Goal: Transaction & Acquisition: Purchase product/service

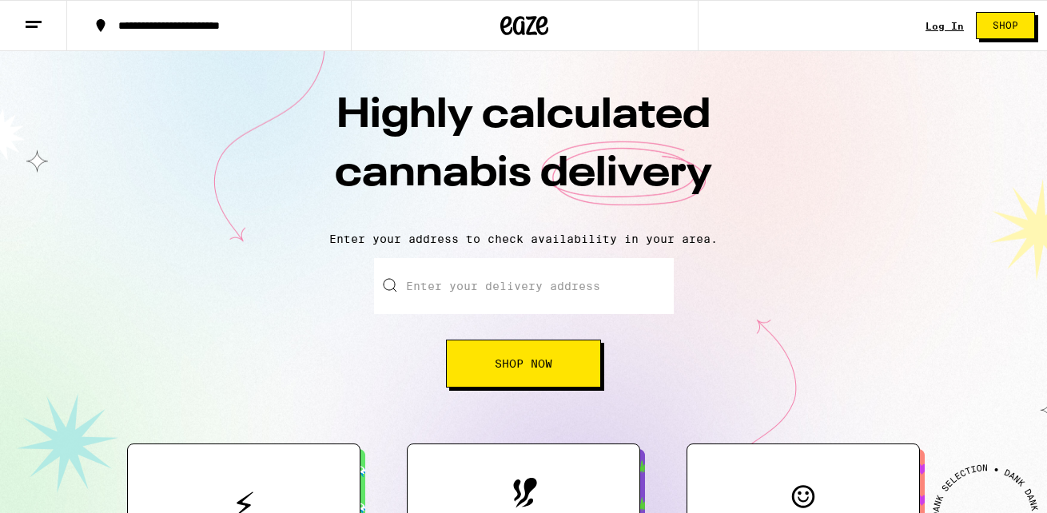
click at [938, 21] on link "Log In" at bounding box center [944, 26] width 38 height 10
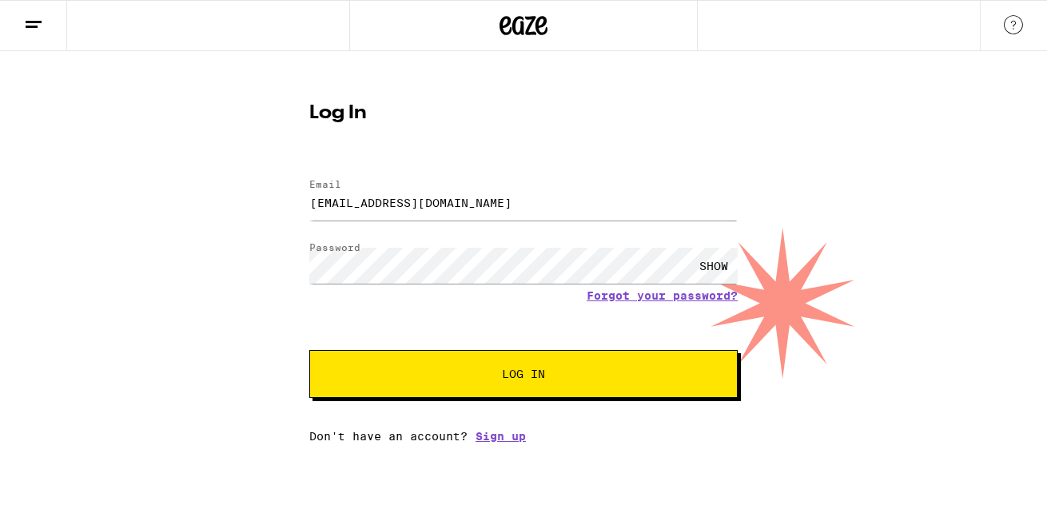
click at [569, 396] on button "Log In" at bounding box center [523, 374] width 428 height 48
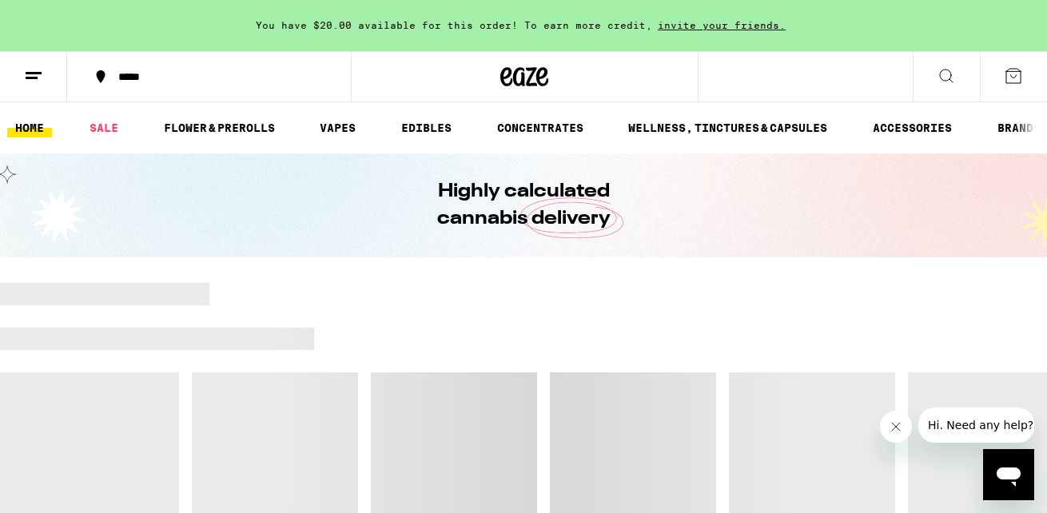
click at [129, 77] on div "*****" at bounding box center [218, 76] width 217 height 11
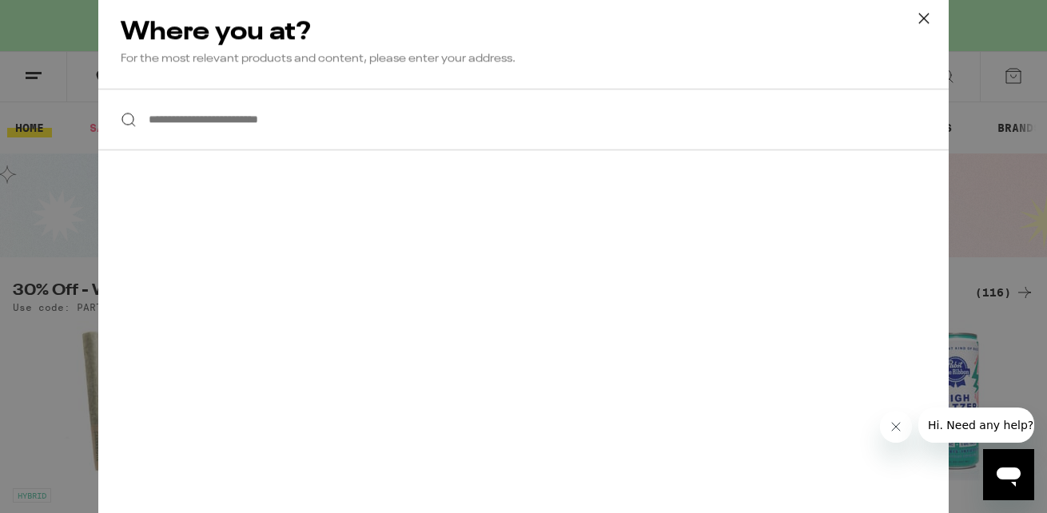
click at [197, 122] on input "**********" at bounding box center [523, 120] width 850 height 62
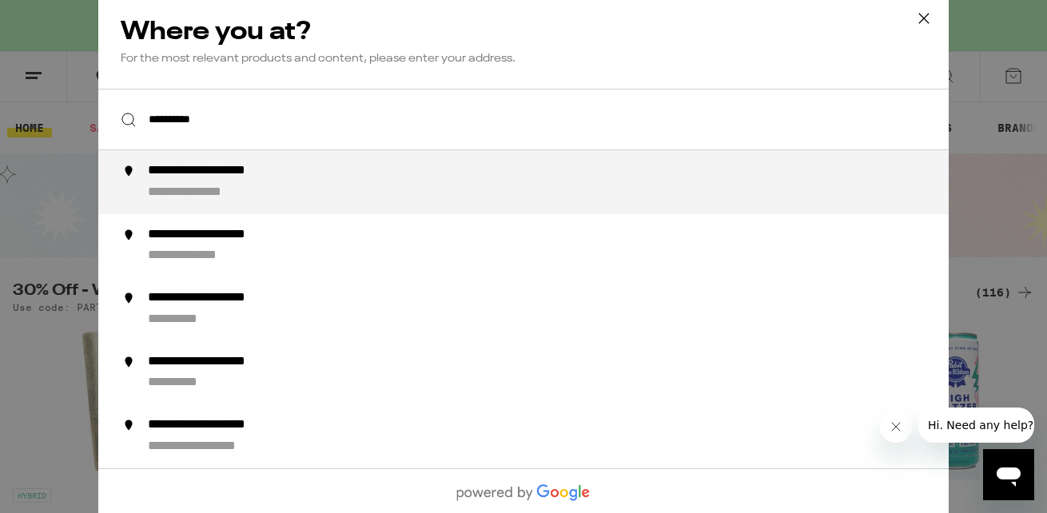
click at [231, 177] on div "**********" at bounding box center [230, 171] width 165 height 17
type input "**********"
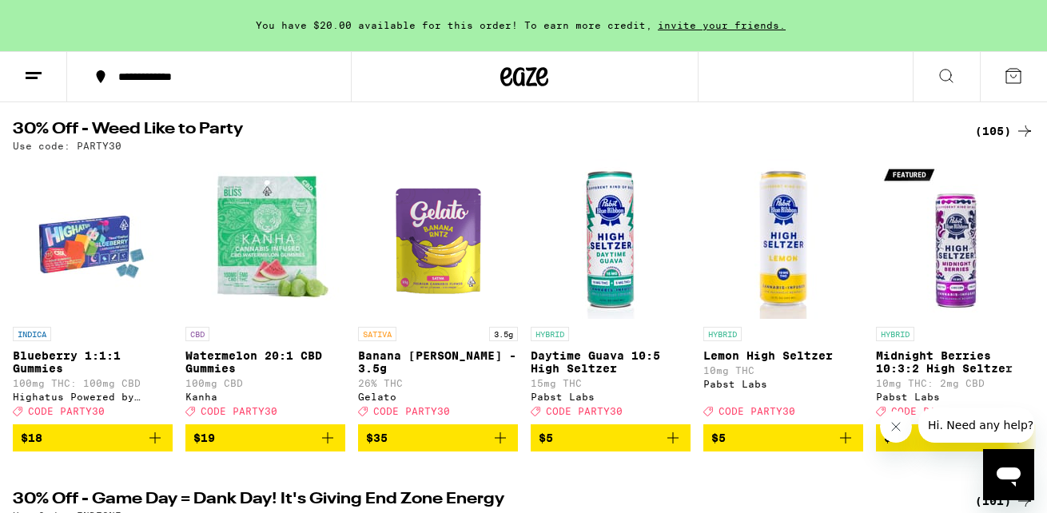
scroll to position [173, 0]
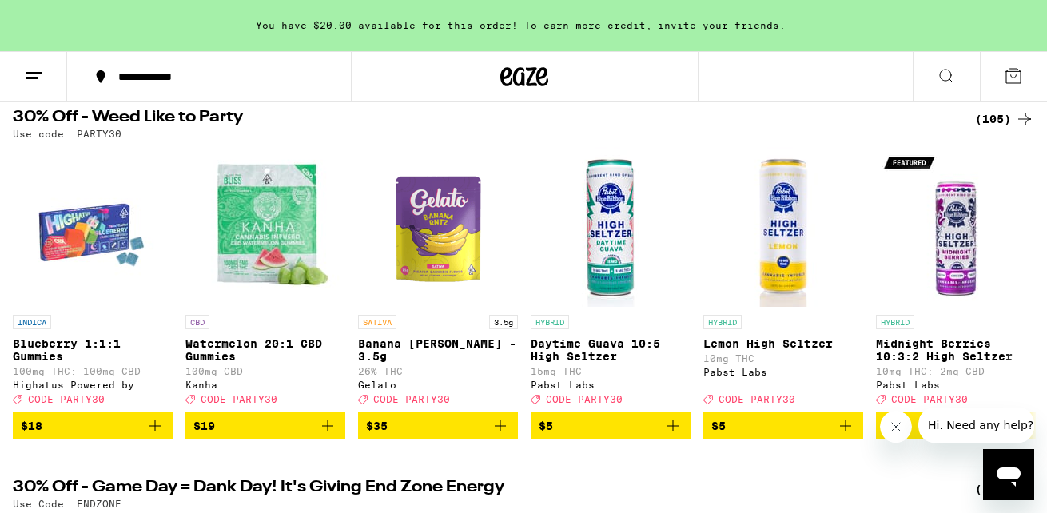
click at [997, 123] on div "(105)" at bounding box center [1004, 118] width 59 height 19
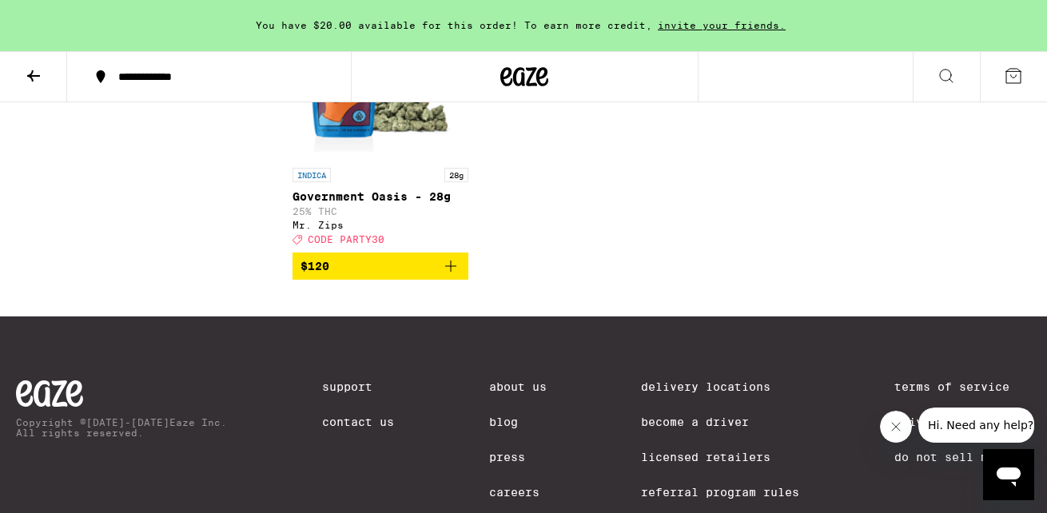
scroll to position [8175, 0]
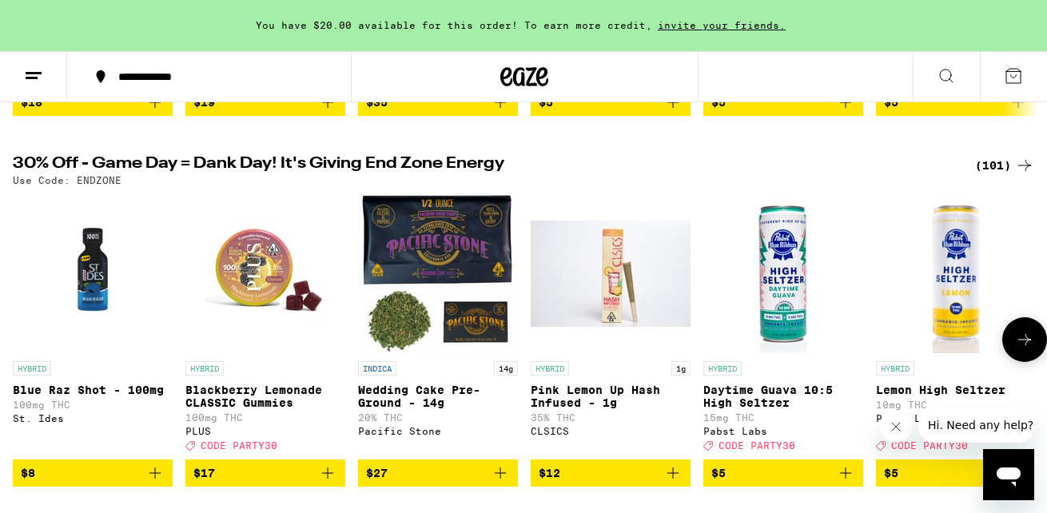
scroll to position [492, 0]
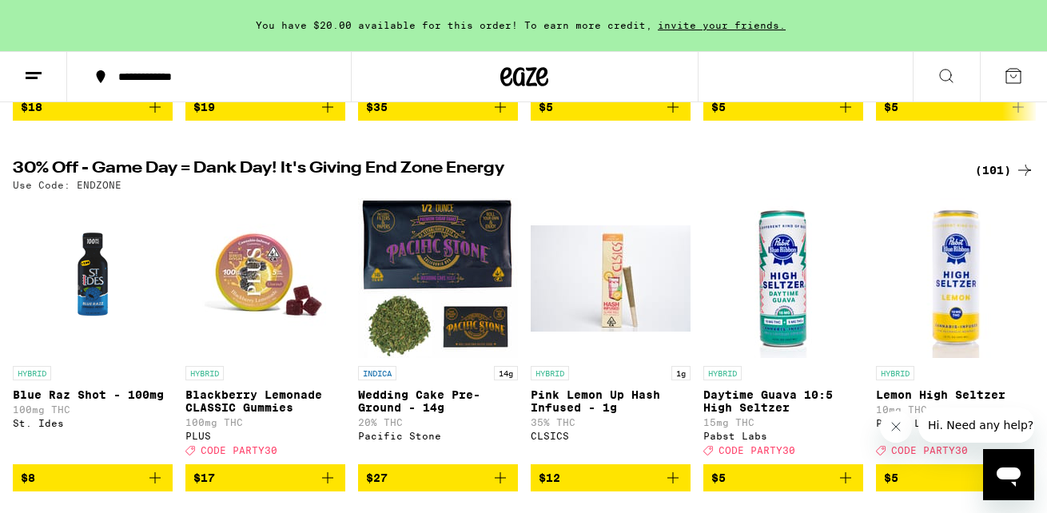
click at [996, 180] on div "(101)" at bounding box center [1004, 170] width 59 height 19
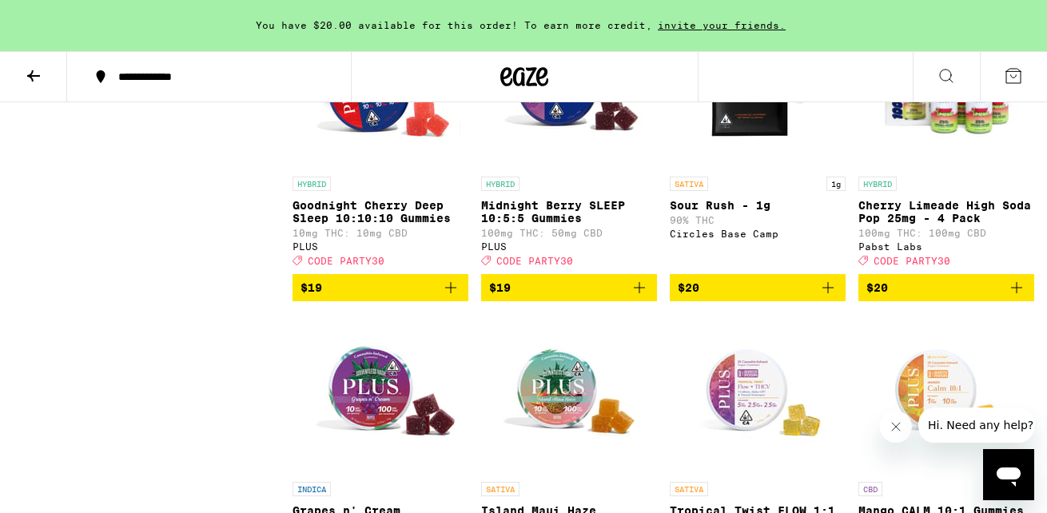
scroll to position [3271, 0]
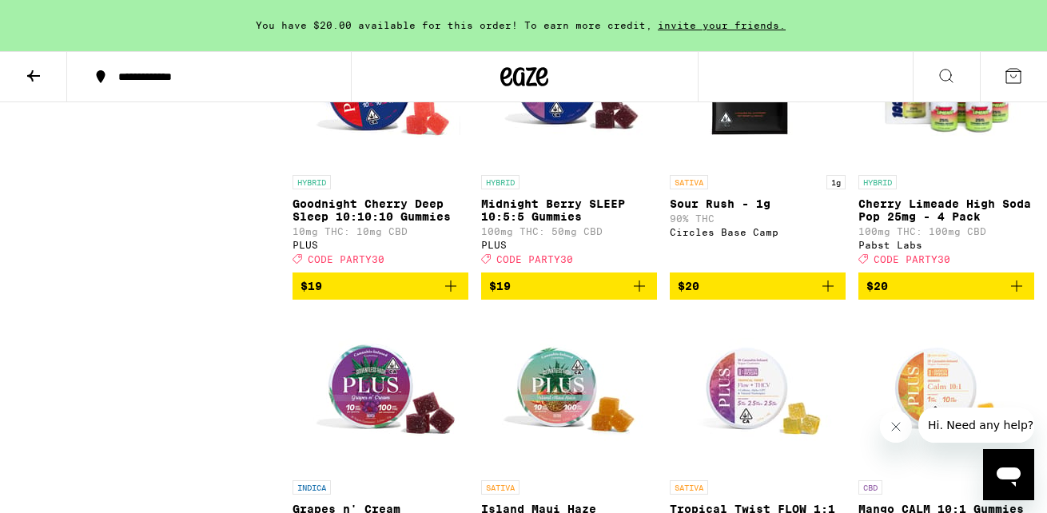
click at [829, 300] on button "$20" at bounding box center [758, 285] width 176 height 27
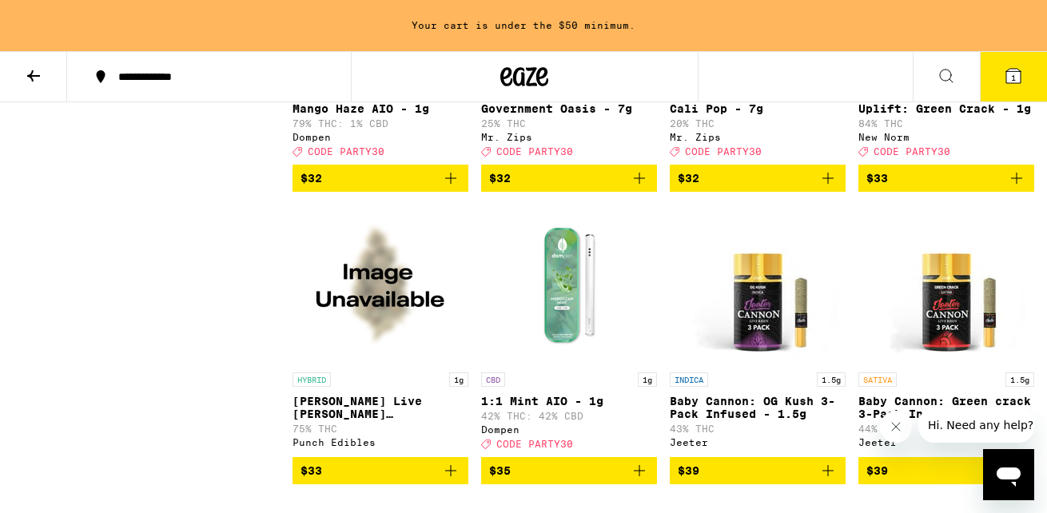
scroll to position [4884, 0]
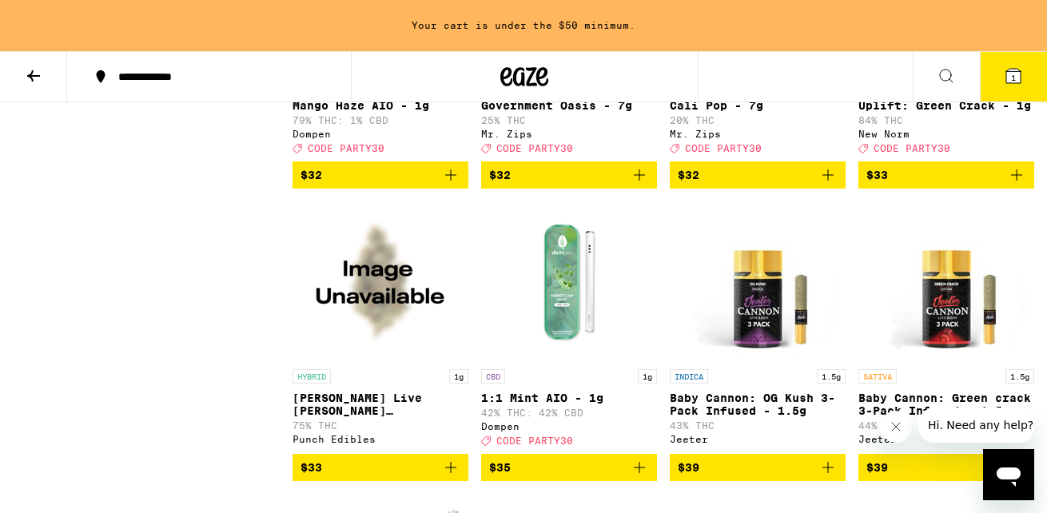
click at [825, 185] on icon "Add to bag" at bounding box center [827, 174] width 19 height 19
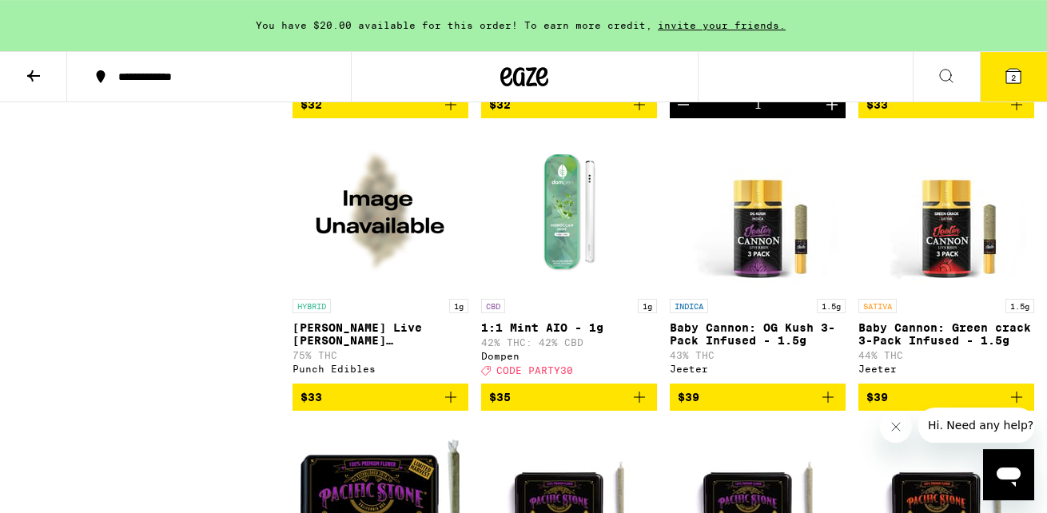
scroll to position [5084, 0]
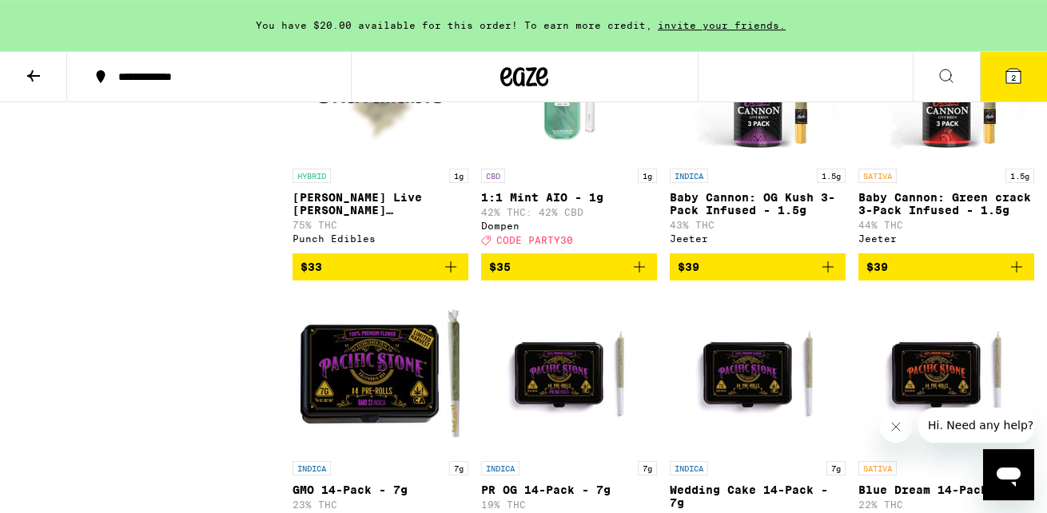
click at [380, 161] on img "Open page for Dulce De Sherbert Live Rosin Badder - 1g from Punch Edibles" at bounding box center [380, 81] width 160 height 160
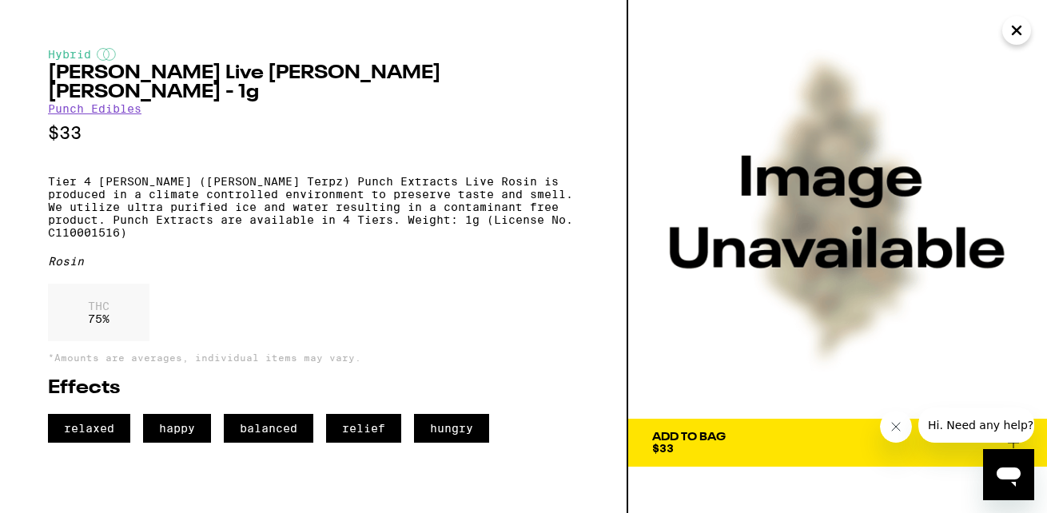
click at [761, 443] on span "Add To Bag $33" at bounding box center [837, 442] width 371 height 22
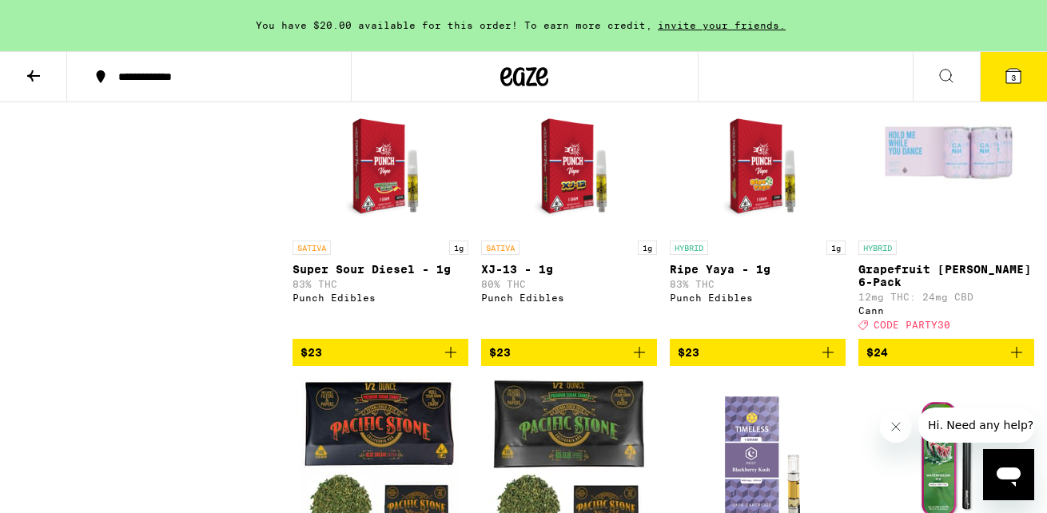
scroll to position [4122, 0]
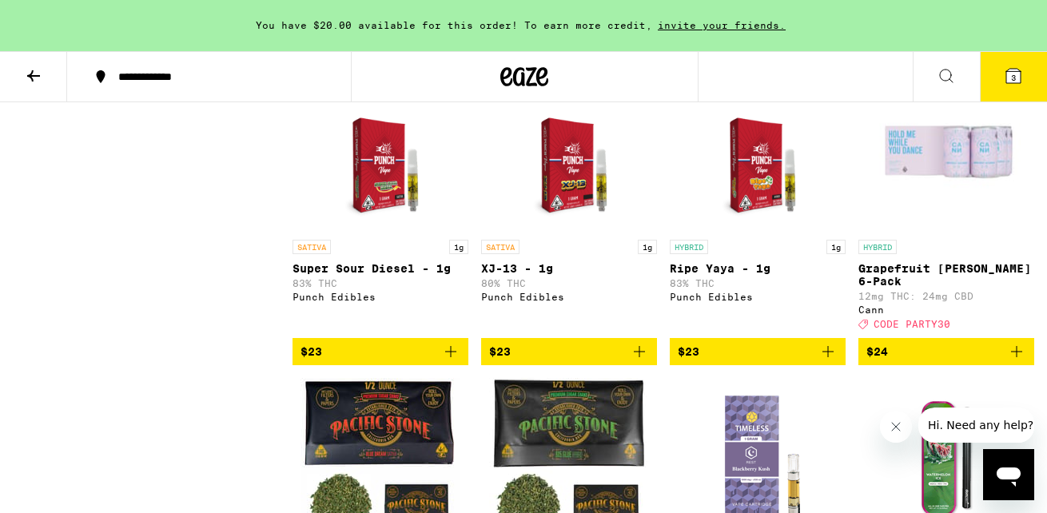
click at [831, 361] on icon "Add to bag" at bounding box center [827, 351] width 19 height 19
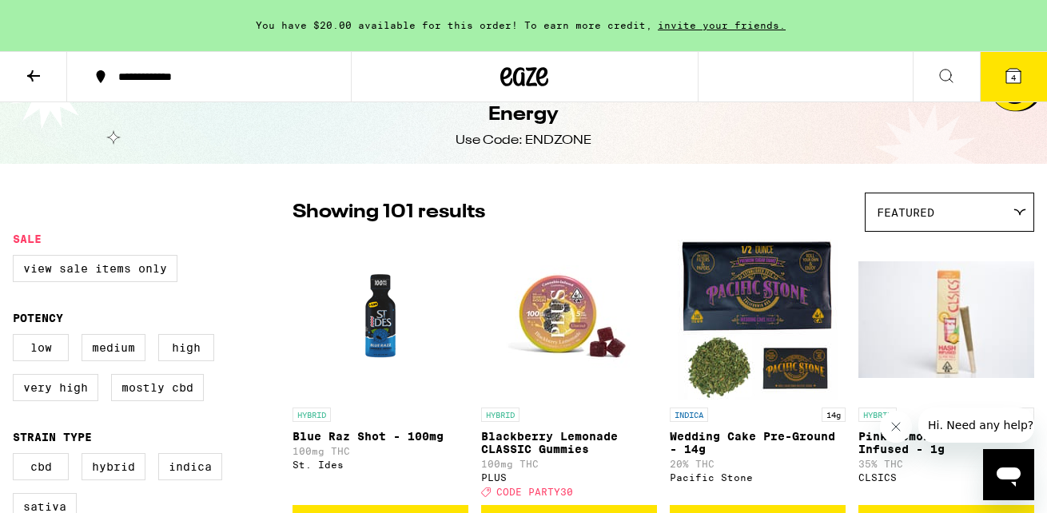
scroll to position [0, 0]
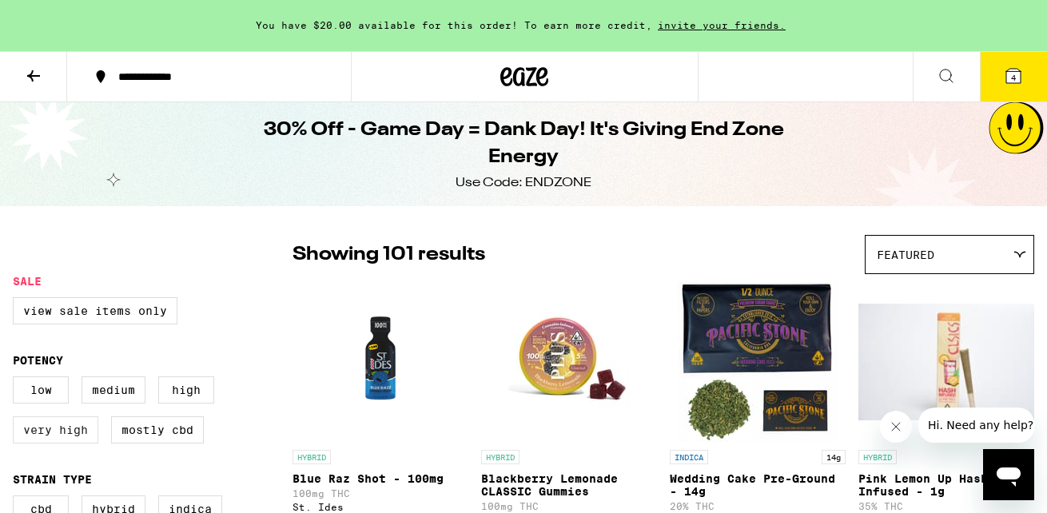
click at [22, 443] on label "Very High" at bounding box center [55, 429] width 85 height 27
click at [17, 380] on input "Very High" at bounding box center [16, 379] width 1 height 1
checkbox input "true"
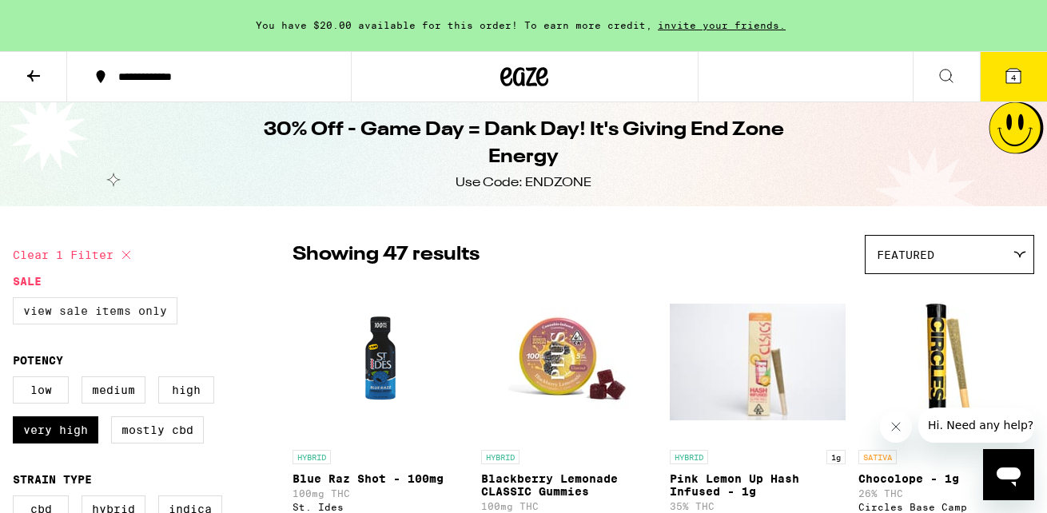
click at [123, 313] on label "View Sale Items Only" at bounding box center [95, 310] width 165 height 27
click at [17, 300] on input "View Sale Items Only" at bounding box center [16, 300] width 1 height 1
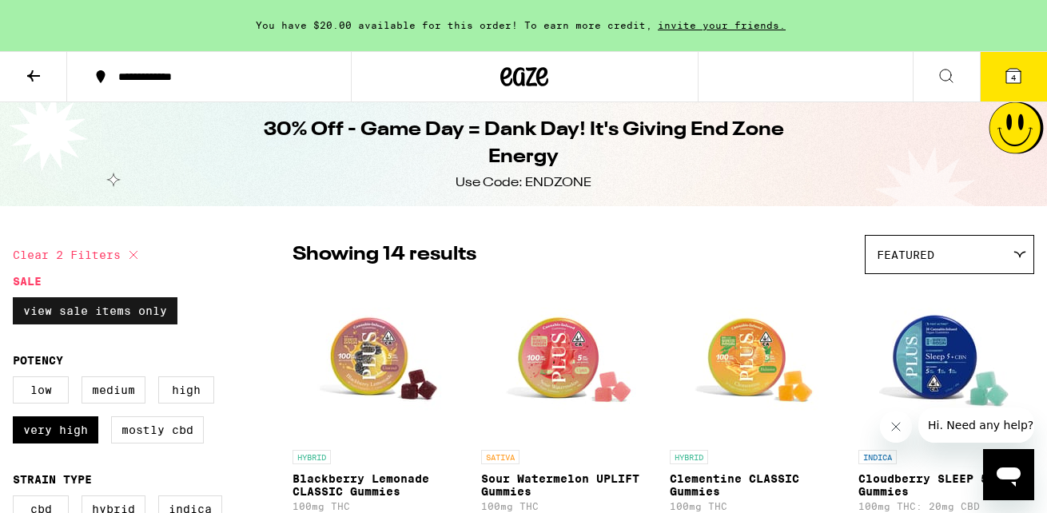
click at [156, 322] on label "View Sale Items Only" at bounding box center [95, 310] width 165 height 27
click at [17, 300] on input "View Sale Items Only" at bounding box center [16, 300] width 1 height 1
checkbox input "false"
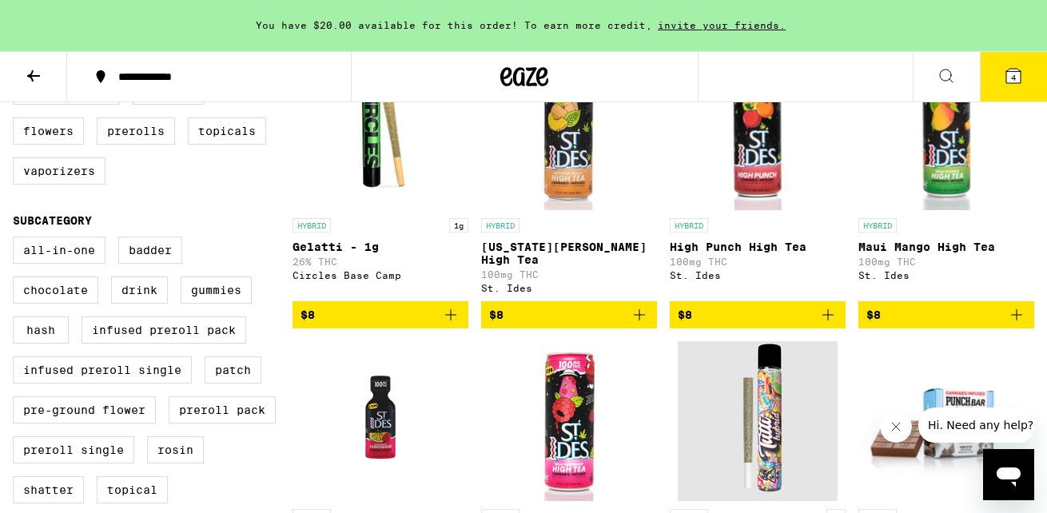
scroll to position [672, 0]
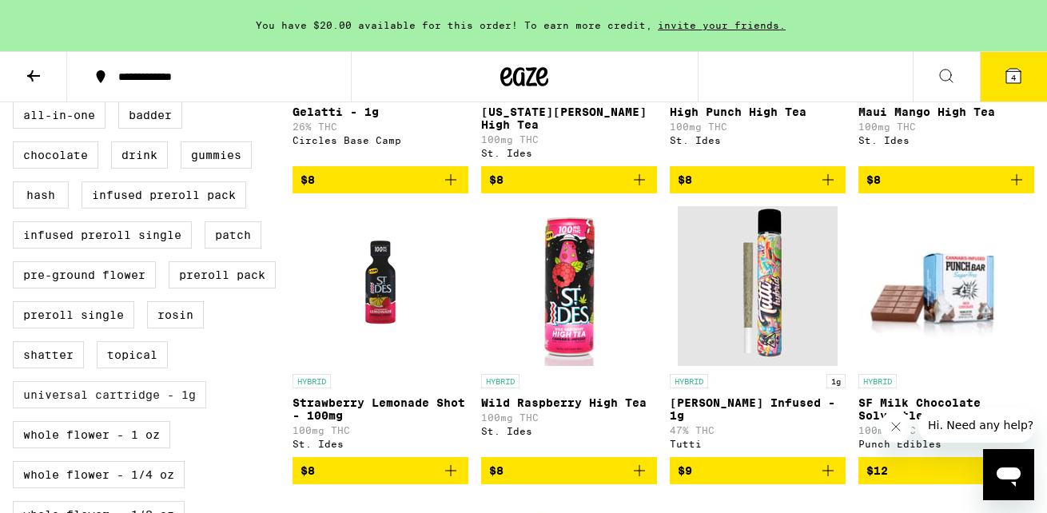
click at [140, 408] on label "Universal Cartridge - 1g" at bounding box center [109, 394] width 193 height 27
click at [17, 105] on input "Universal Cartridge - 1g" at bounding box center [16, 104] width 1 height 1
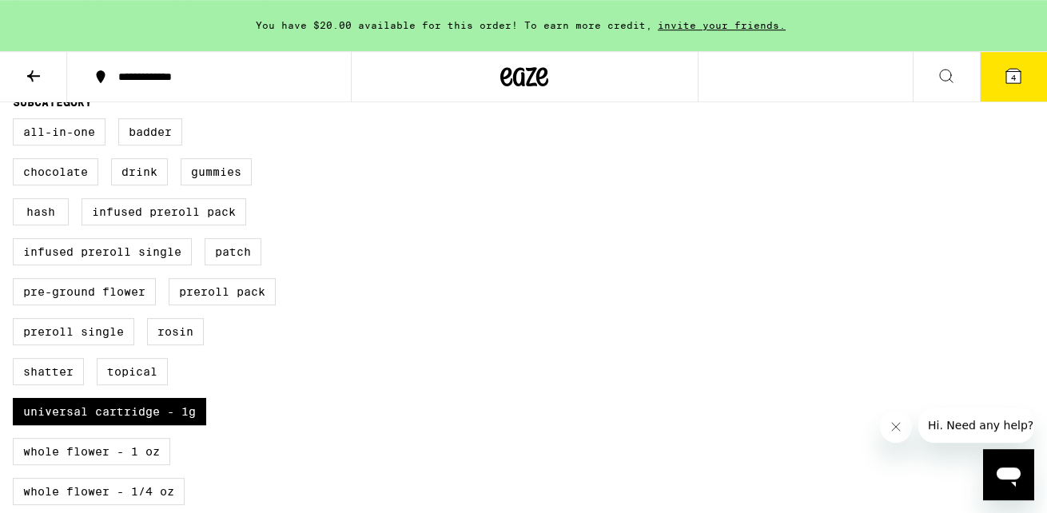
scroll to position [720, 0]
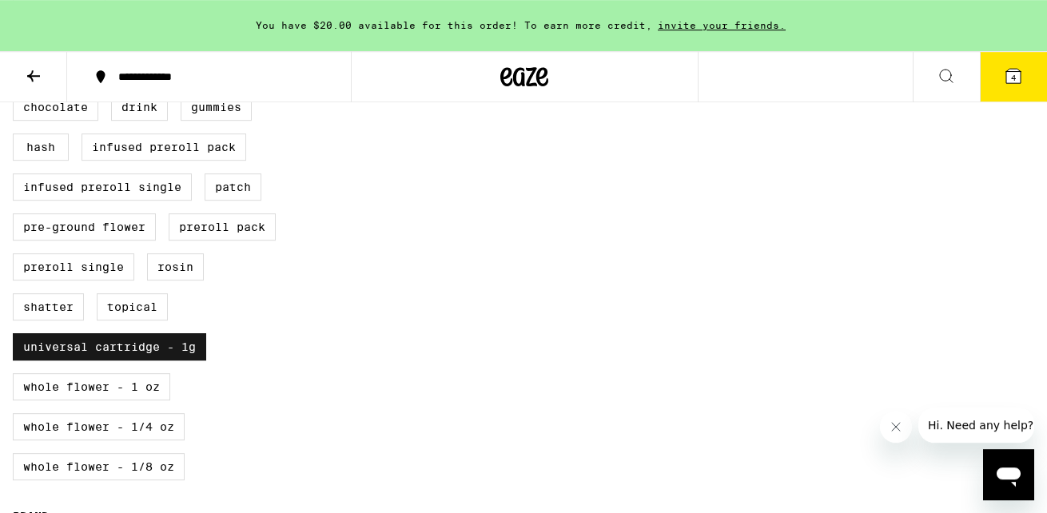
click at [166, 360] on label "Universal Cartridge - 1g" at bounding box center [109, 346] width 193 height 27
click at [17, 57] on input "Universal Cartridge - 1g" at bounding box center [16, 56] width 1 height 1
checkbox input "false"
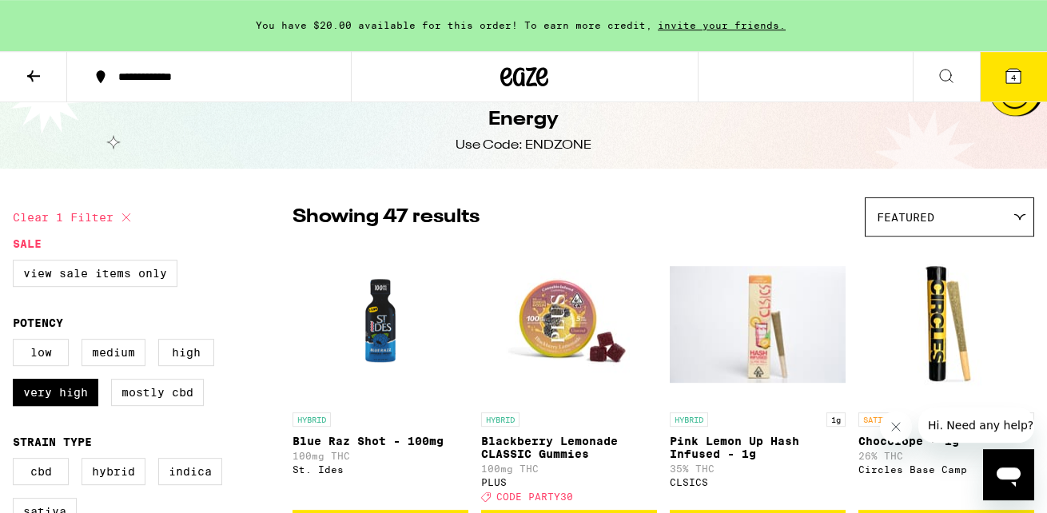
scroll to position [36, 0]
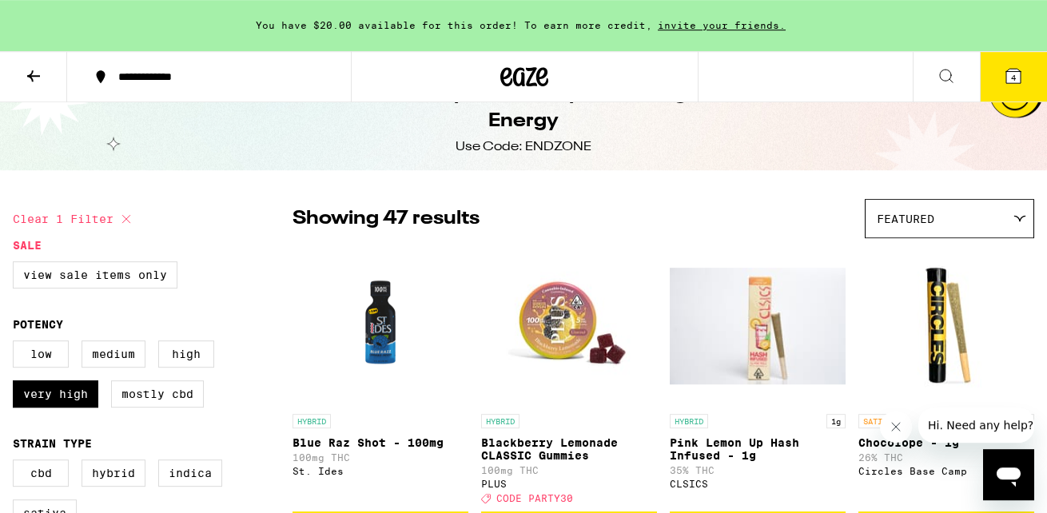
click at [57, 420] on div "Low Medium High Very High Mostly CBD" at bounding box center [153, 380] width 280 height 80
click at [60, 407] on label "Very High" at bounding box center [55, 393] width 85 height 27
click at [17, 344] on input "Very High" at bounding box center [16, 343] width 1 height 1
checkbox input "false"
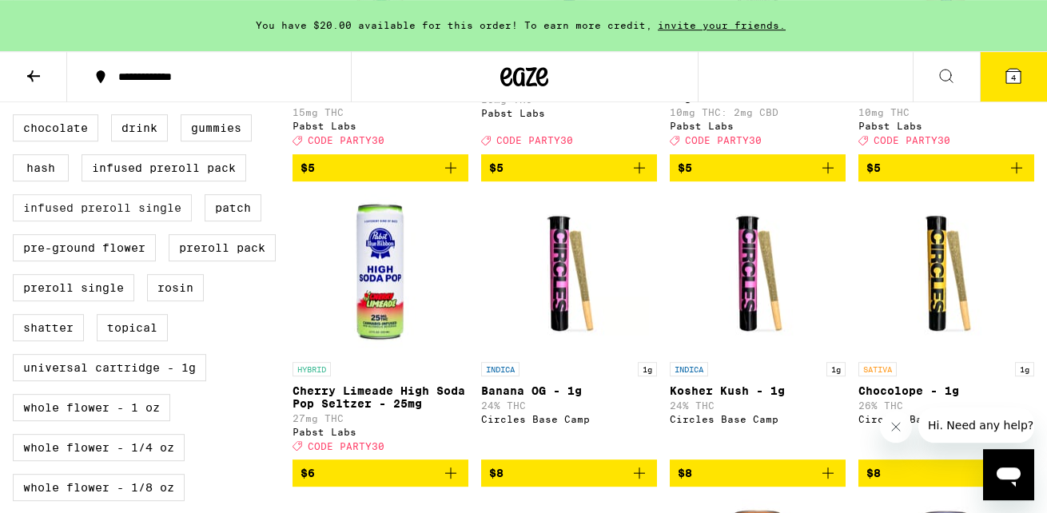
scroll to position [701, 0]
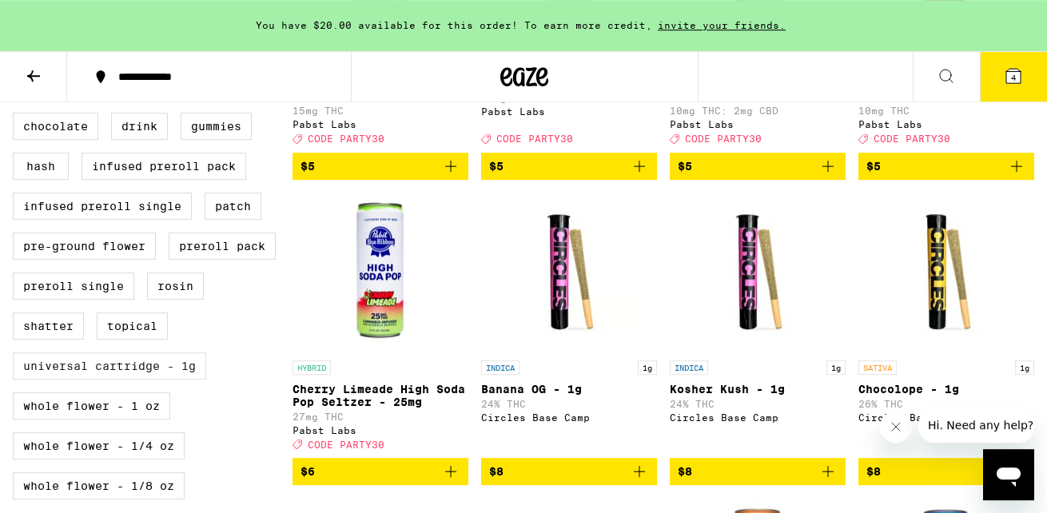
click at [90, 380] on label "Universal Cartridge - 1g" at bounding box center [109, 365] width 193 height 27
click at [17, 76] on input "Universal Cartridge - 1g" at bounding box center [16, 75] width 1 height 1
checkbox input "true"
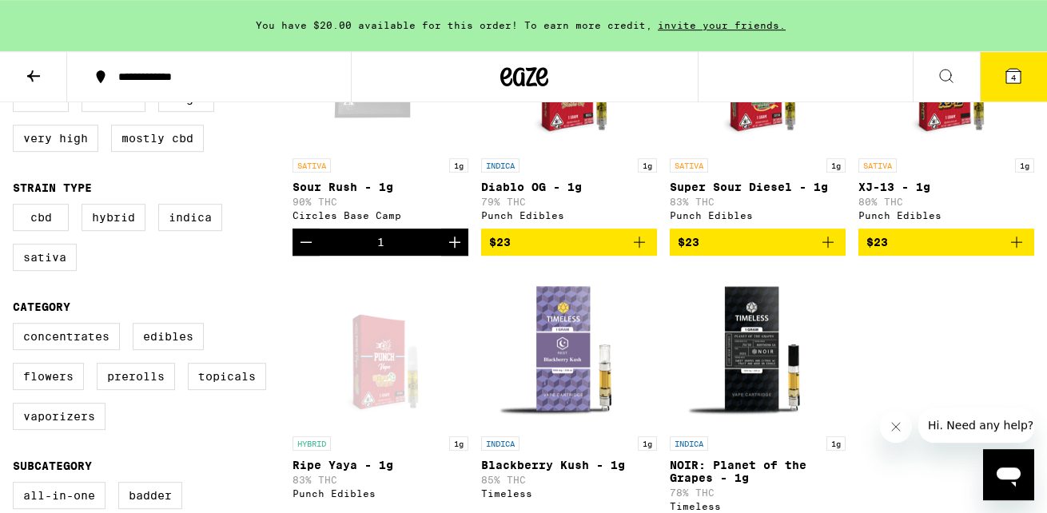
scroll to position [245, 0]
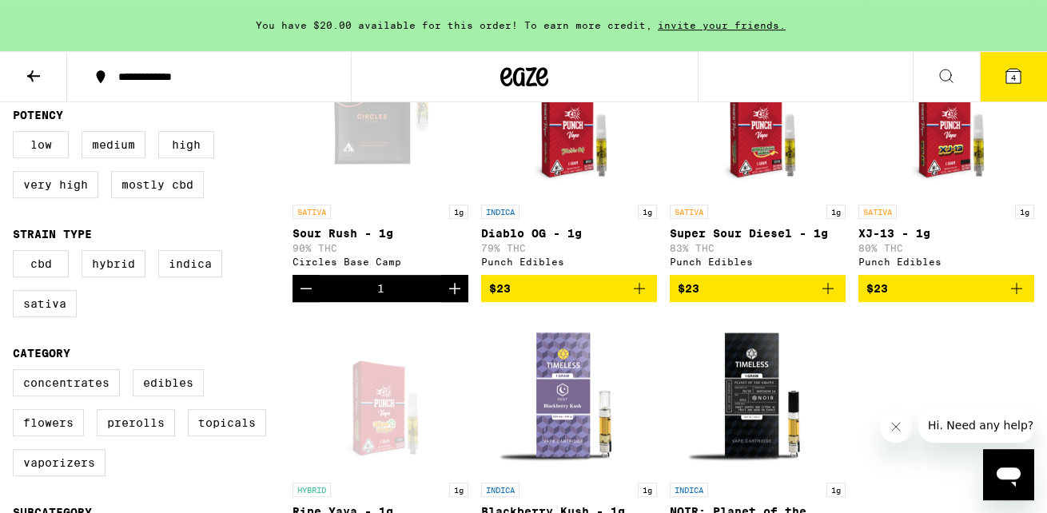
click at [1014, 93] on button "4" at bounding box center [1013, 77] width 67 height 50
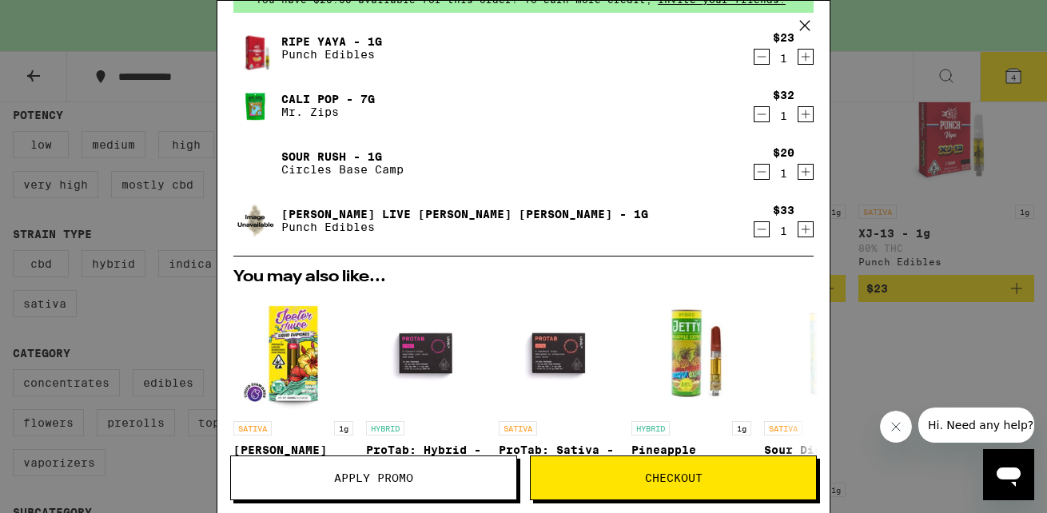
scroll to position [201, 0]
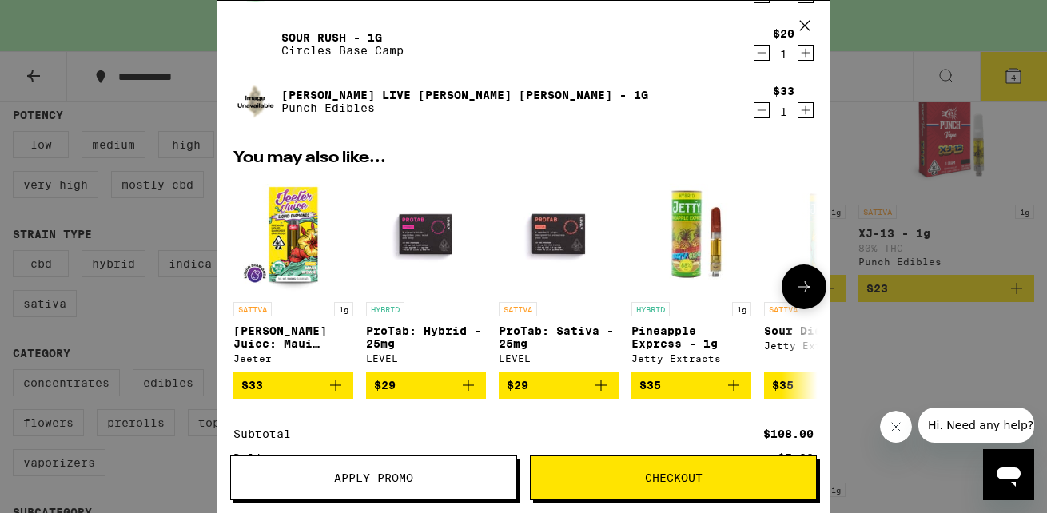
click at [804, 294] on icon at bounding box center [803, 286] width 19 height 19
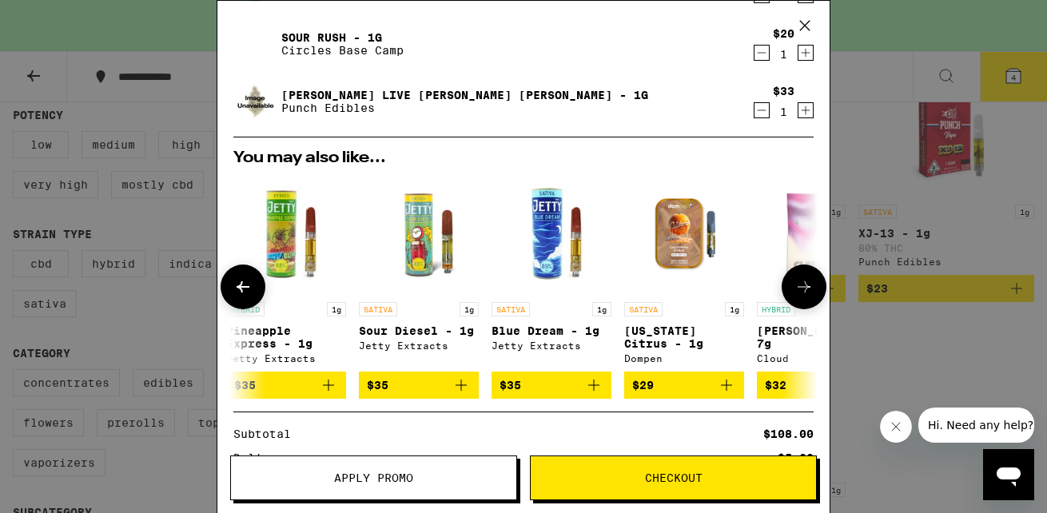
scroll to position [0, 406]
click at [804, 294] on icon at bounding box center [803, 286] width 19 height 19
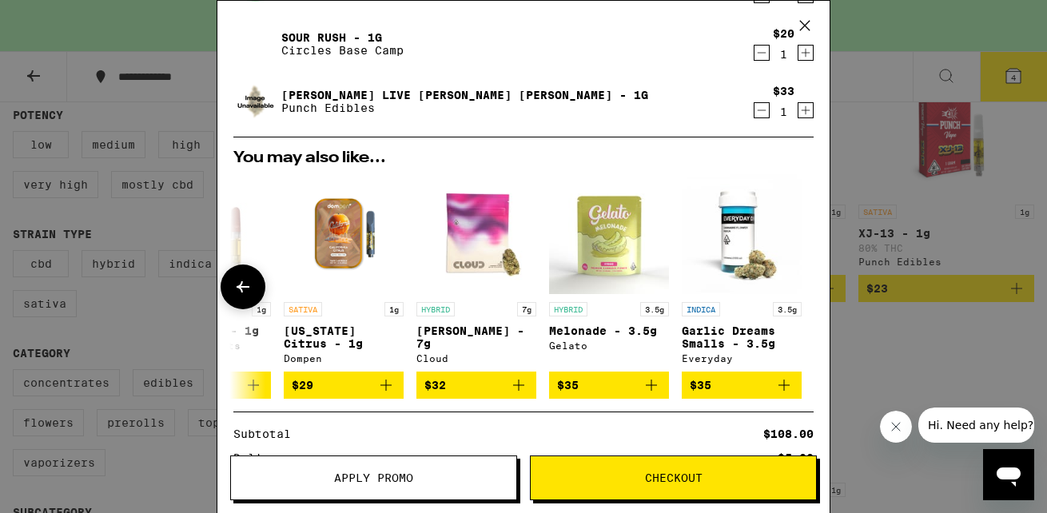
scroll to position [0, 746]
click at [247, 285] on icon at bounding box center [242, 286] width 19 height 19
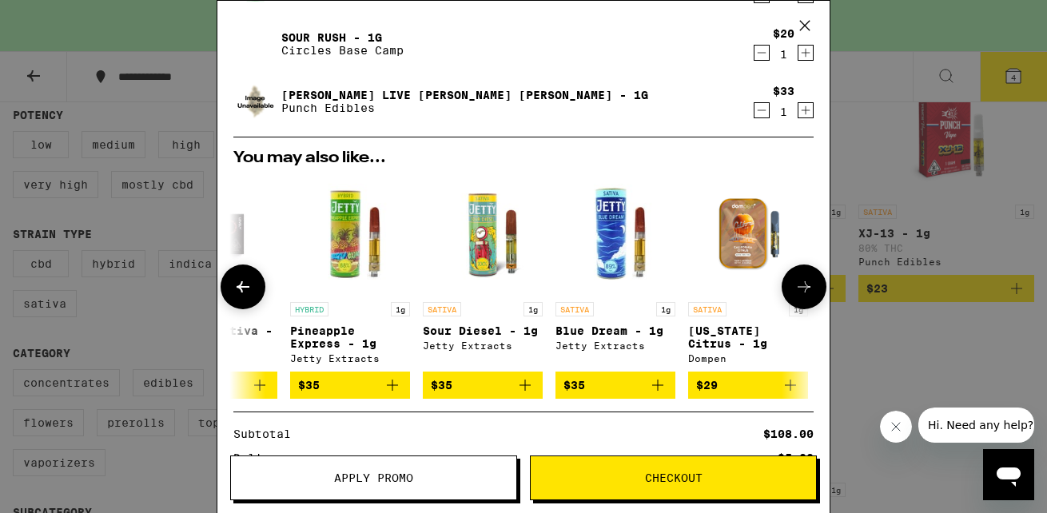
scroll to position [0, 340]
click at [247, 285] on icon at bounding box center [242, 286] width 19 height 19
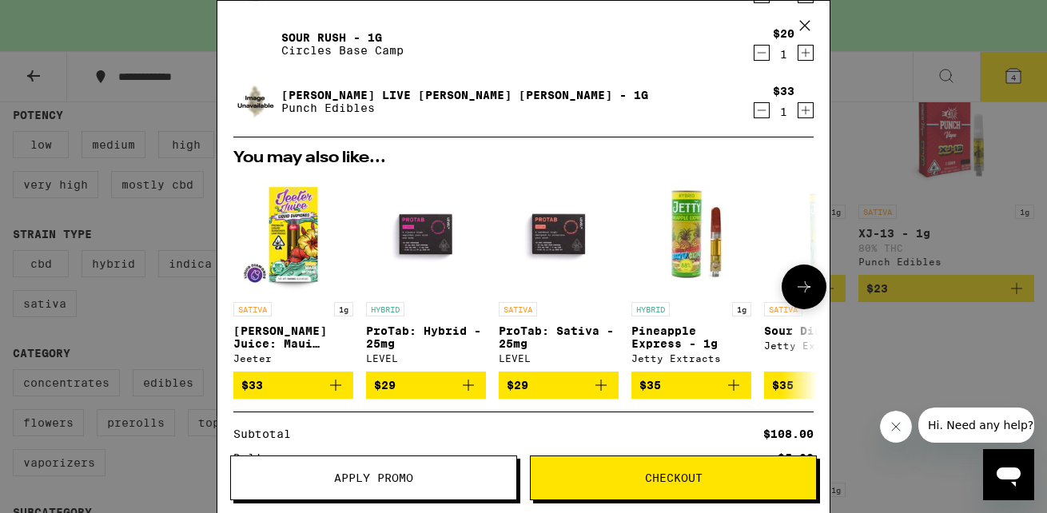
scroll to position [0, 0]
click at [821, 291] on button at bounding box center [803, 286] width 45 height 45
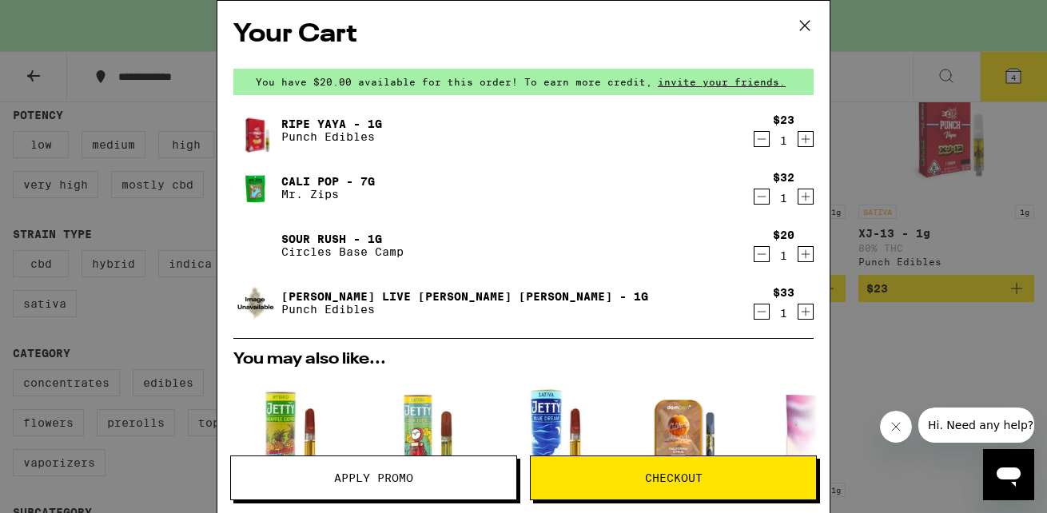
click at [813, 27] on icon at bounding box center [805, 26] width 24 height 24
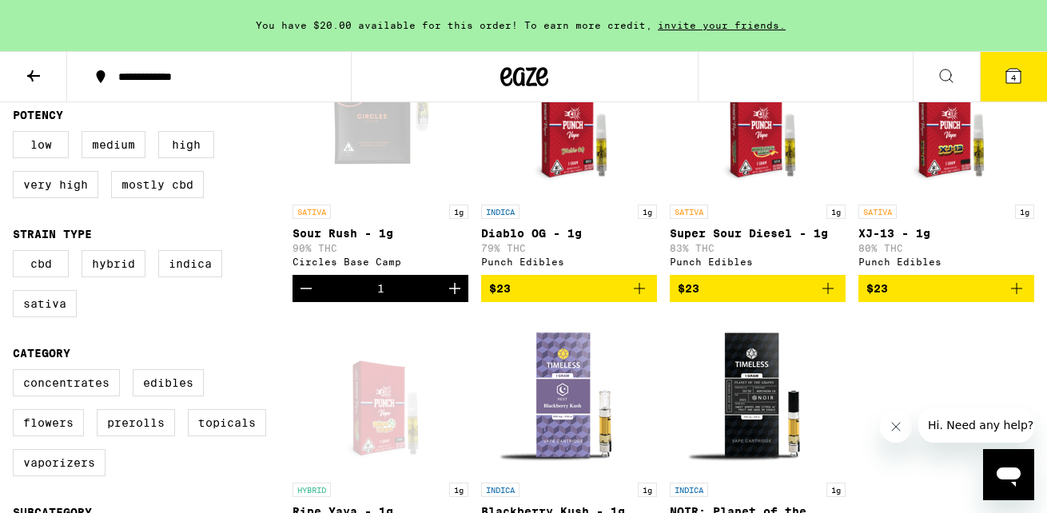
click at [515, 88] on icon at bounding box center [524, 76] width 48 height 29
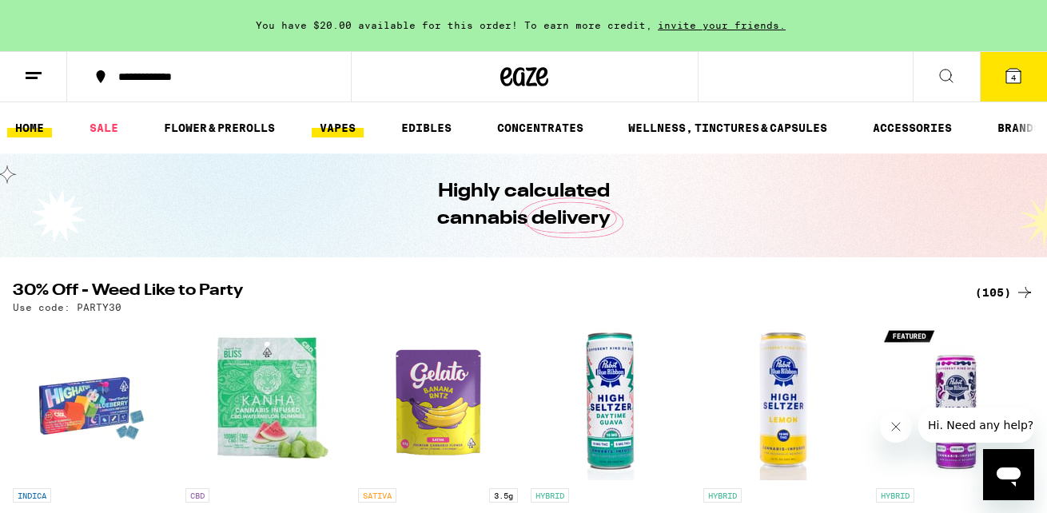
click at [341, 130] on link "VAPES" at bounding box center [338, 127] width 52 height 19
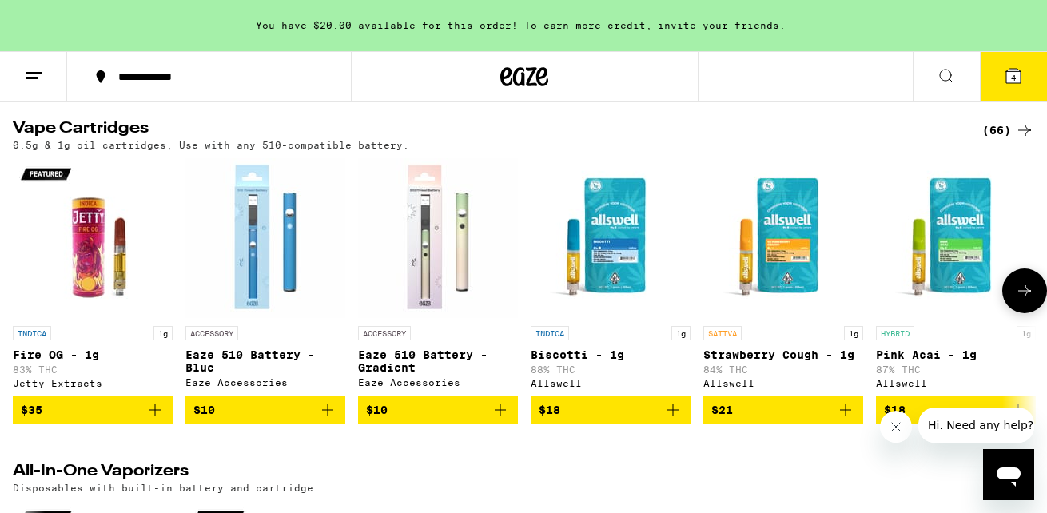
scroll to position [514, 0]
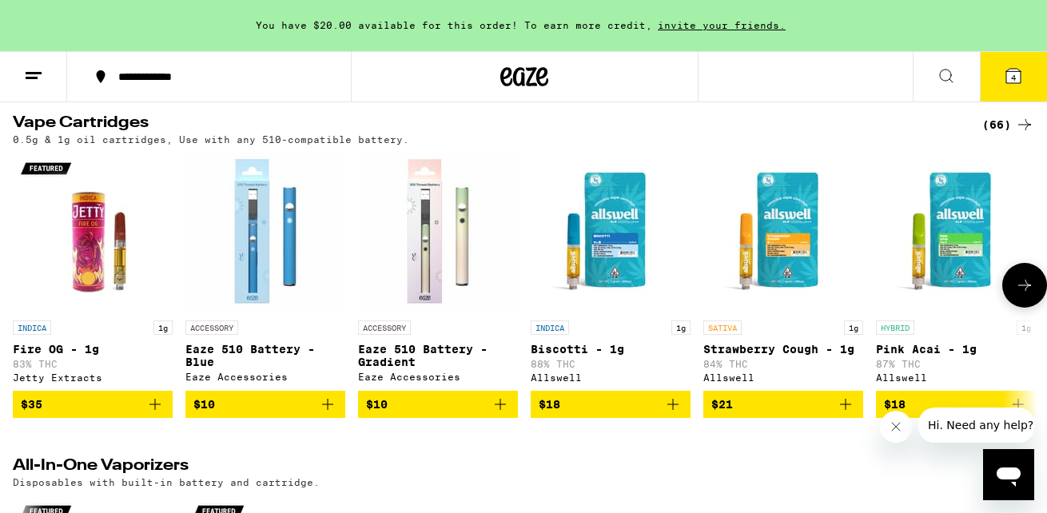
click at [1016, 295] on icon at bounding box center [1024, 285] width 19 height 19
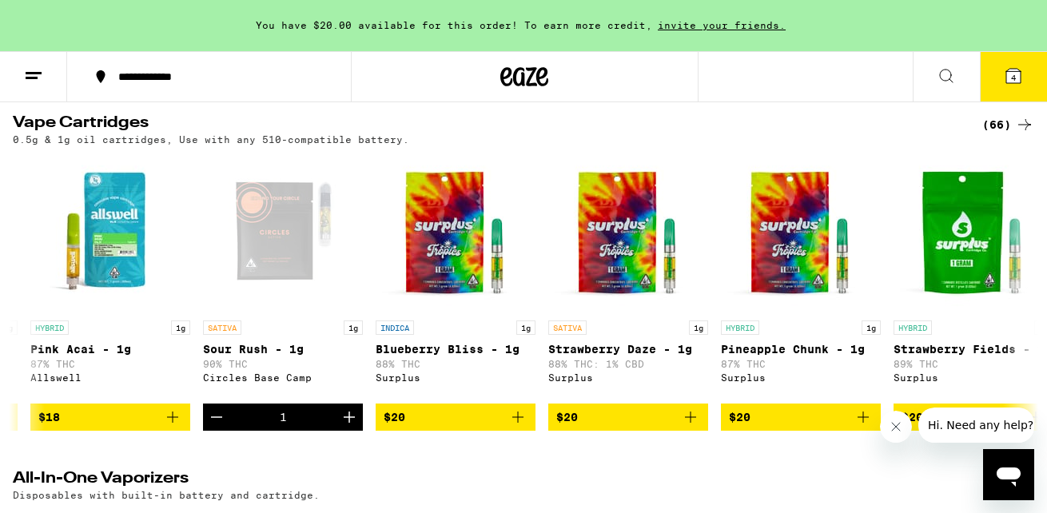
scroll to position [0, 847]
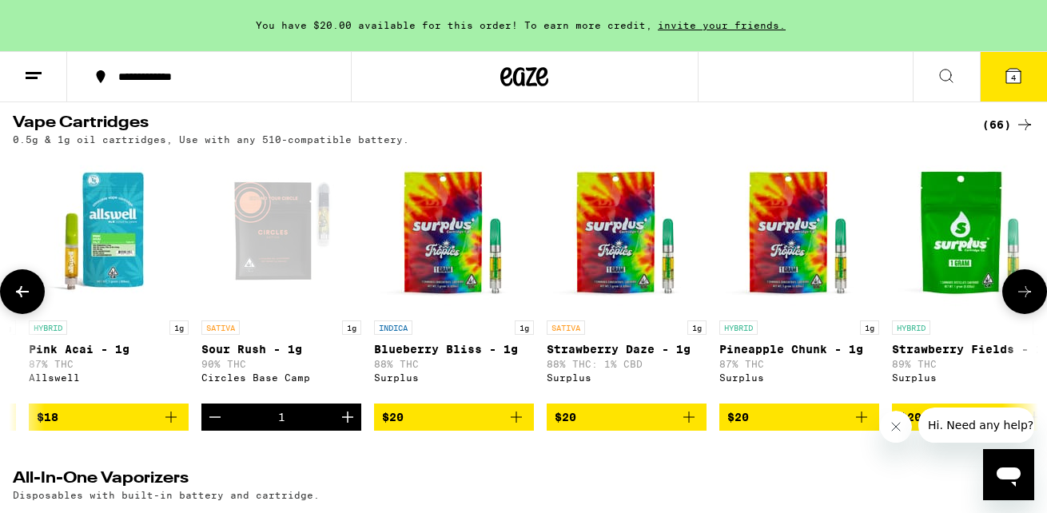
click at [36, 314] on button at bounding box center [22, 291] width 45 height 45
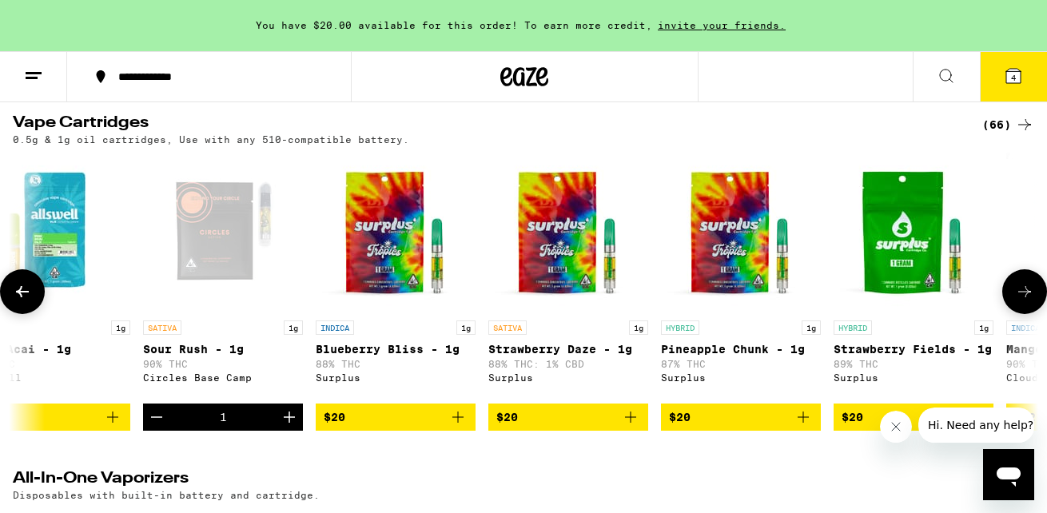
scroll to position [0, 1032]
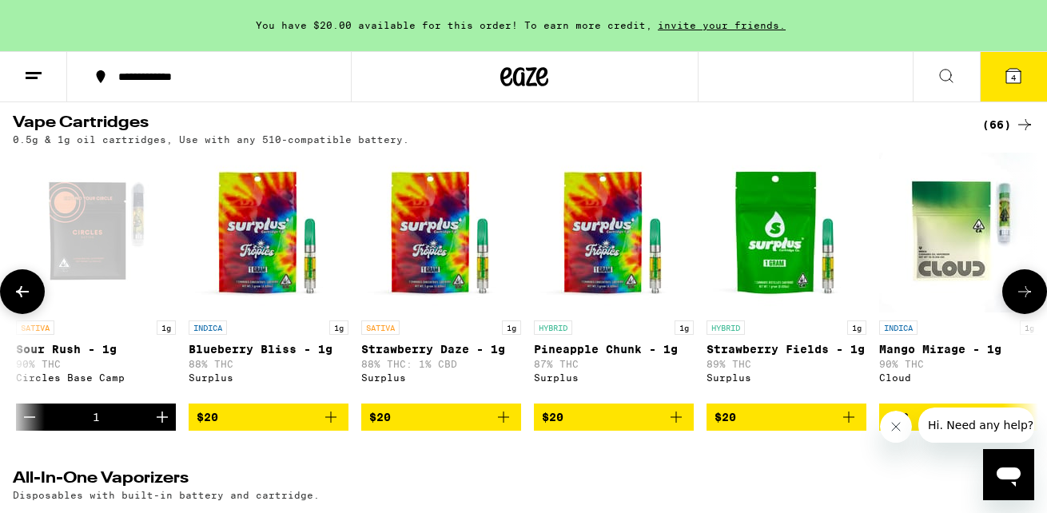
click at [1028, 301] on icon at bounding box center [1024, 291] width 19 height 19
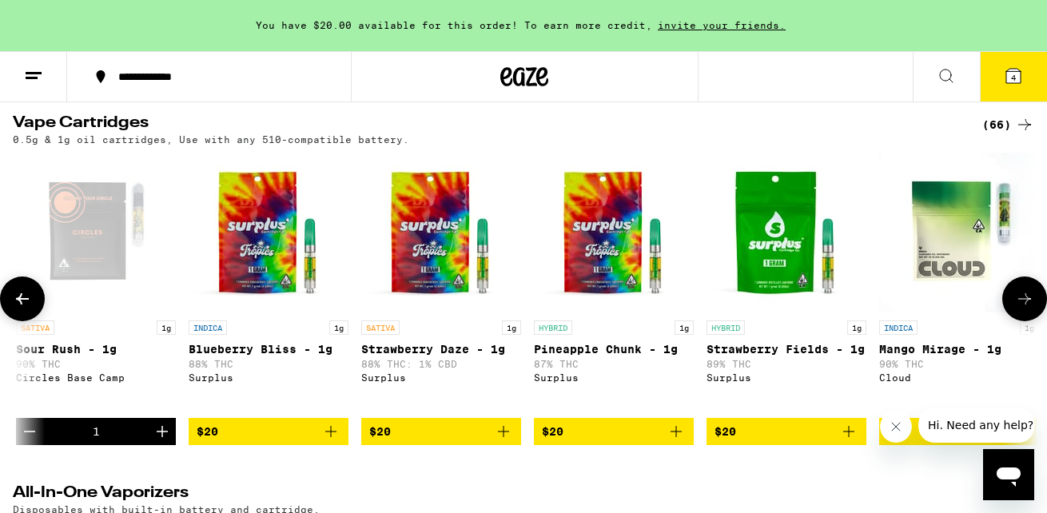
click at [1028, 308] on button at bounding box center [1024, 298] width 45 height 45
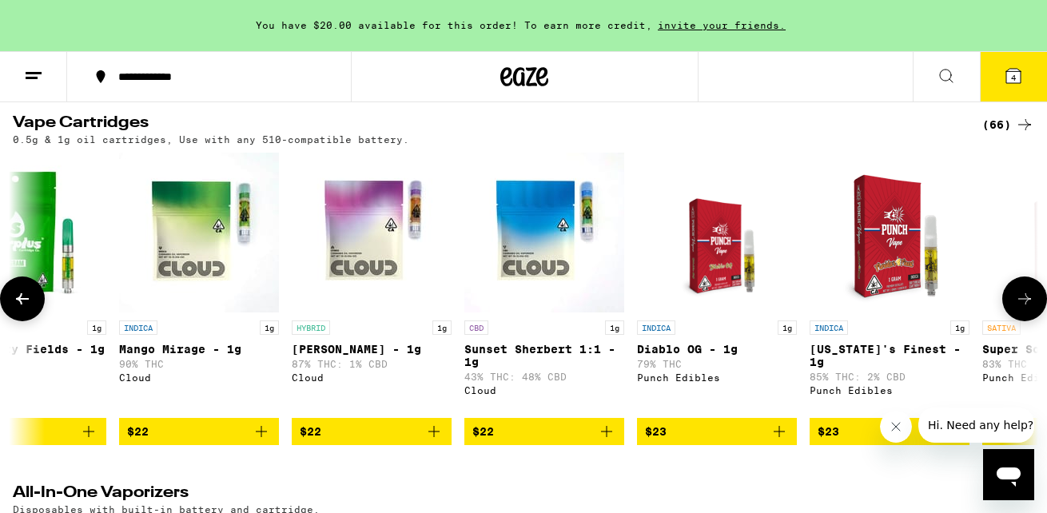
click at [1028, 308] on button at bounding box center [1024, 298] width 45 height 45
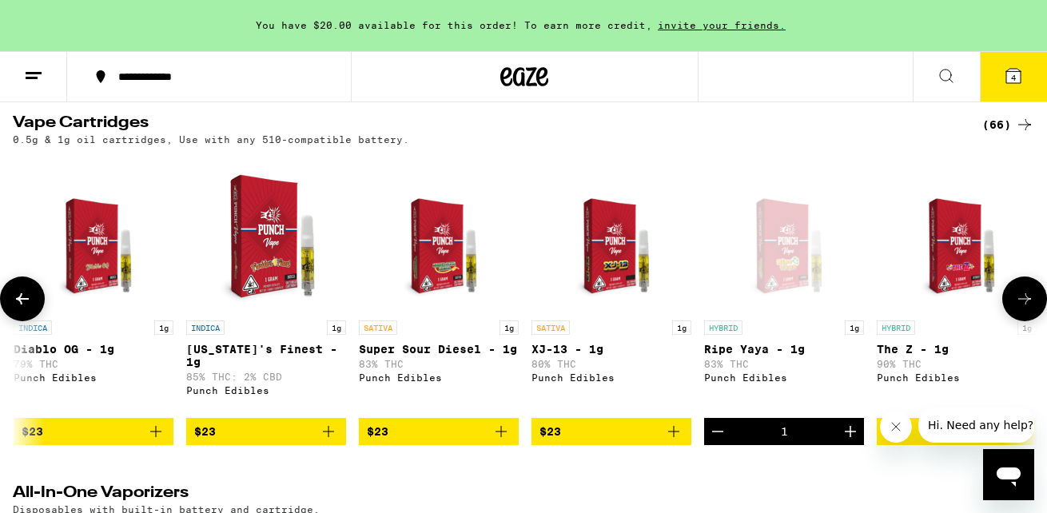
click at [1028, 308] on button at bounding box center [1024, 298] width 45 height 45
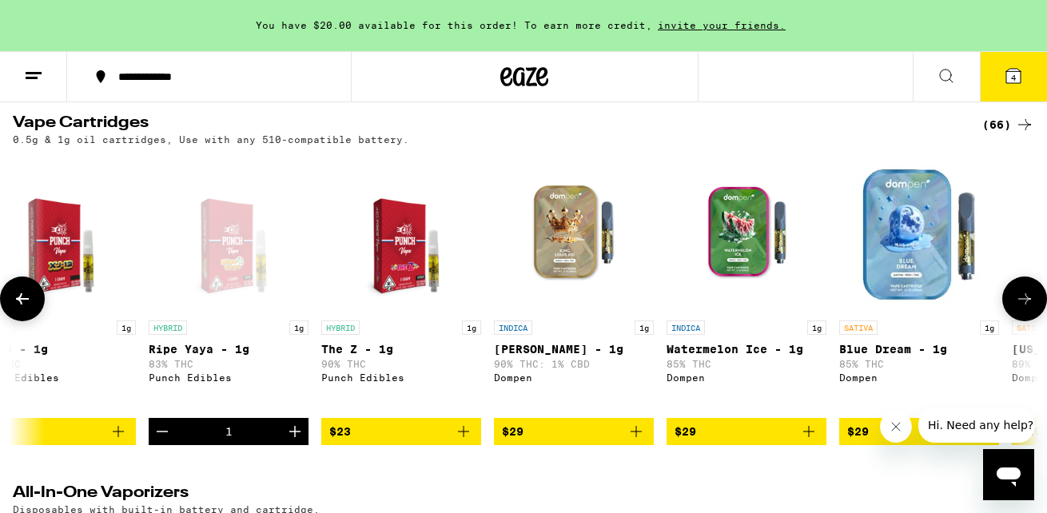
click at [1028, 308] on button at bounding box center [1024, 298] width 45 height 45
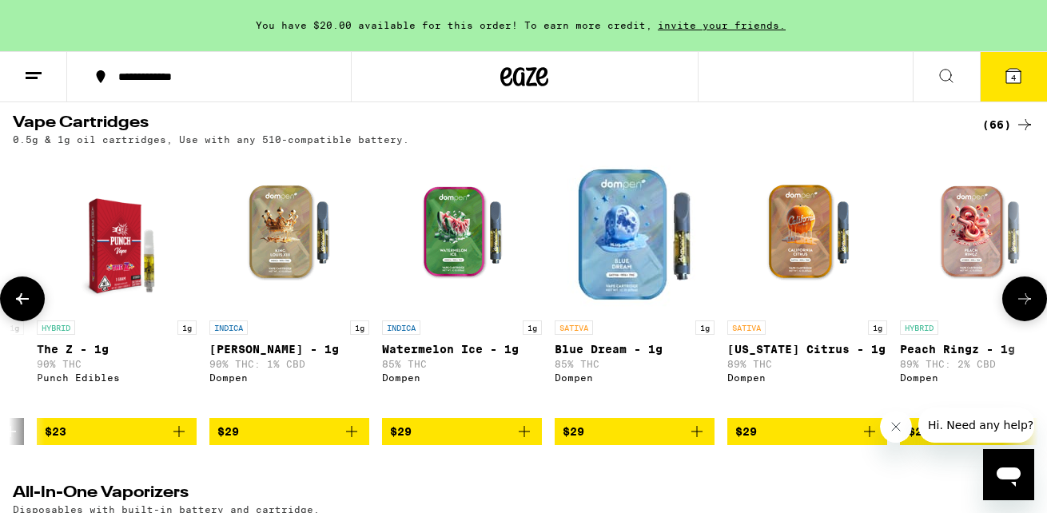
click at [1028, 308] on button at bounding box center [1024, 298] width 45 height 45
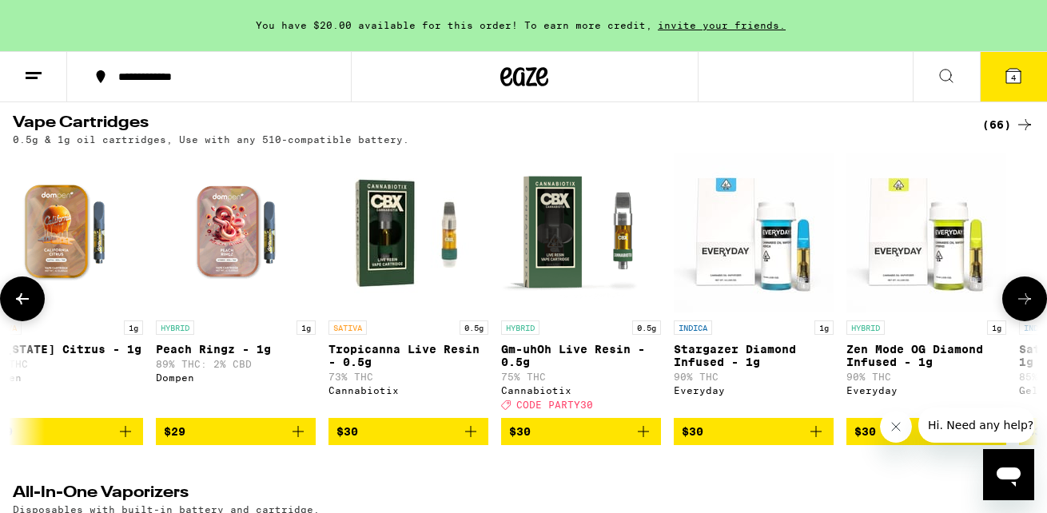
click at [1028, 308] on button at bounding box center [1024, 298] width 45 height 45
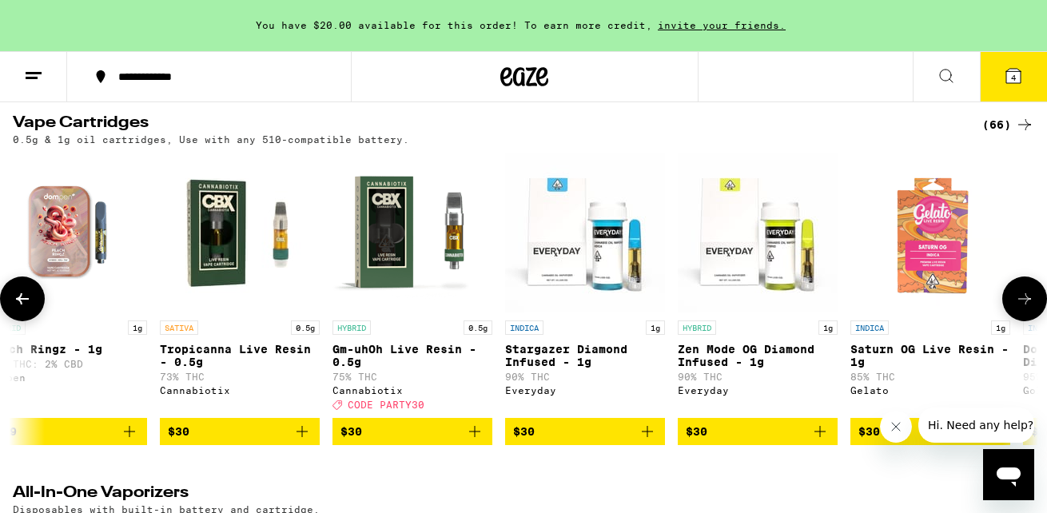
click at [1028, 308] on button at bounding box center [1024, 298] width 45 height 45
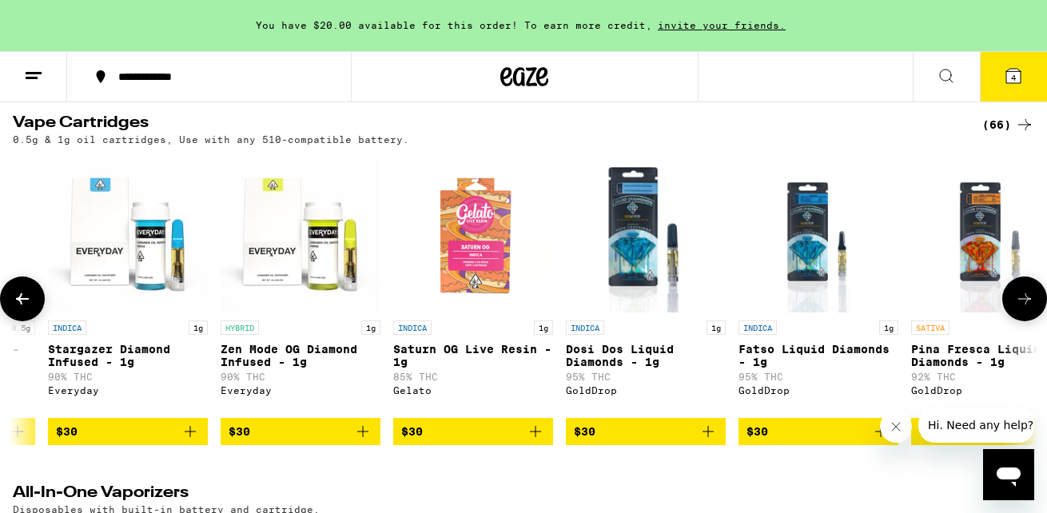
click at [1028, 308] on button at bounding box center [1024, 298] width 45 height 45
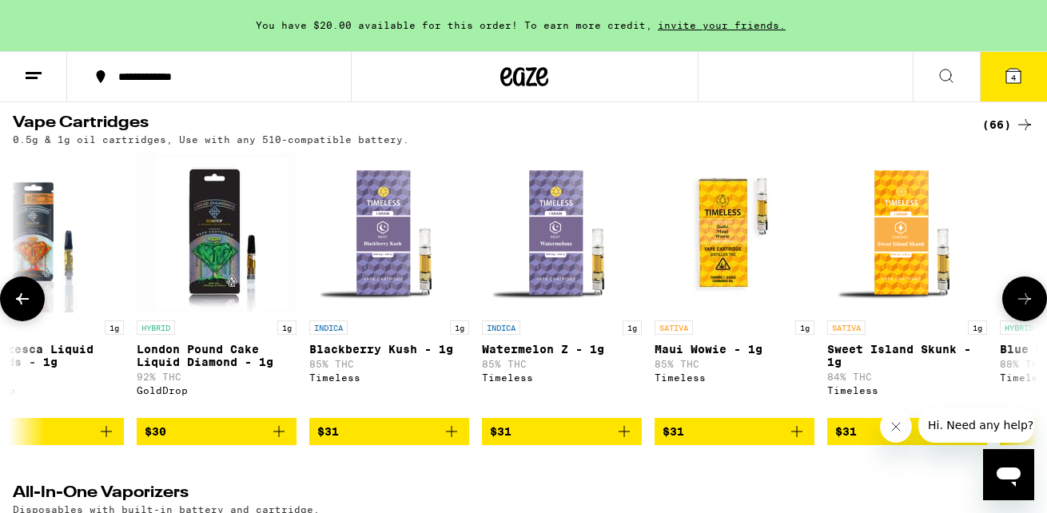
click at [1028, 308] on button at bounding box center [1024, 298] width 45 height 45
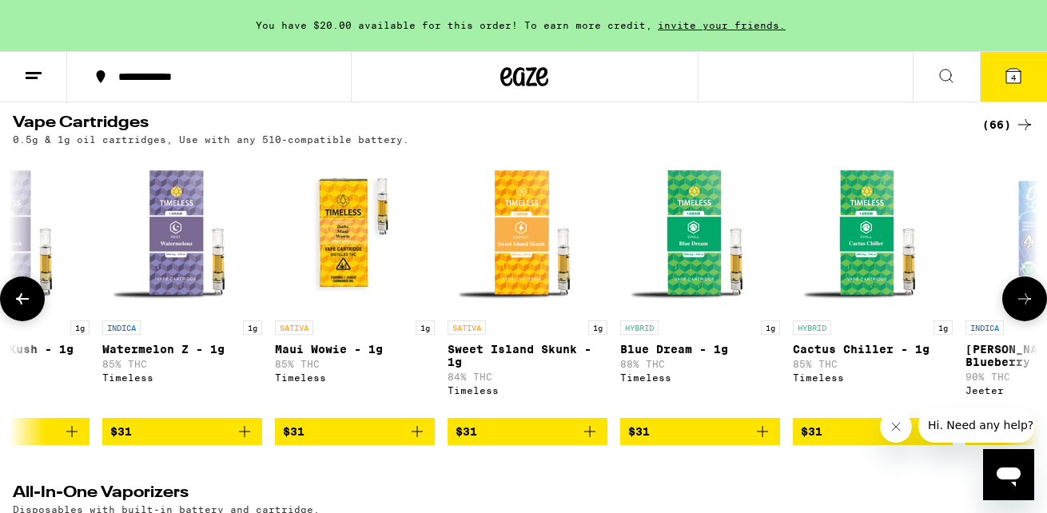
click at [1028, 308] on button at bounding box center [1024, 298] width 45 height 45
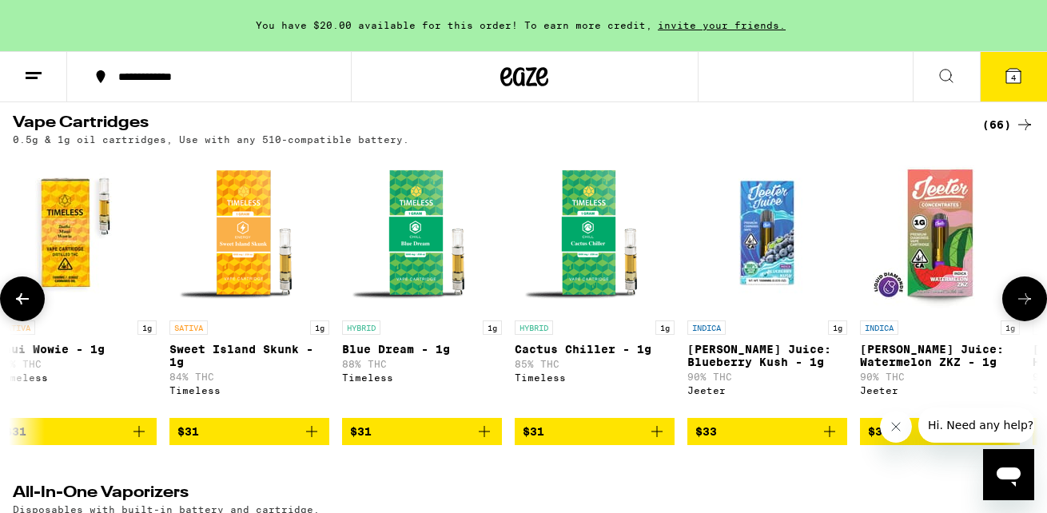
click at [1028, 308] on button at bounding box center [1024, 298] width 45 height 45
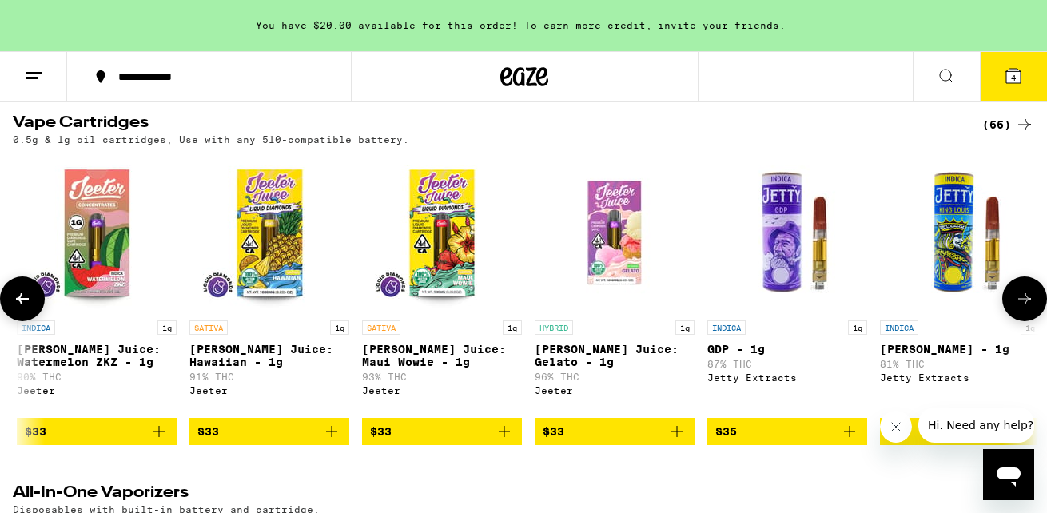
click at [1028, 308] on button at bounding box center [1024, 298] width 45 height 45
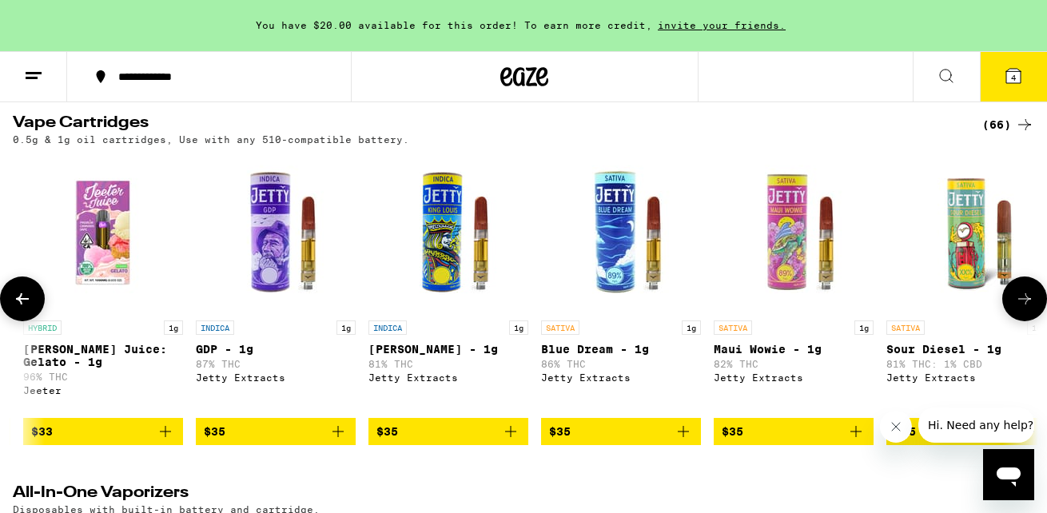
click at [1028, 308] on button at bounding box center [1024, 298] width 45 height 45
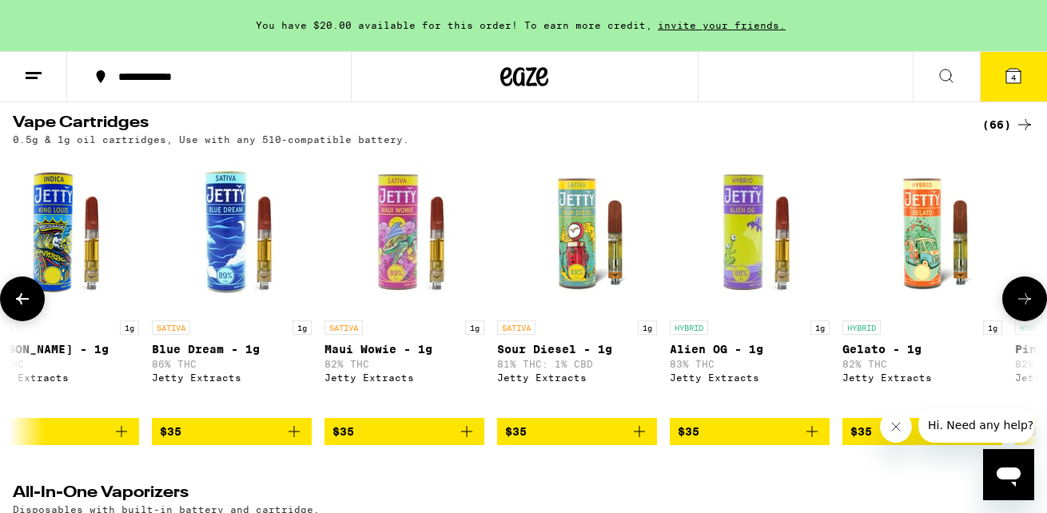
click at [1028, 308] on button at bounding box center [1024, 298] width 45 height 45
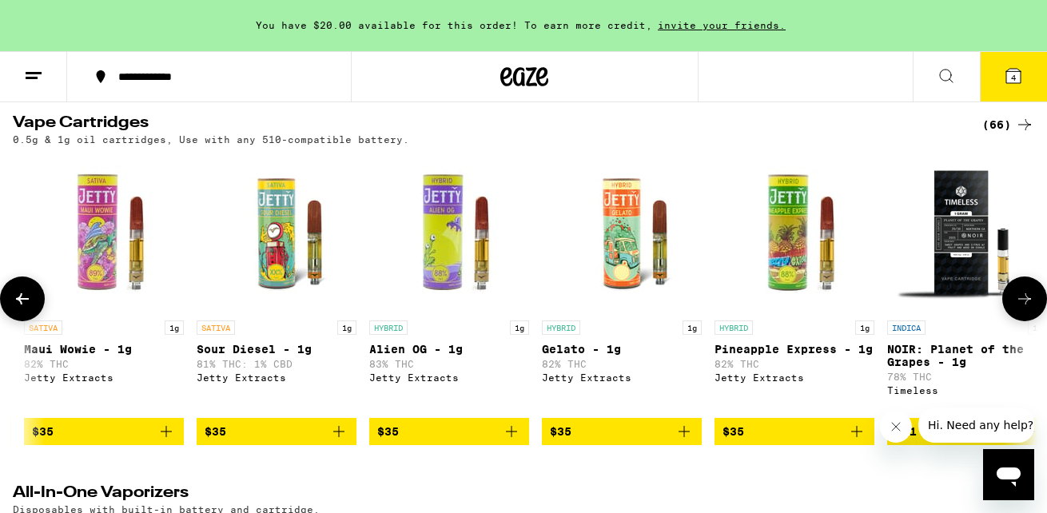
click at [1028, 308] on button at bounding box center [1024, 298] width 45 height 45
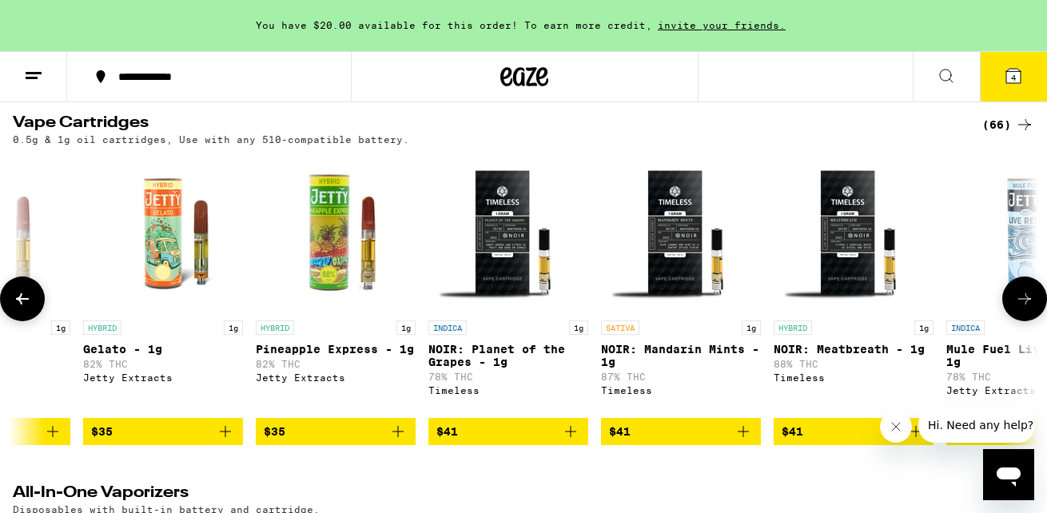
click at [1028, 308] on button at bounding box center [1024, 298] width 45 height 45
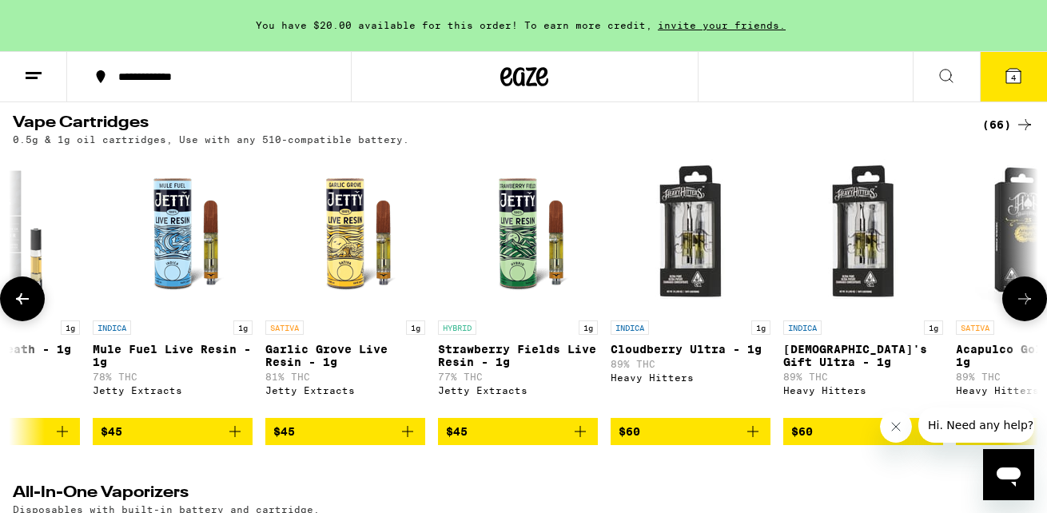
click at [1028, 308] on button at bounding box center [1024, 298] width 45 height 45
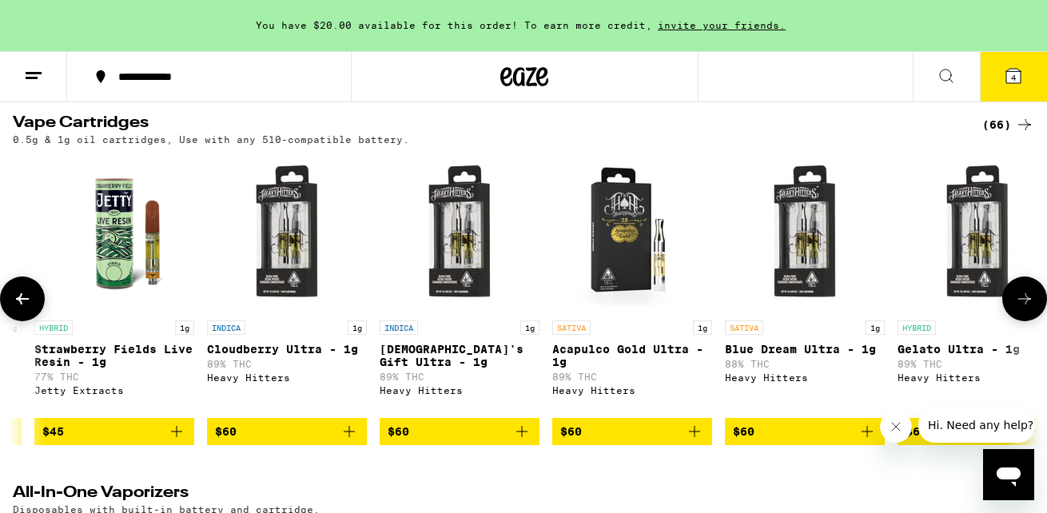
click at [1028, 308] on button at bounding box center [1024, 298] width 45 height 45
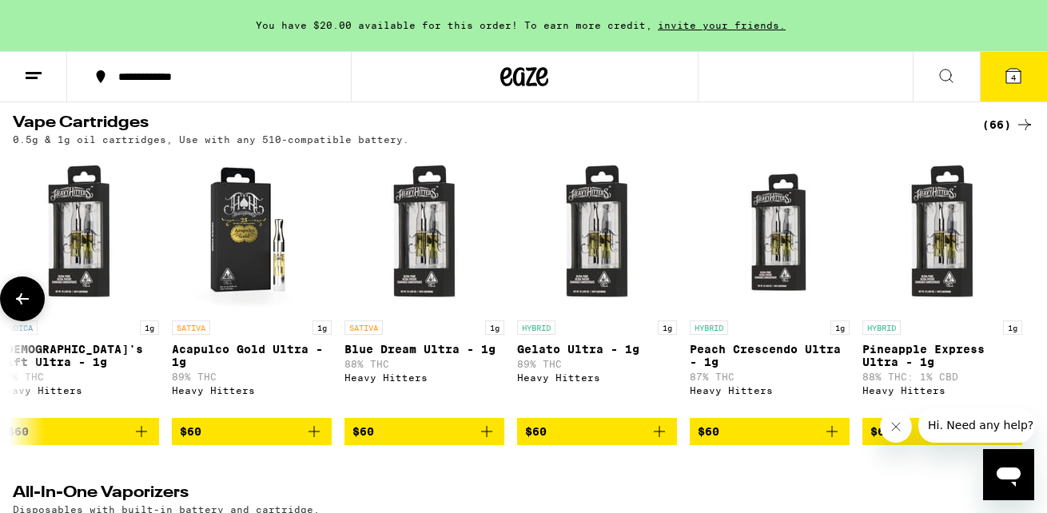
scroll to position [0, 10370]
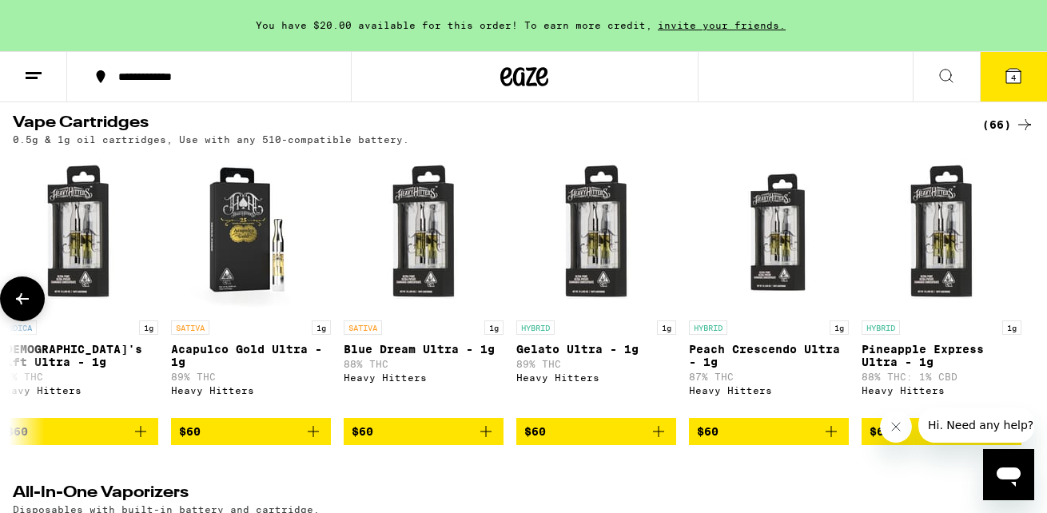
click at [1028, 308] on div at bounding box center [1024, 298] width 45 height 45
click at [18, 321] on button at bounding box center [22, 298] width 45 height 45
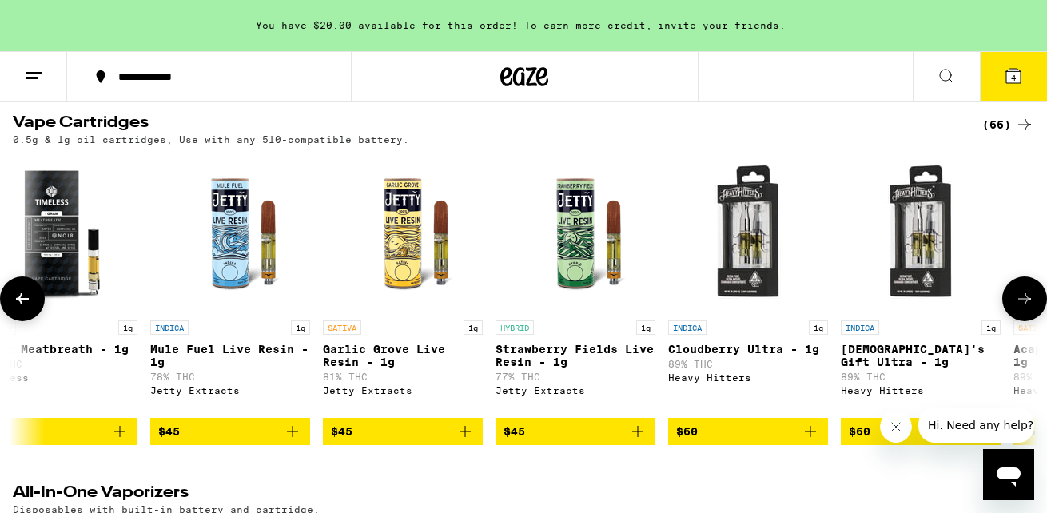
scroll to position [0, 9523]
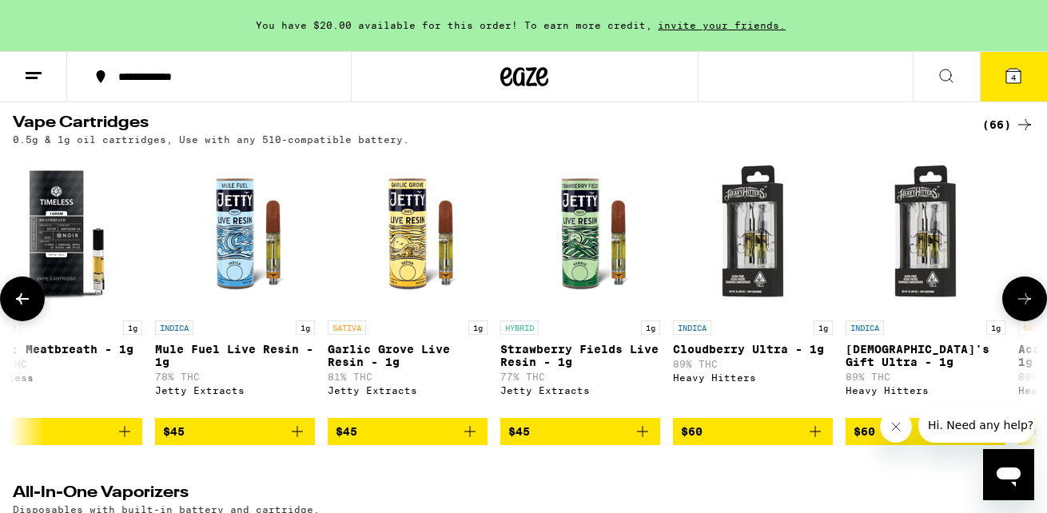
click at [35, 308] on button at bounding box center [22, 298] width 45 height 45
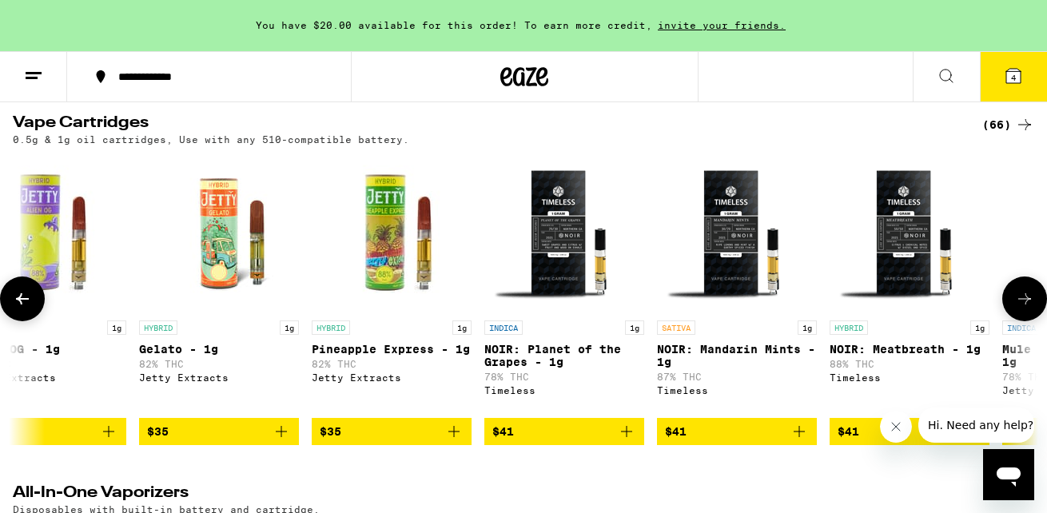
scroll to position [0, 8676]
click at [35, 308] on button at bounding box center [22, 298] width 45 height 45
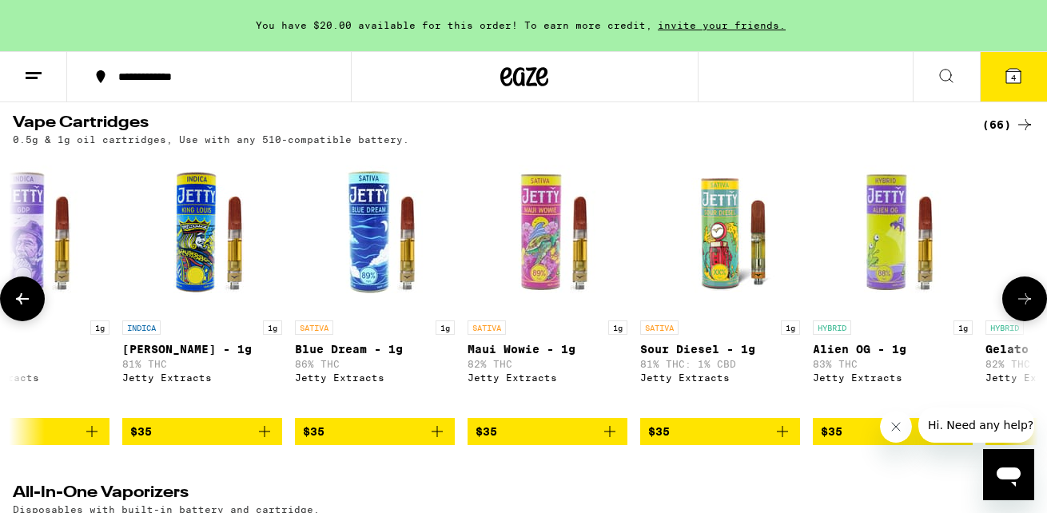
scroll to position [0, 7829]
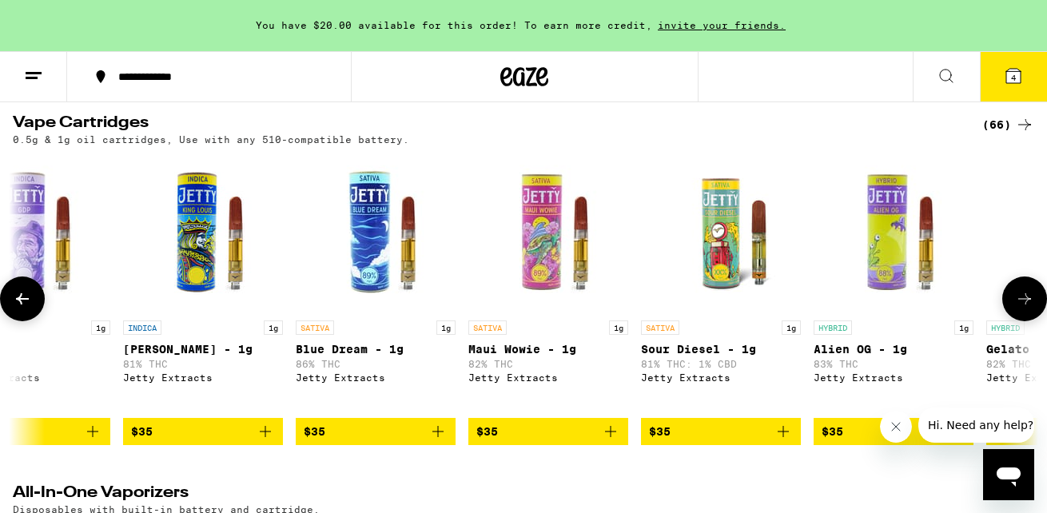
click at [1012, 319] on button at bounding box center [1024, 298] width 45 height 45
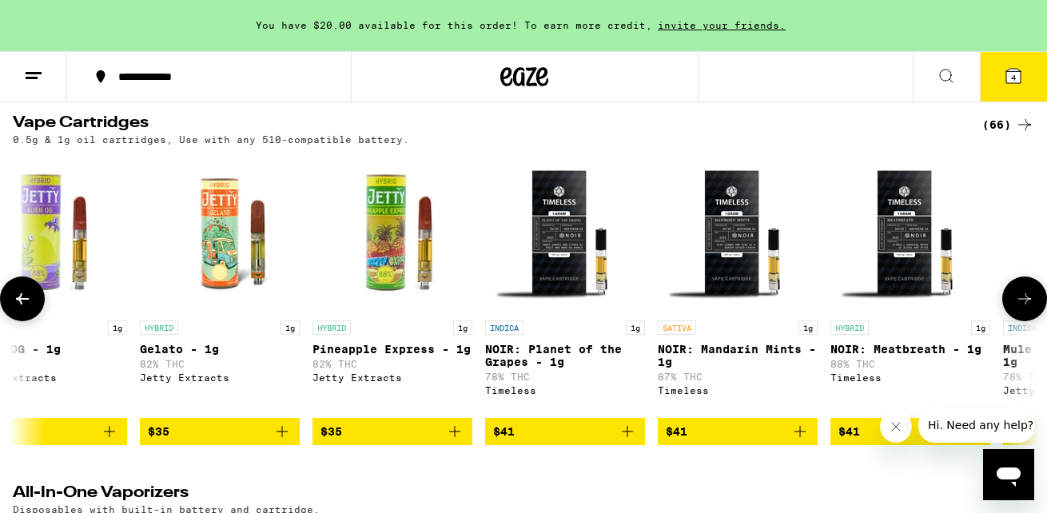
scroll to position [0, 8676]
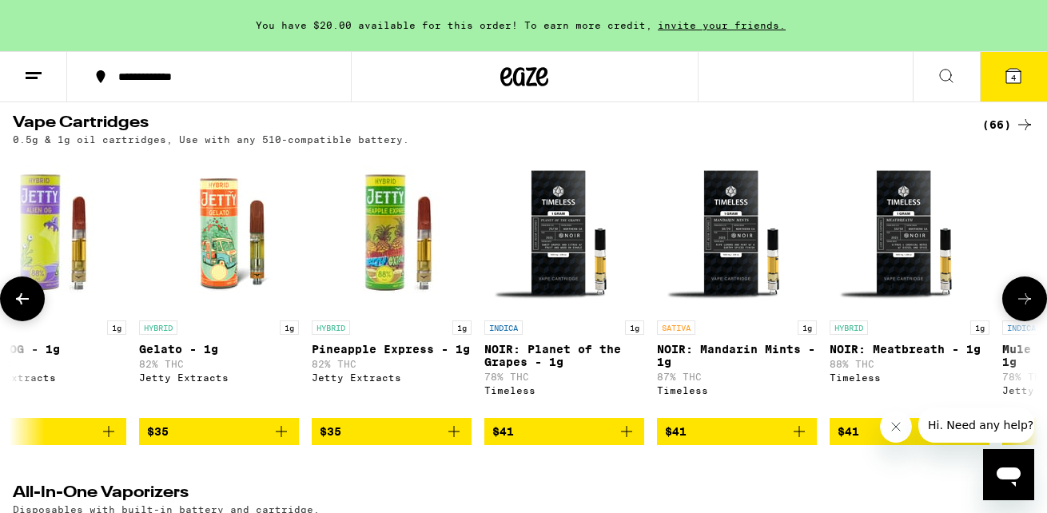
click at [21, 304] on icon at bounding box center [22, 298] width 13 height 11
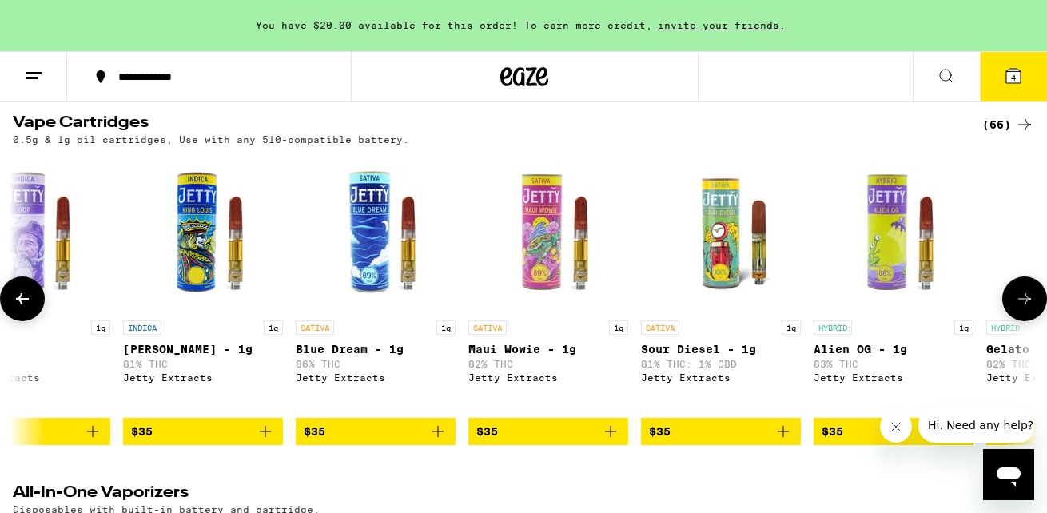
click at [21, 304] on icon at bounding box center [22, 298] width 13 height 11
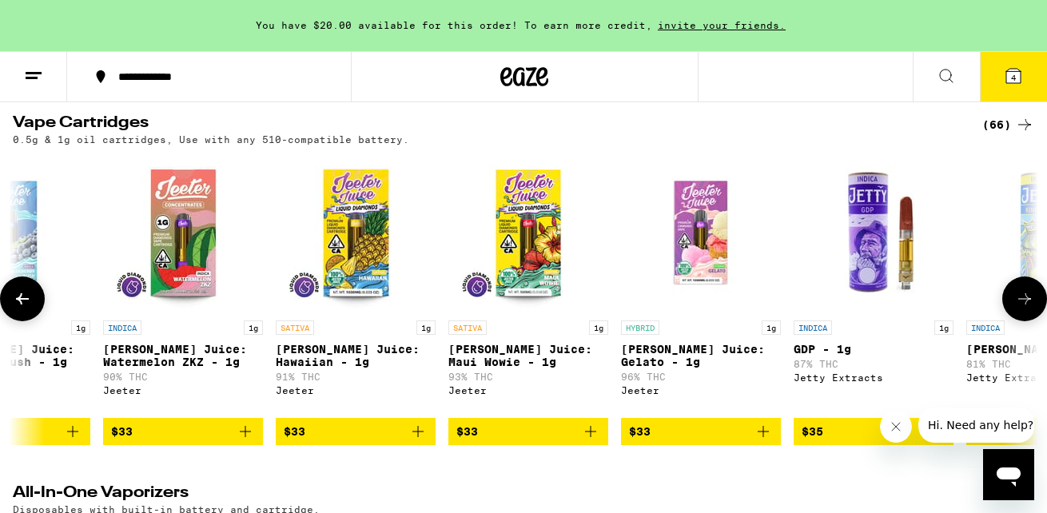
scroll to position [0, 6982]
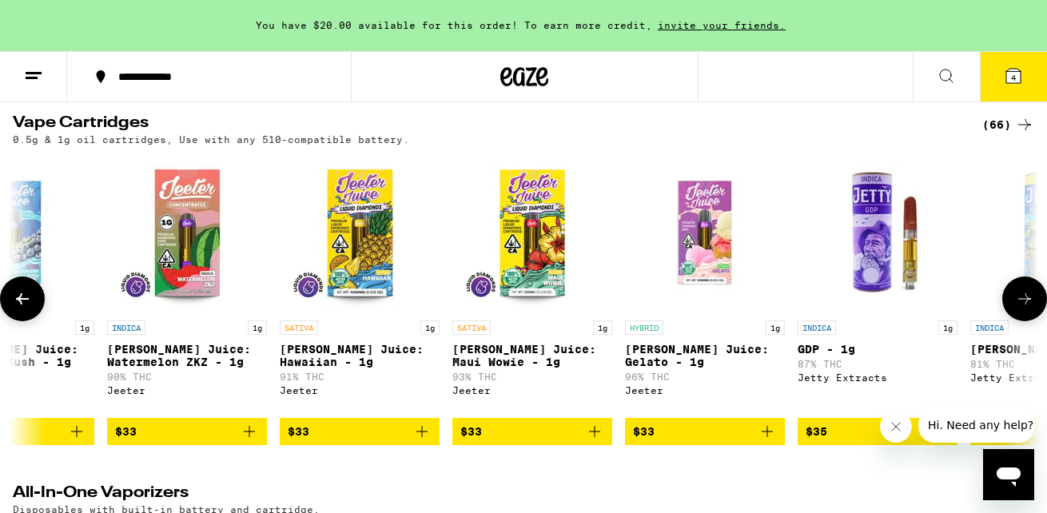
click at [1010, 321] on button at bounding box center [1024, 298] width 45 height 45
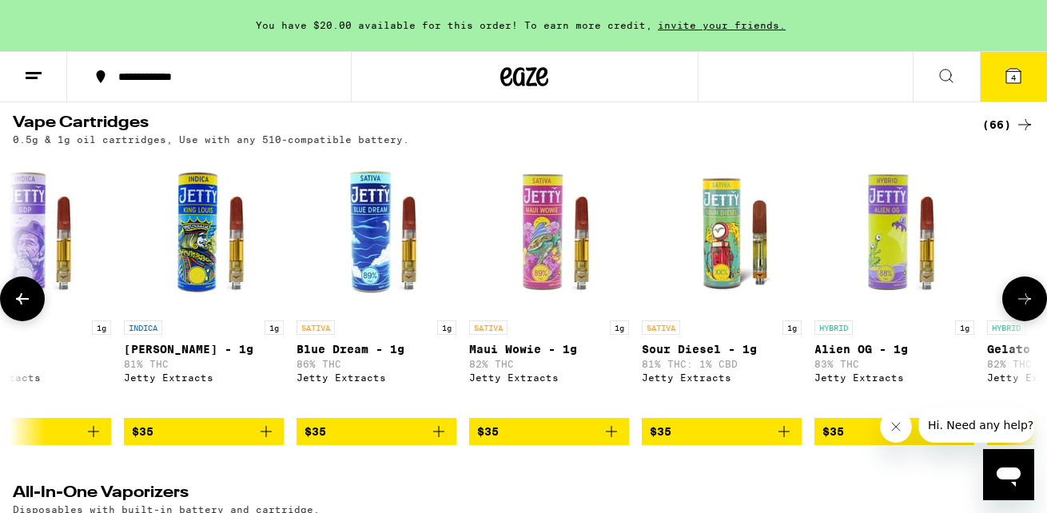
scroll to position [0, 7829]
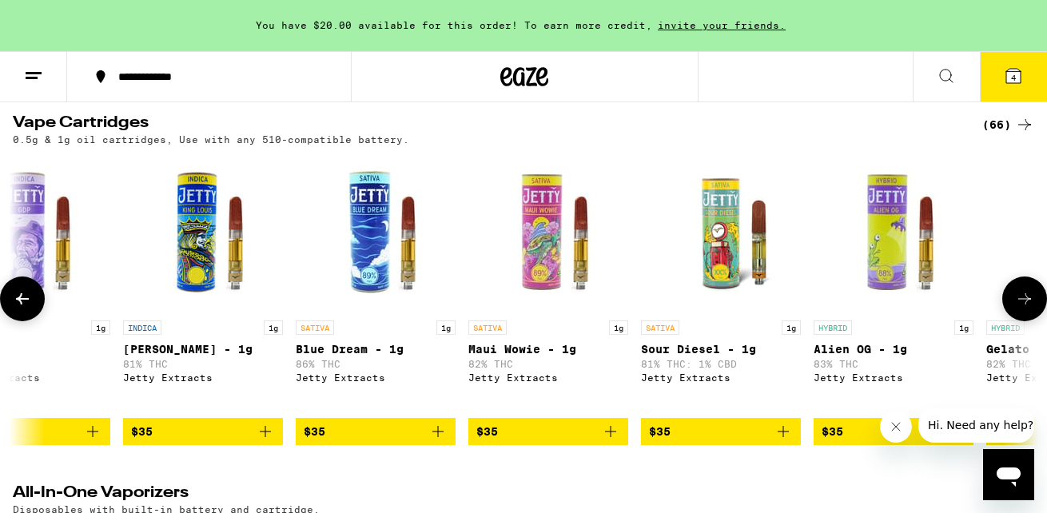
click at [435, 441] on icon "Add to bag" at bounding box center [437, 431] width 19 height 19
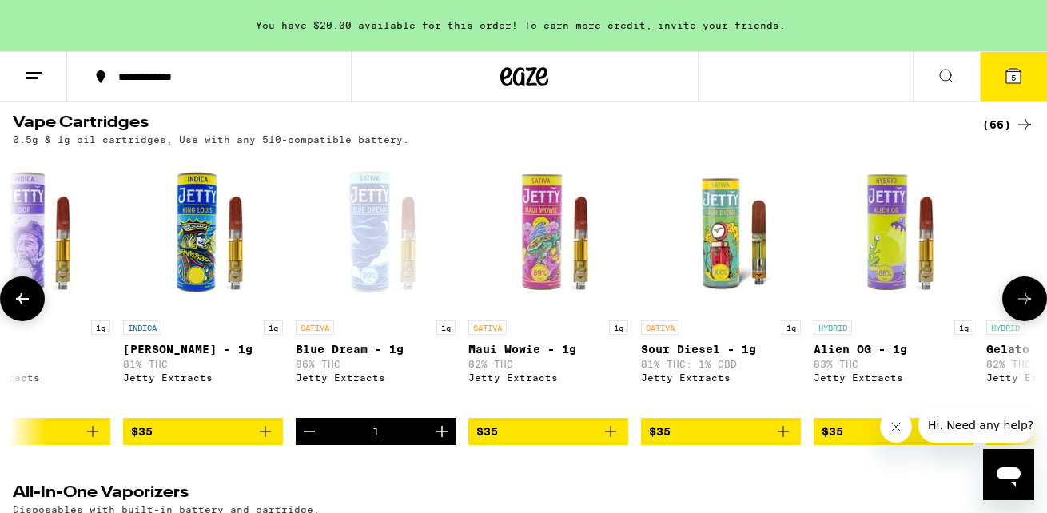
click at [28, 308] on icon at bounding box center [22, 298] width 19 height 19
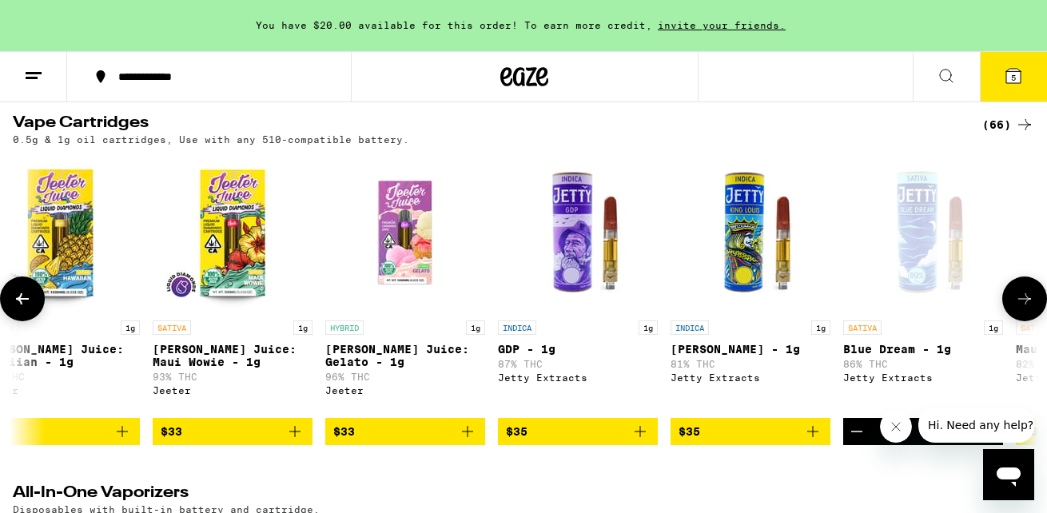
click at [28, 308] on icon at bounding box center [22, 298] width 19 height 19
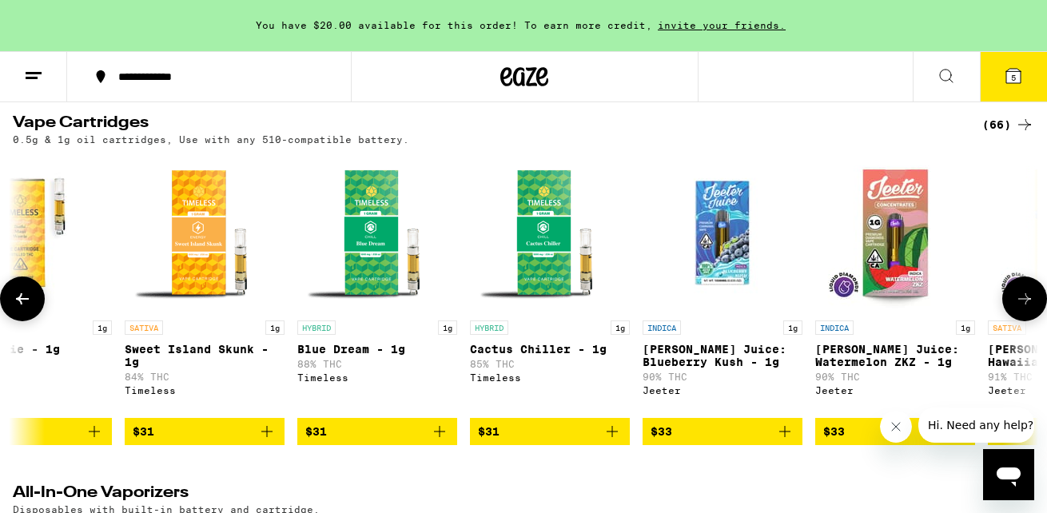
scroll to position [0, 6274]
click at [28, 308] on icon at bounding box center [22, 298] width 19 height 19
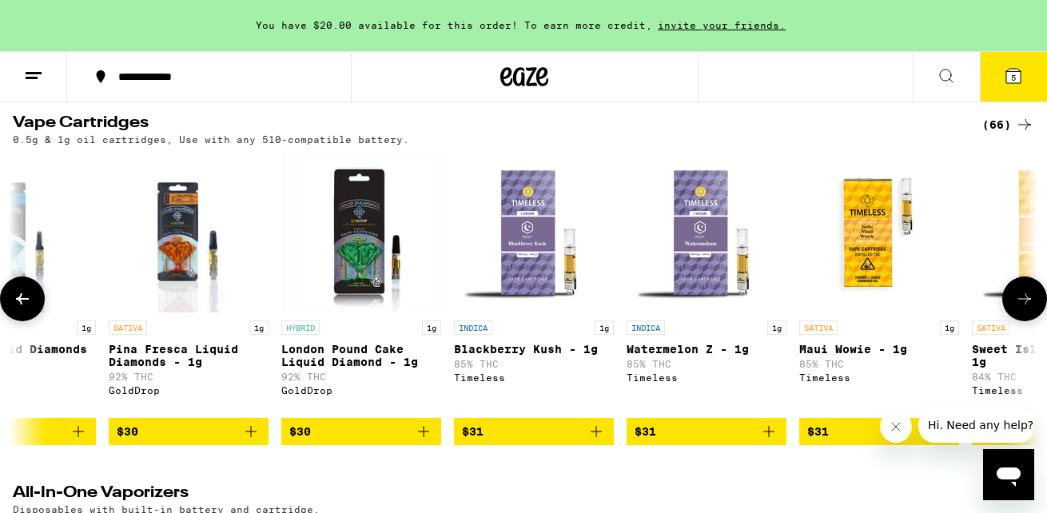
scroll to position [0, 5427]
click at [18, 308] on icon at bounding box center [22, 298] width 19 height 19
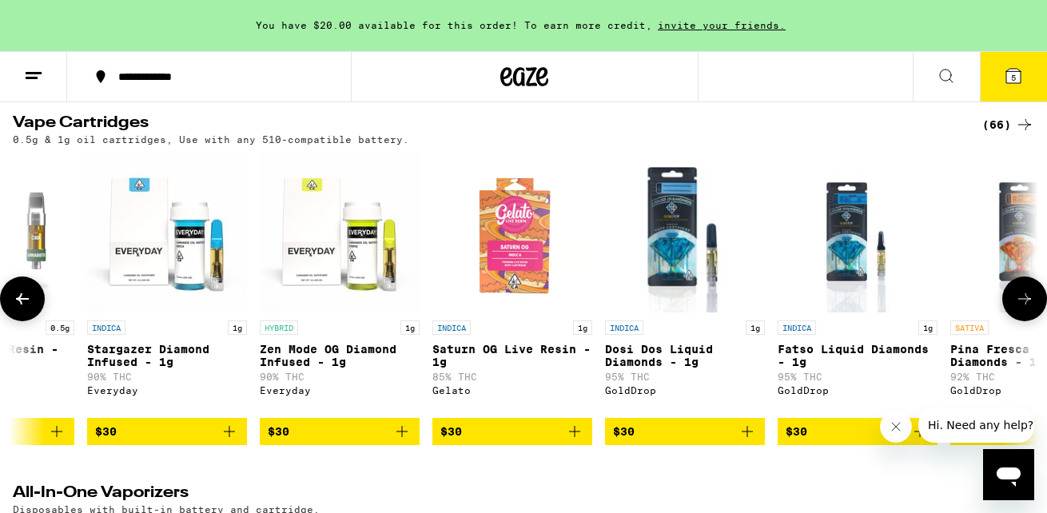
scroll to position [0, 4580]
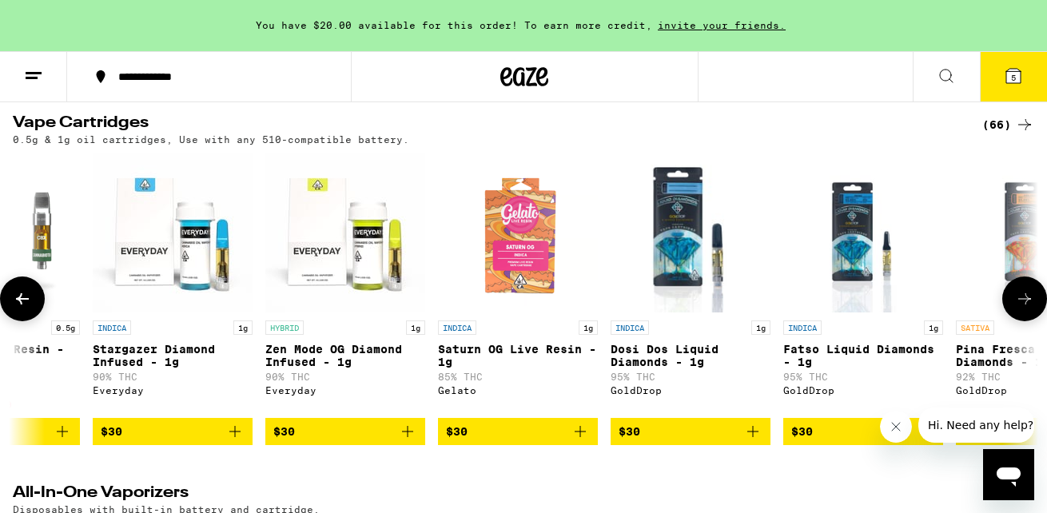
click at [18, 308] on icon at bounding box center [22, 298] width 19 height 19
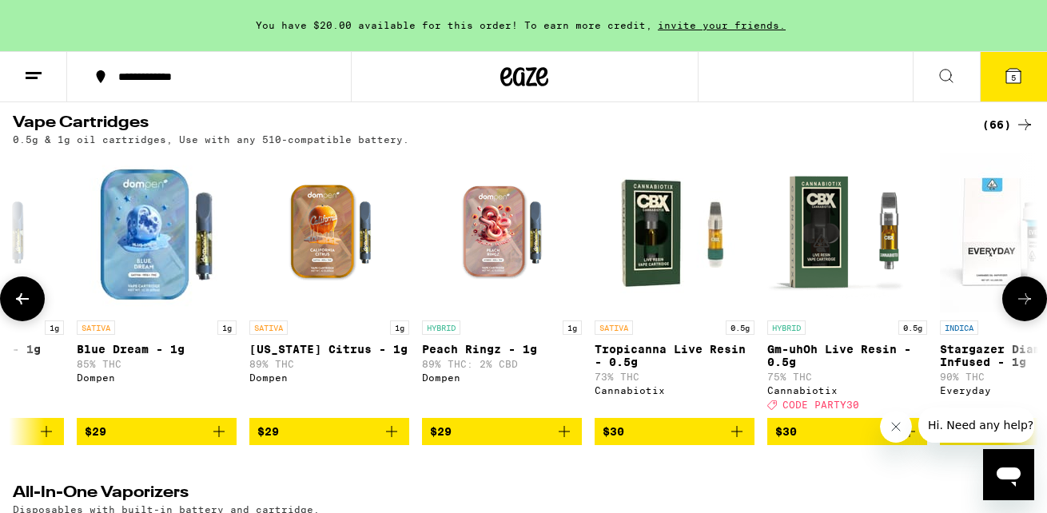
scroll to position [0, 3733]
click at [1024, 308] on icon at bounding box center [1024, 298] width 19 height 19
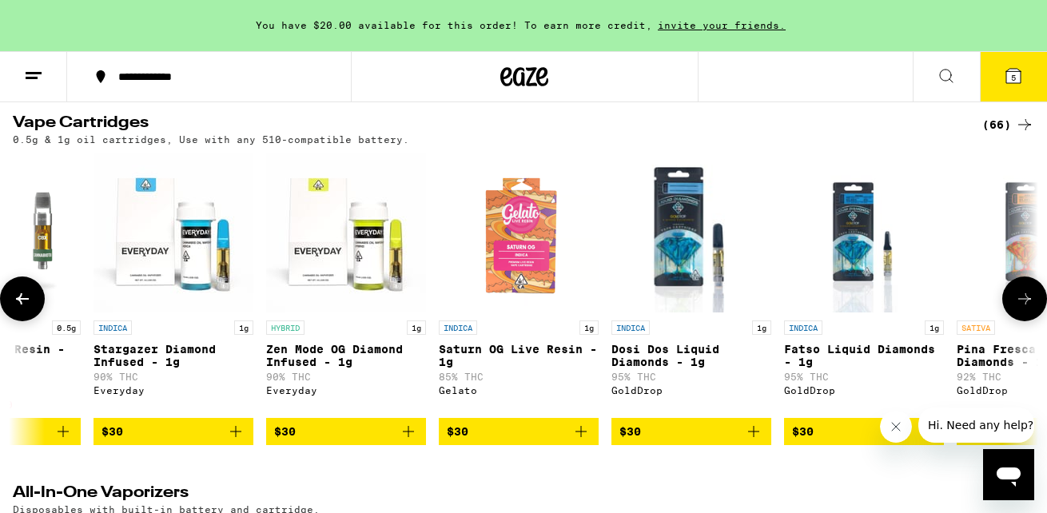
scroll to position [0, 4580]
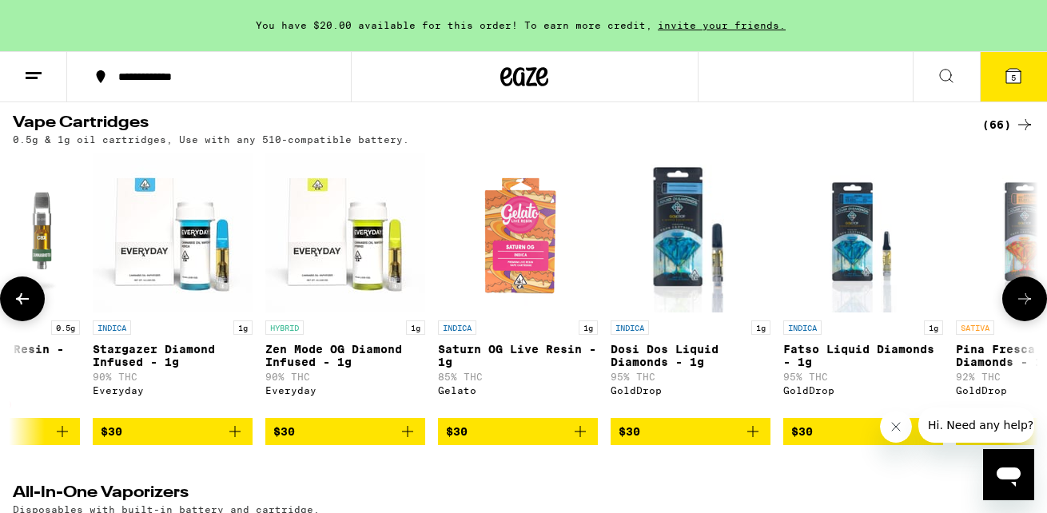
click at [410, 441] on icon "Add to bag" at bounding box center [407, 431] width 19 height 19
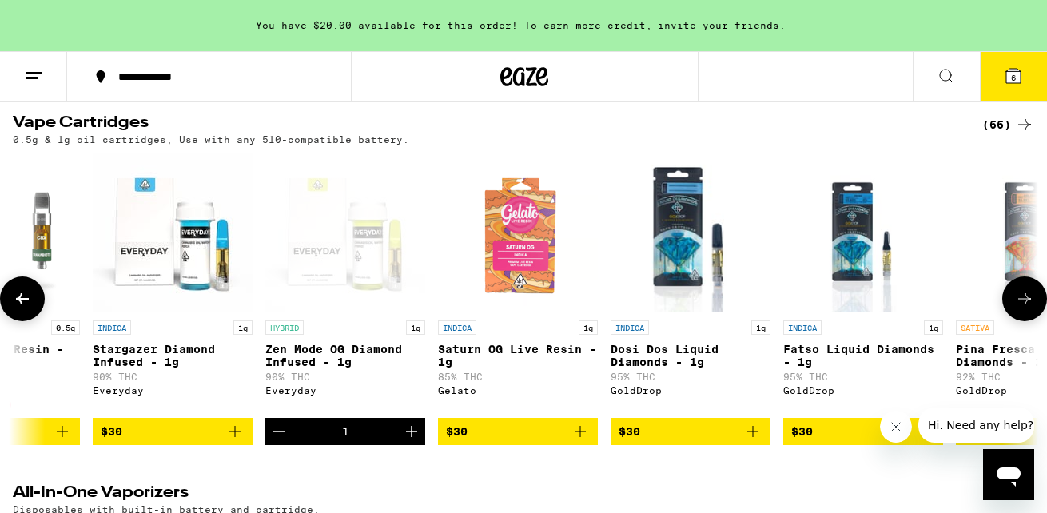
click at [35, 320] on button at bounding box center [22, 298] width 45 height 45
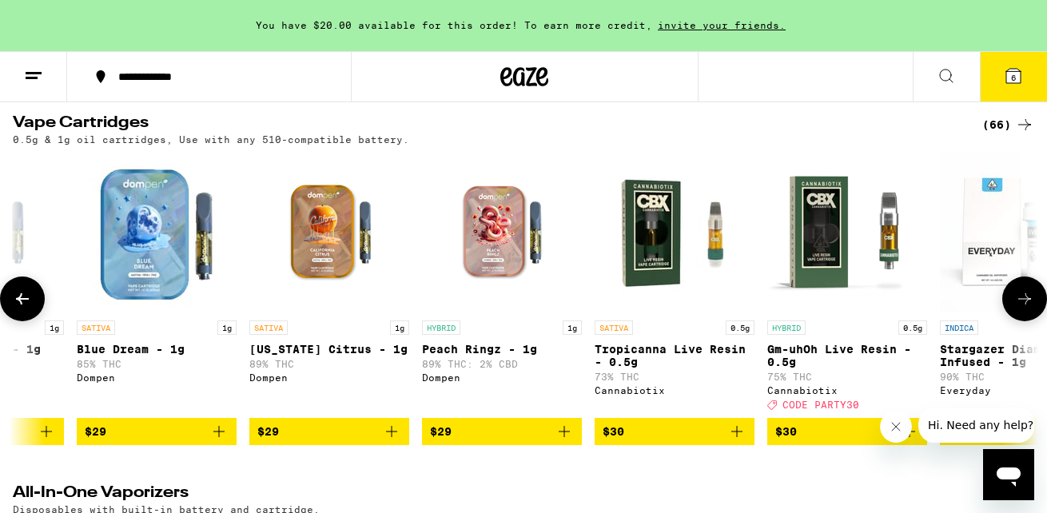
click at [35, 320] on button at bounding box center [22, 298] width 45 height 45
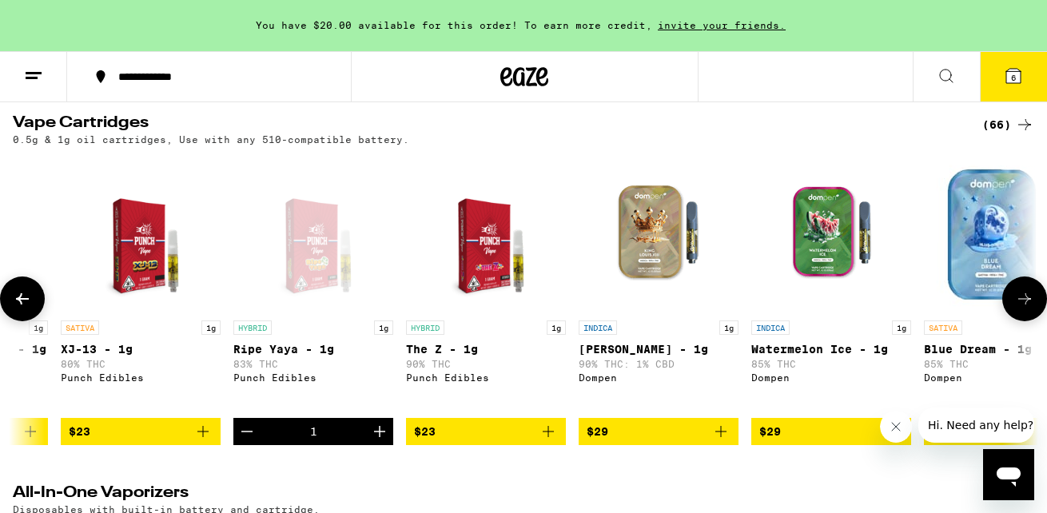
click at [35, 320] on button at bounding box center [22, 298] width 45 height 45
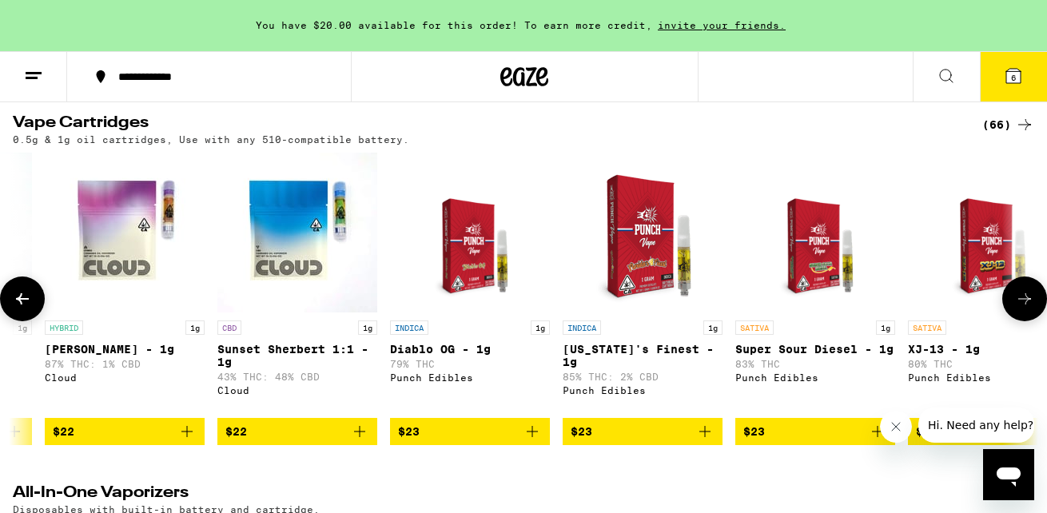
click at [35, 320] on button at bounding box center [22, 298] width 45 height 45
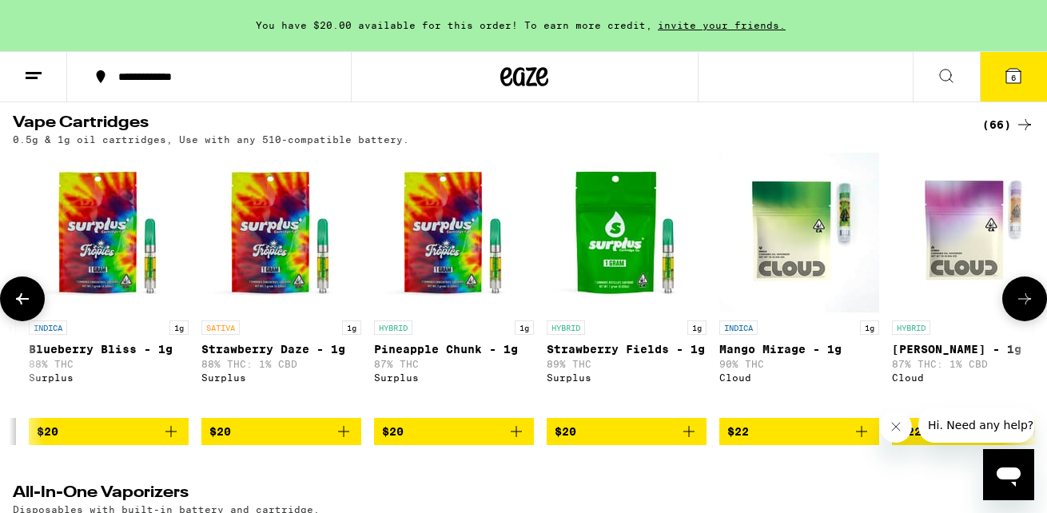
click at [35, 320] on button at bounding box center [22, 298] width 45 height 45
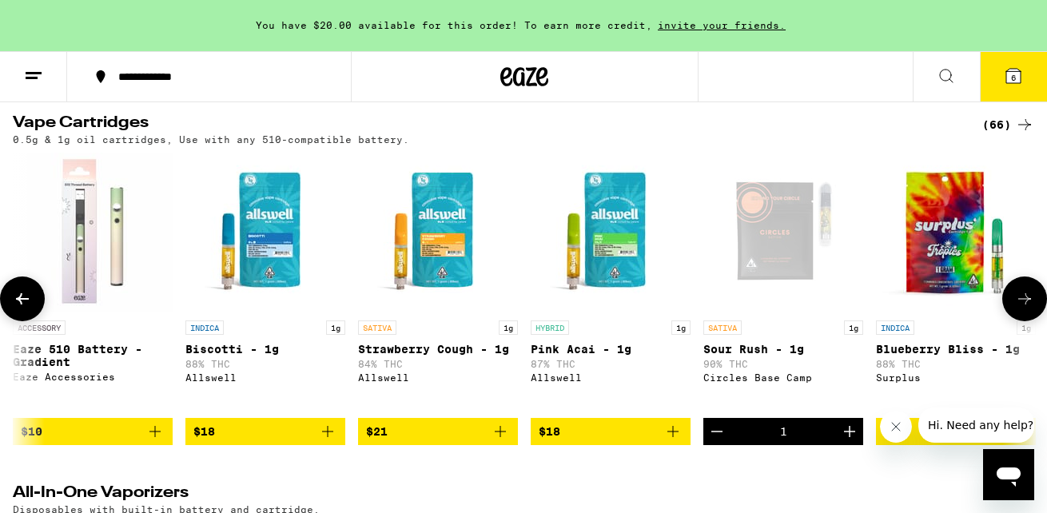
scroll to position [0, 345]
click at [35, 320] on button at bounding box center [22, 298] width 45 height 45
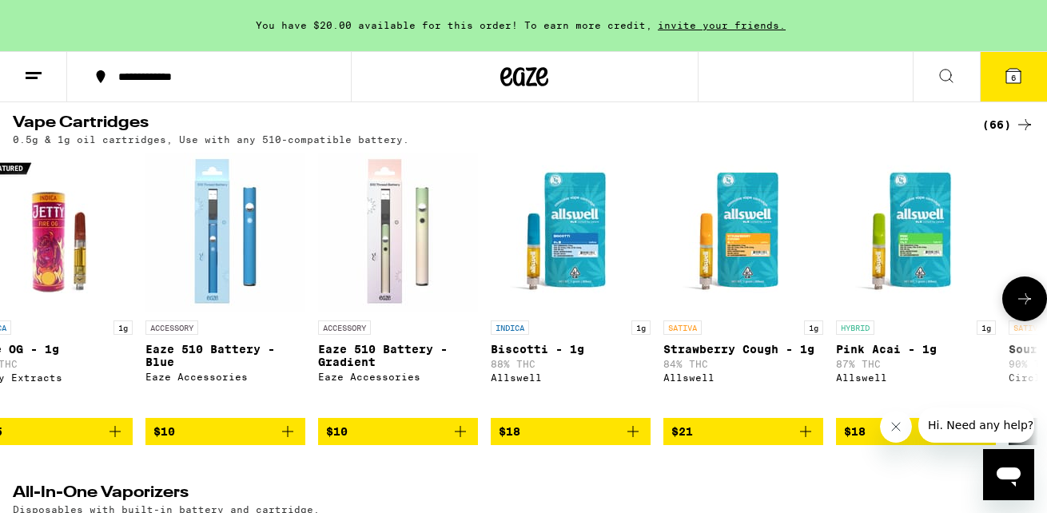
scroll to position [0, 2]
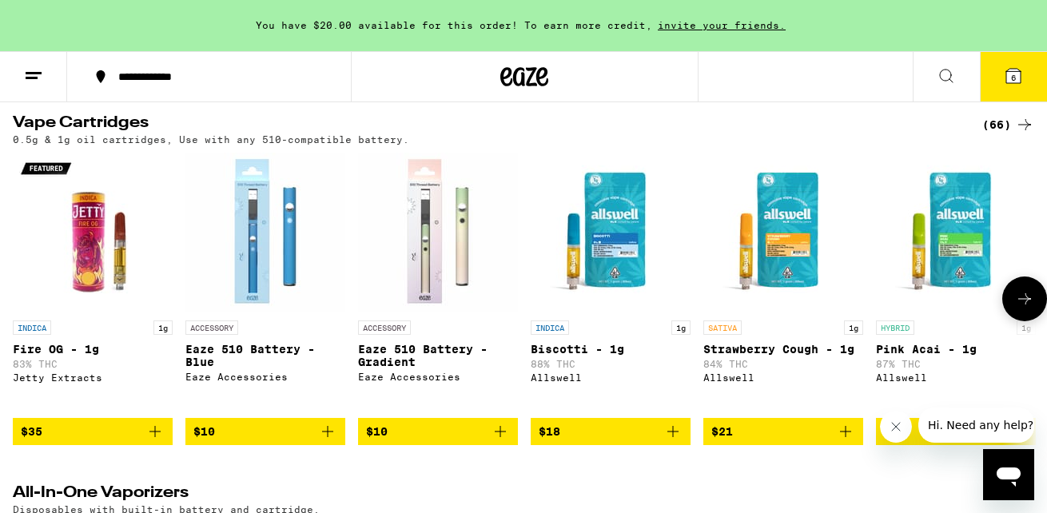
click at [35, 320] on div at bounding box center [22, 298] width 45 height 45
click at [849, 441] on icon "Add to bag" at bounding box center [845, 431] width 19 height 19
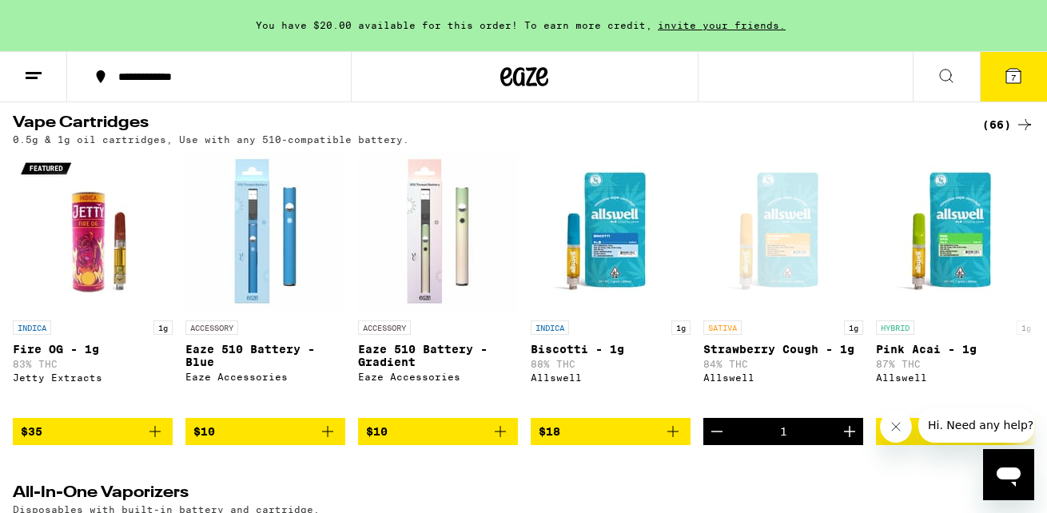
click at [1010, 82] on icon at bounding box center [1013, 76] width 14 height 14
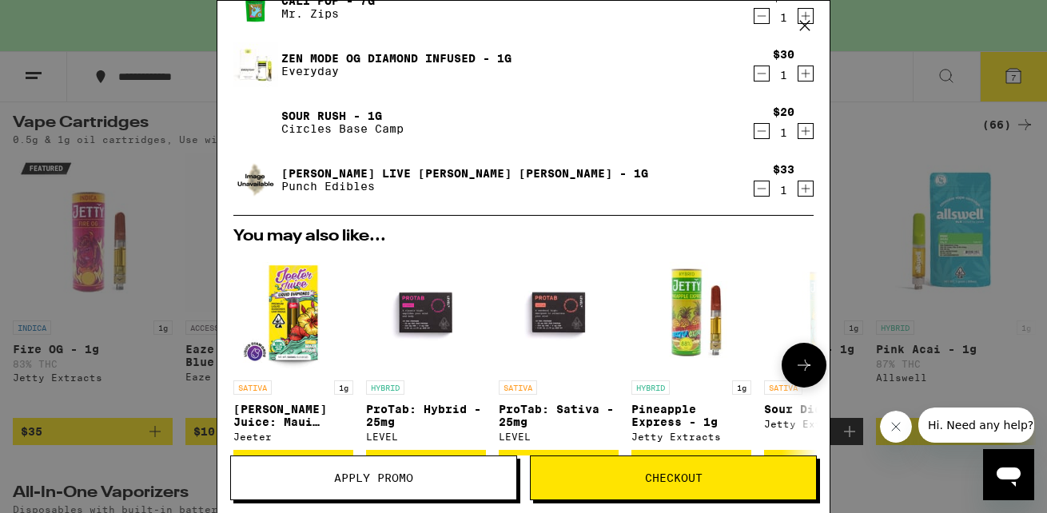
scroll to position [578, 0]
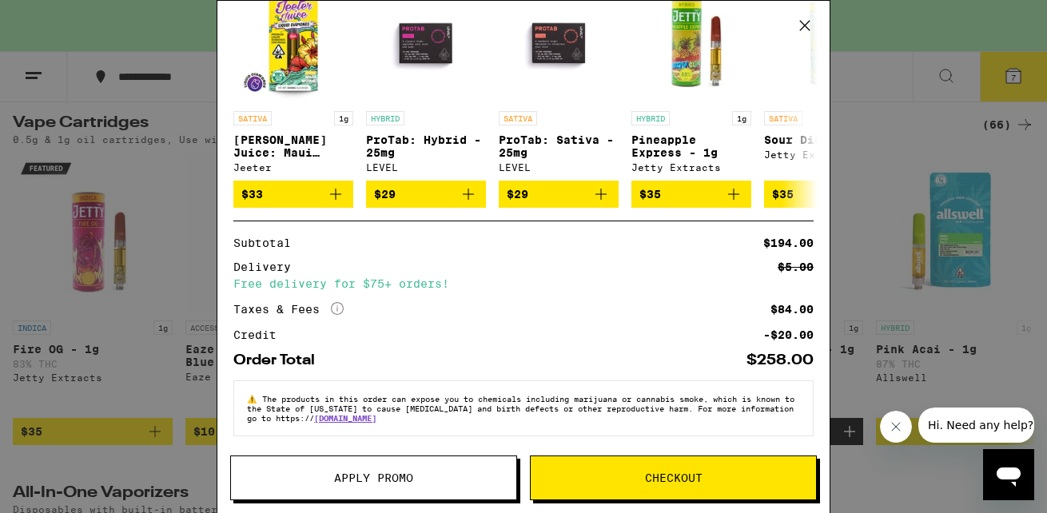
click at [418, 481] on span "Apply Promo" at bounding box center [373, 477] width 285 height 11
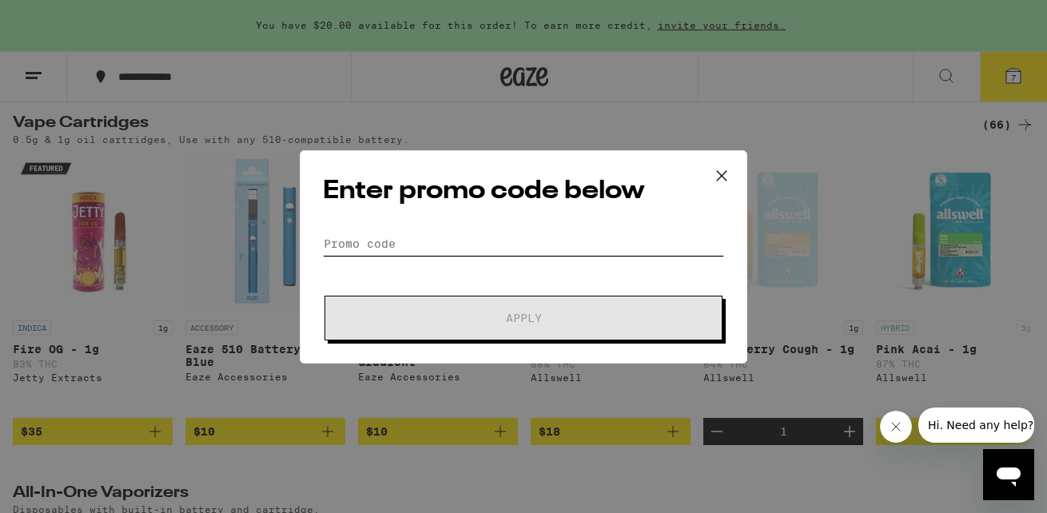
click at [430, 235] on input "Promo Code" at bounding box center [523, 244] width 401 height 24
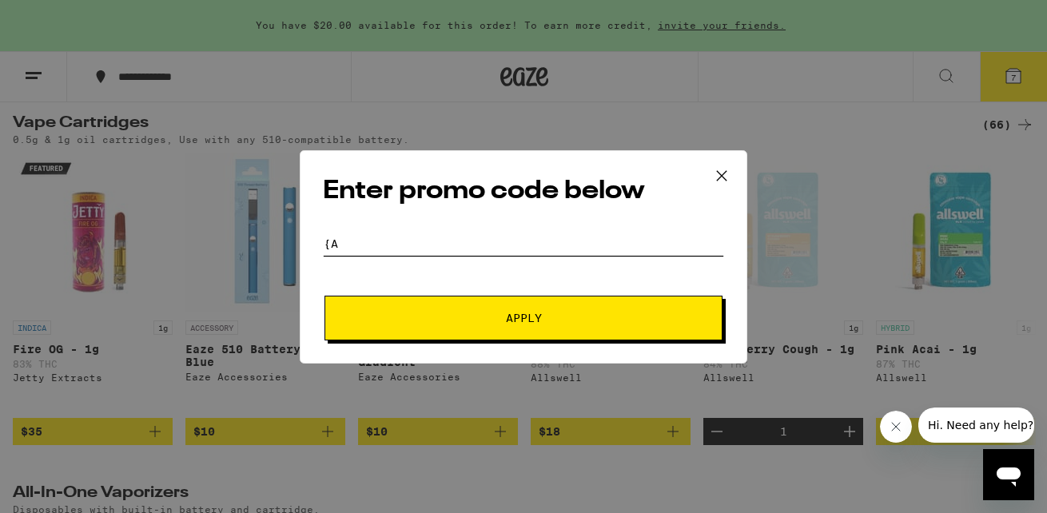
type input "{"
type input "PARTY30"
click at [523, 327] on button "Apply" at bounding box center [523, 318] width 398 height 45
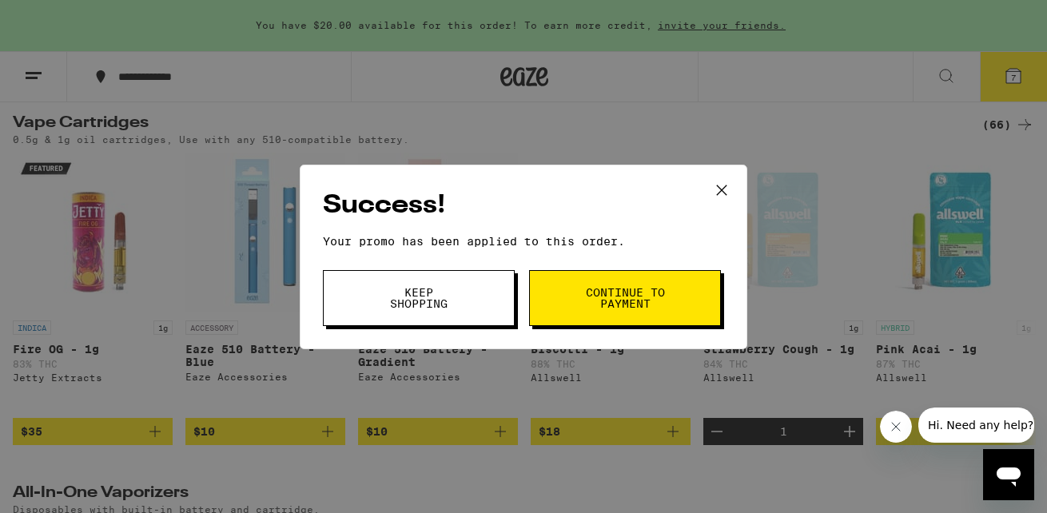
click at [597, 323] on button "Continue to payment" at bounding box center [625, 298] width 192 height 56
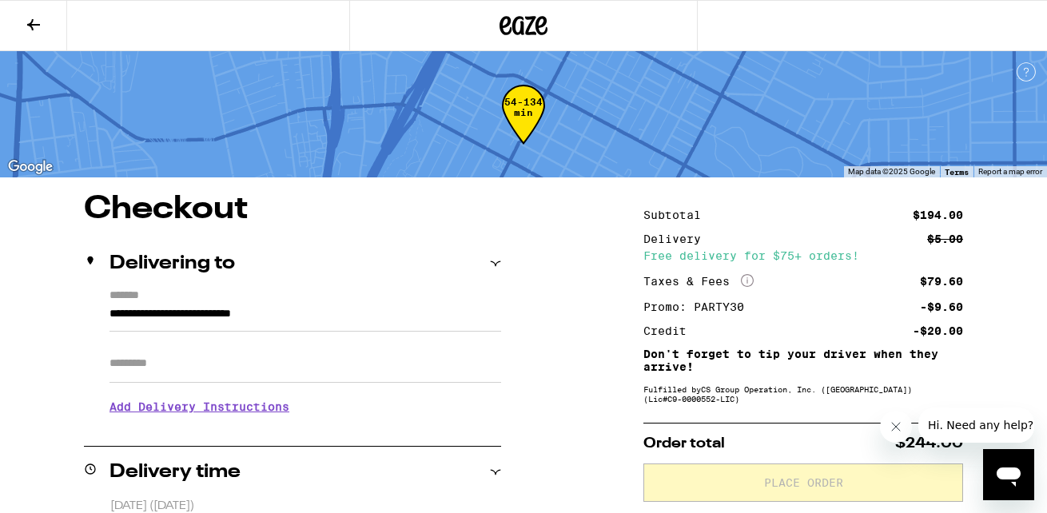
click at [33, 34] on button at bounding box center [33, 26] width 67 height 50
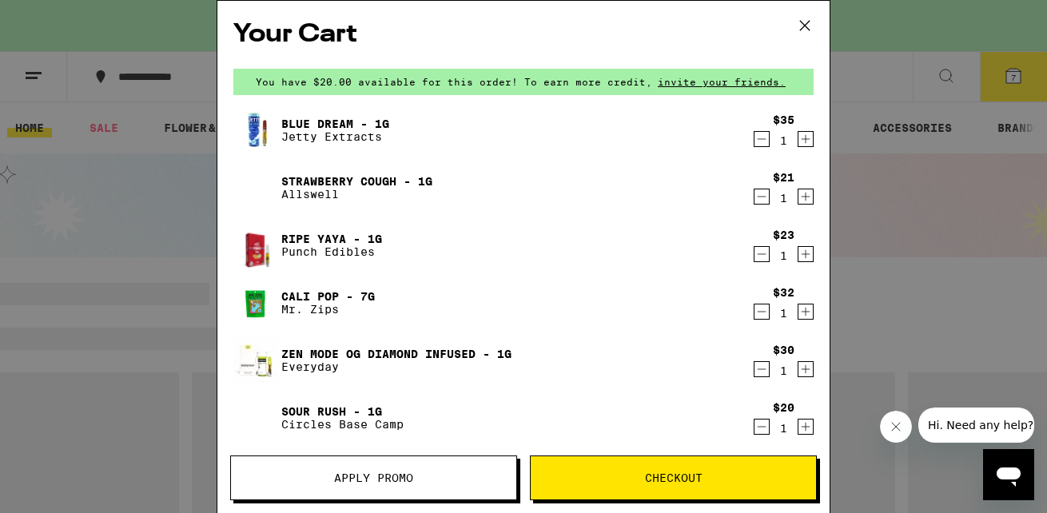
click at [813, 32] on icon at bounding box center [805, 26] width 24 height 24
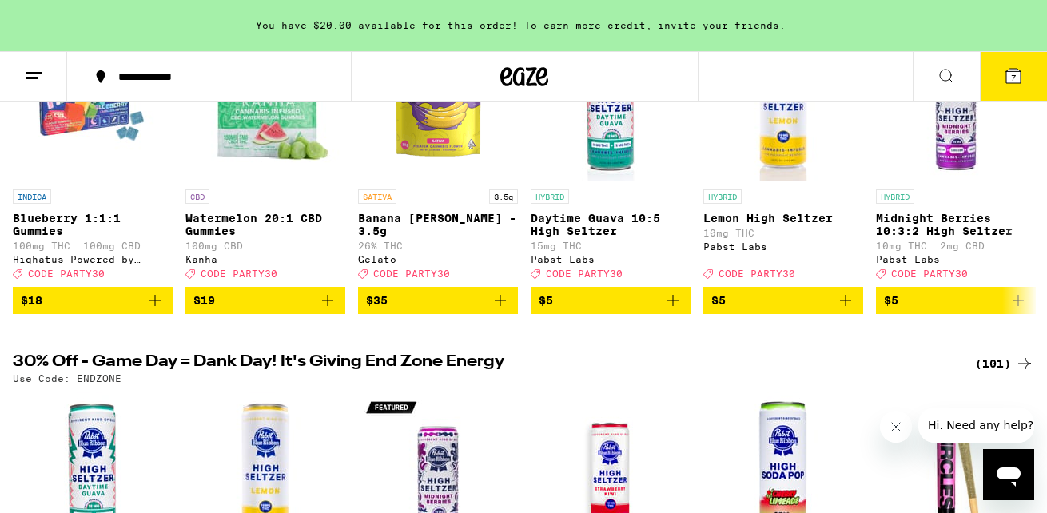
click at [988, 79] on button "7" at bounding box center [1013, 77] width 67 height 50
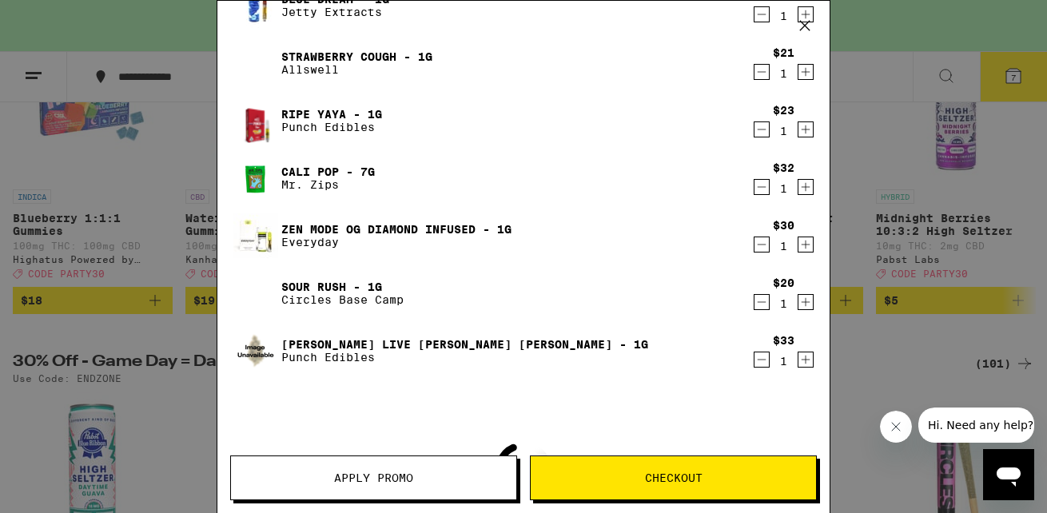
scroll to position [213, 0]
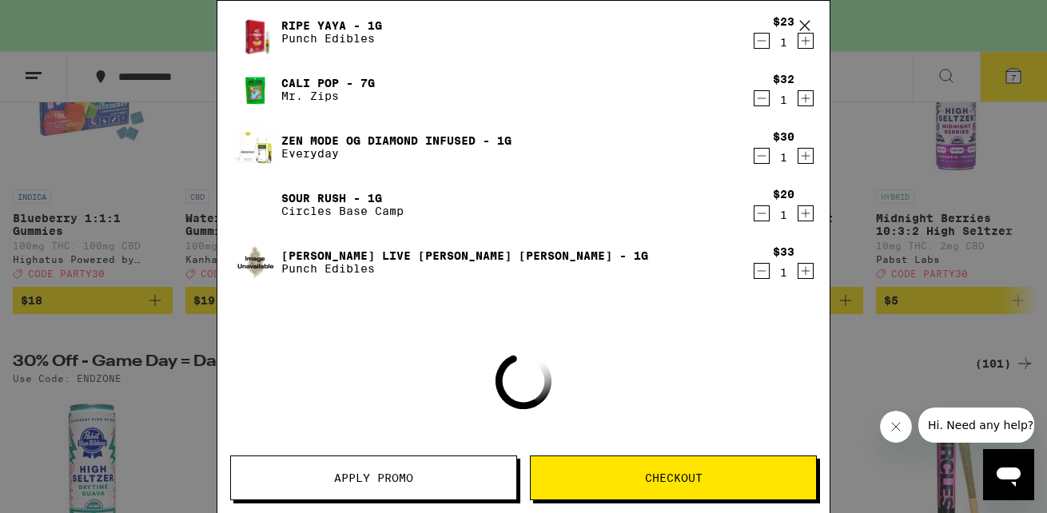
click at [428, 479] on span "Apply Promo" at bounding box center [373, 477] width 285 height 11
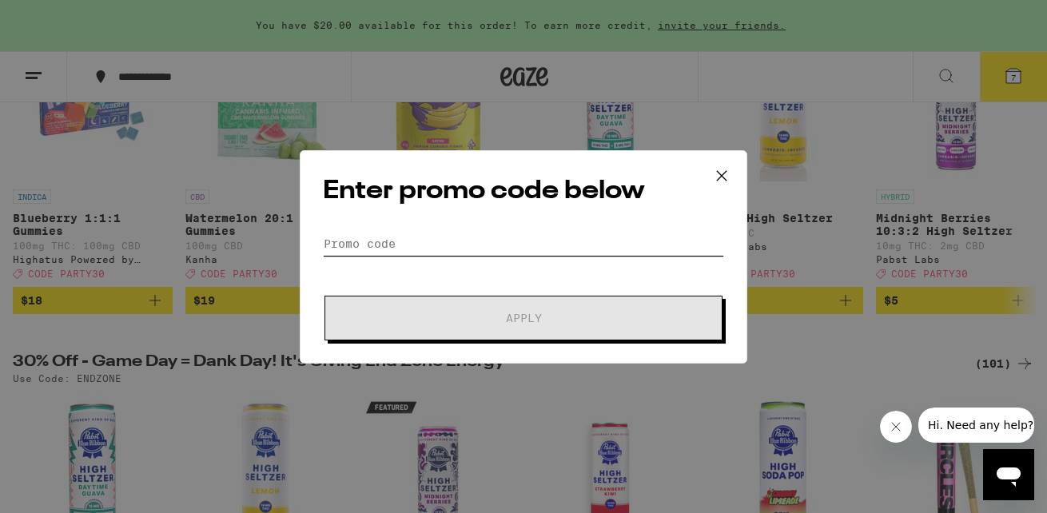
click at [451, 242] on input "Promo Code" at bounding box center [523, 244] width 401 height 24
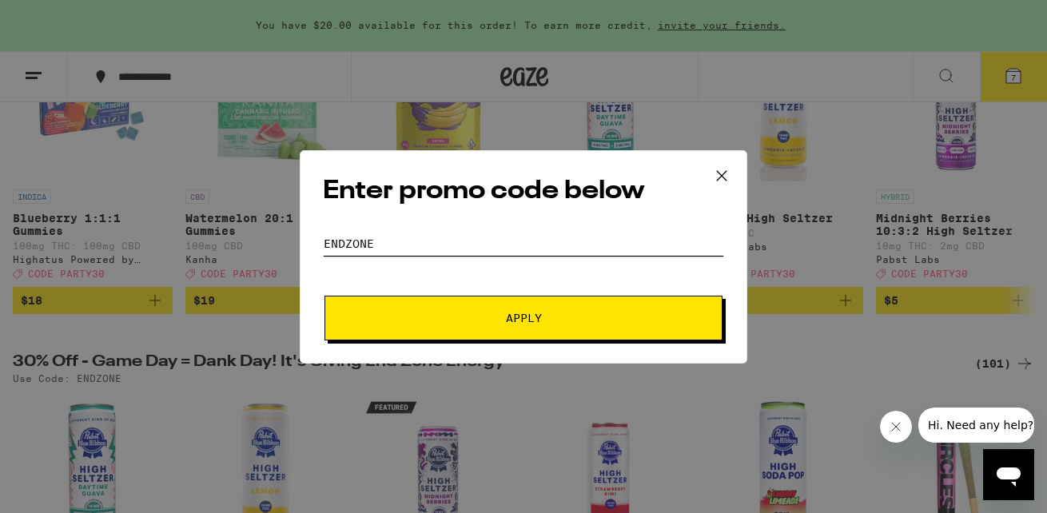
type input "ENDZONE"
click at [549, 330] on button "Apply" at bounding box center [523, 318] width 398 height 45
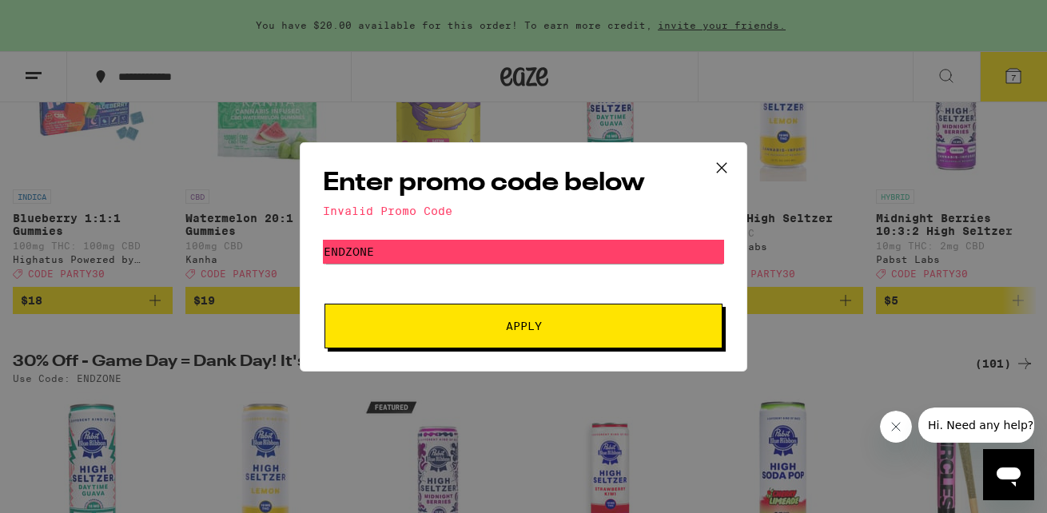
click at [549, 330] on span "Apply" at bounding box center [524, 325] width 288 height 11
click at [725, 159] on icon at bounding box center [722, 168] width 24 height 24
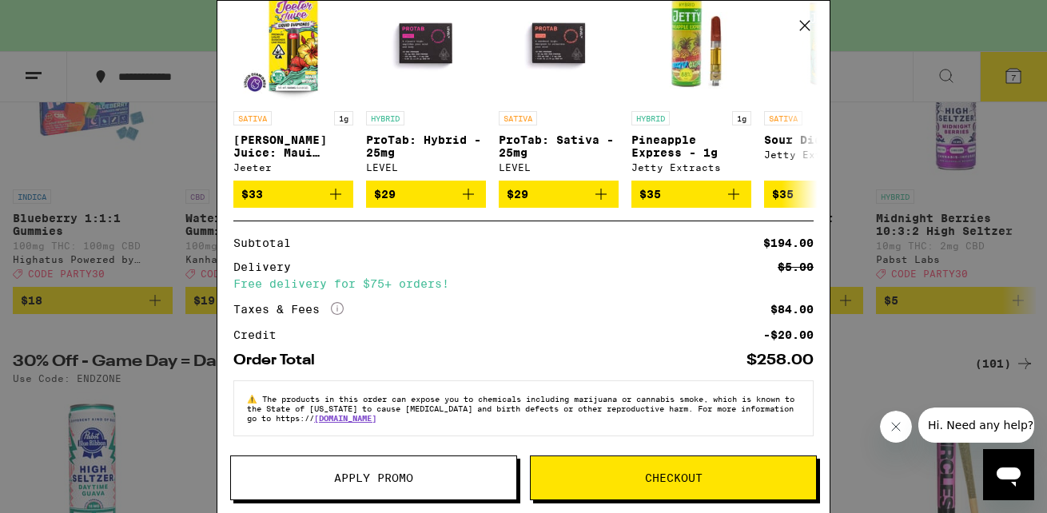
scroll to position [578, 0]
click at [445, 481] on span "Apply Promo" at bounding box center [373, 477] width 285 height 11
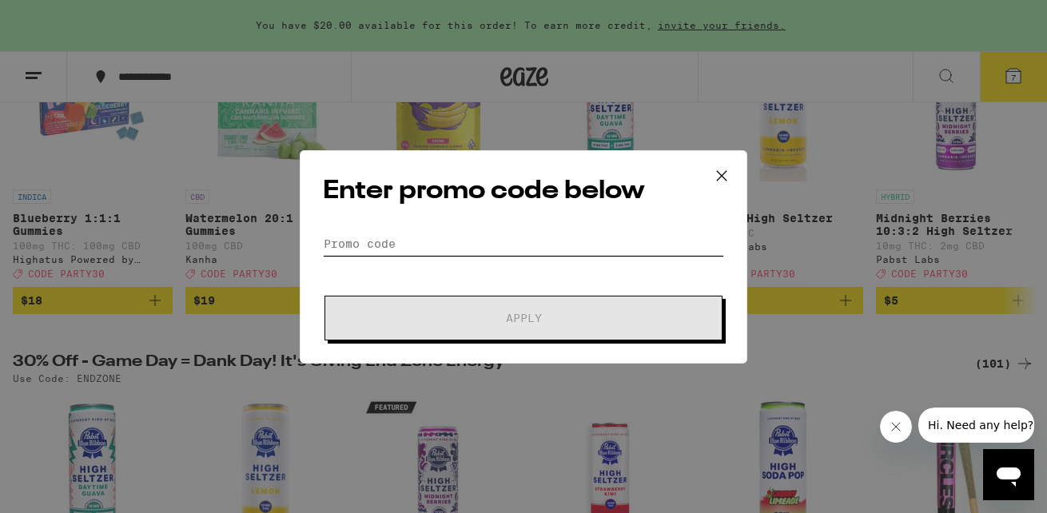
click at [499, 241] on input "Promo Code" at bounding box center [523, 244] width 401 height 24
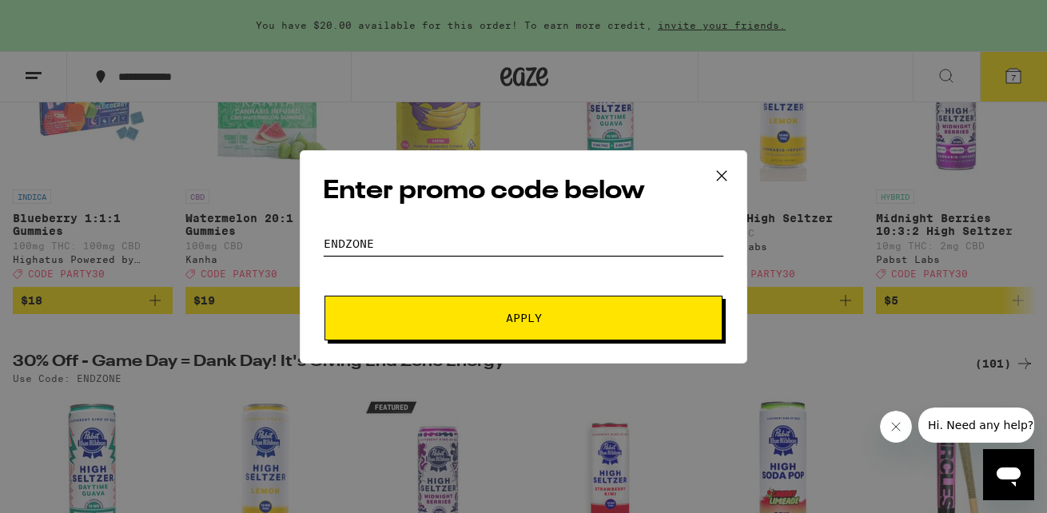
type input "ENDZONE"
click at [568, 324] on button "Apply" at bounding box center [523, 318] width 398 height 45
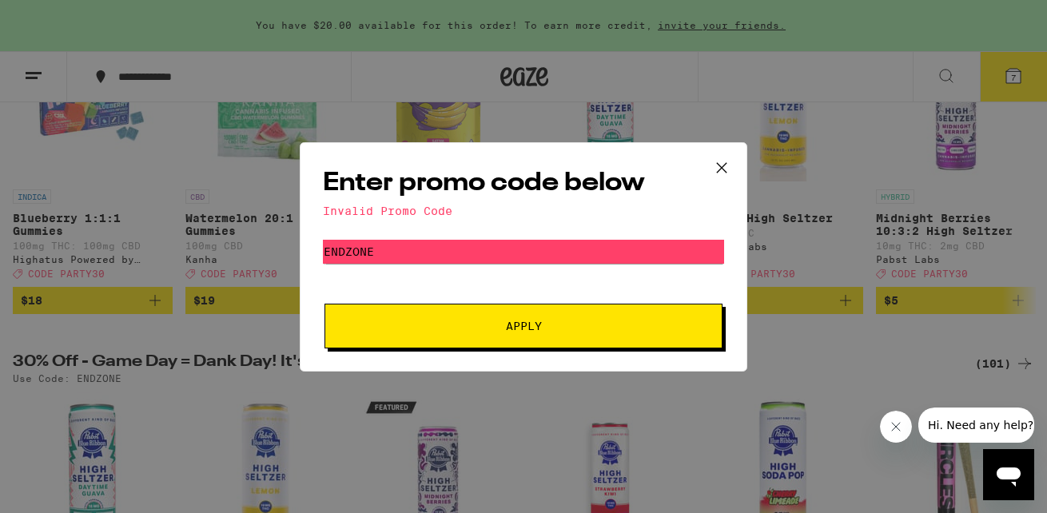
click at [728, 162] on icon at bounding box center [722, 168] width 24 height 24
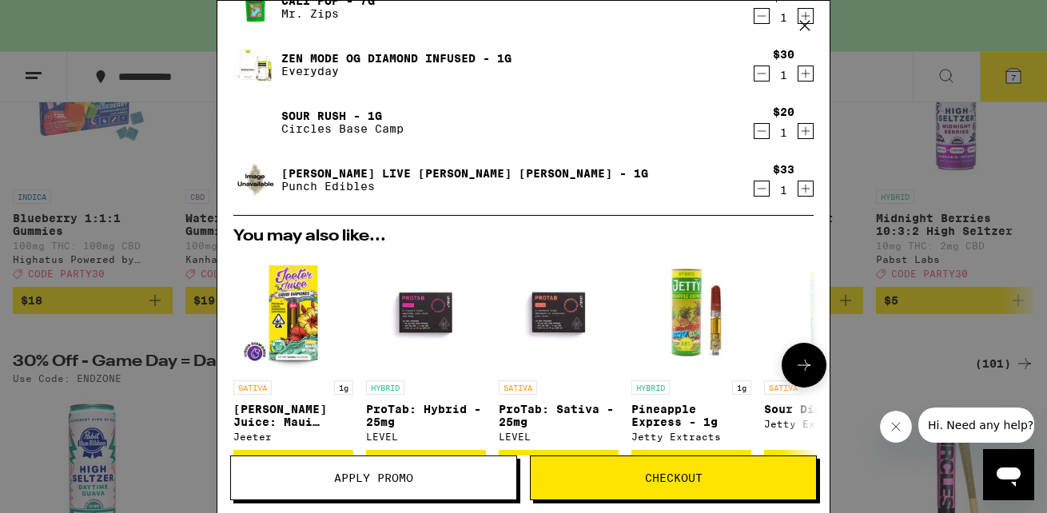
scroll to position [578, 0]
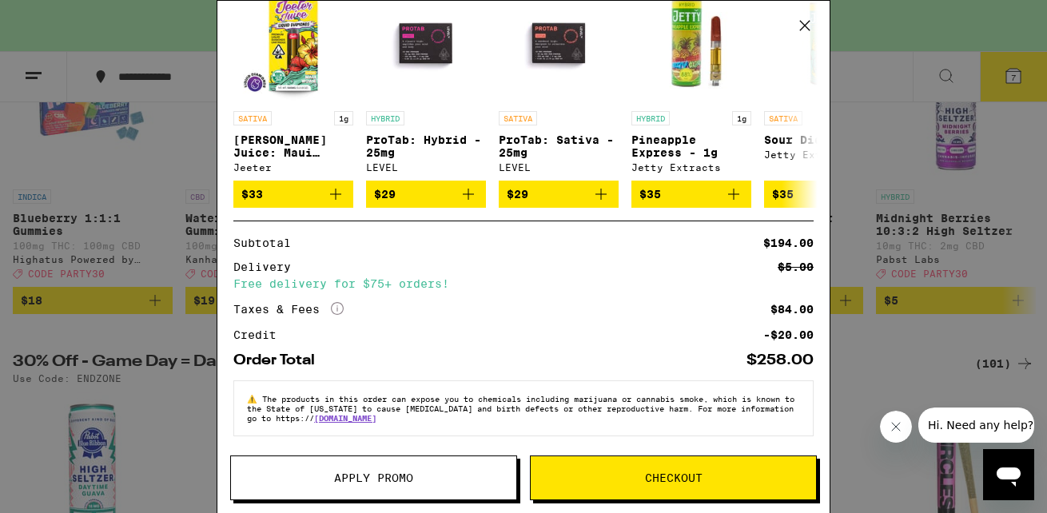
click at [402, 487] on button "Apply Promo" at bounding box center [373, 477] width 287 height 45
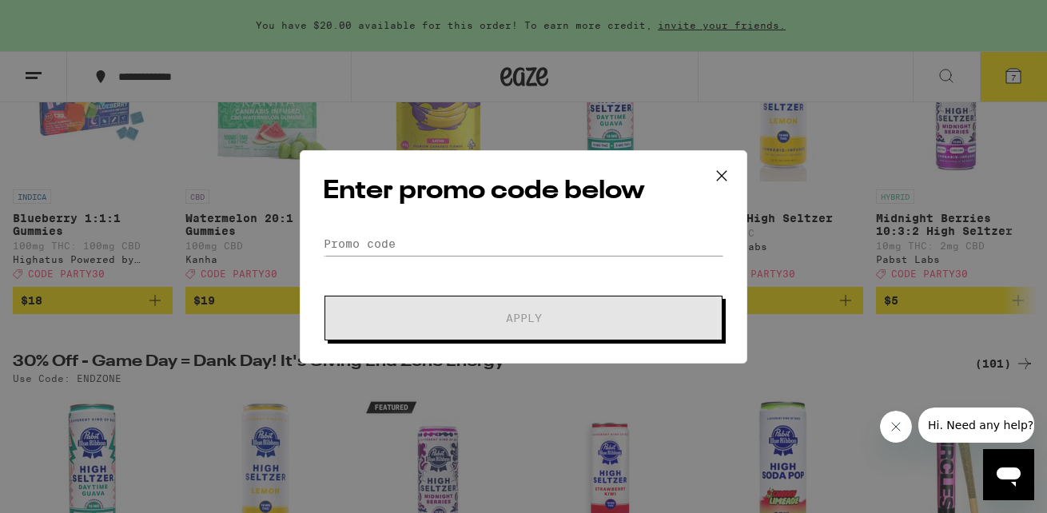
scroll to position [578, 0]
click at [483, 234] on input "Promo Code" at bounding box center [523, 244] width 401 height 24
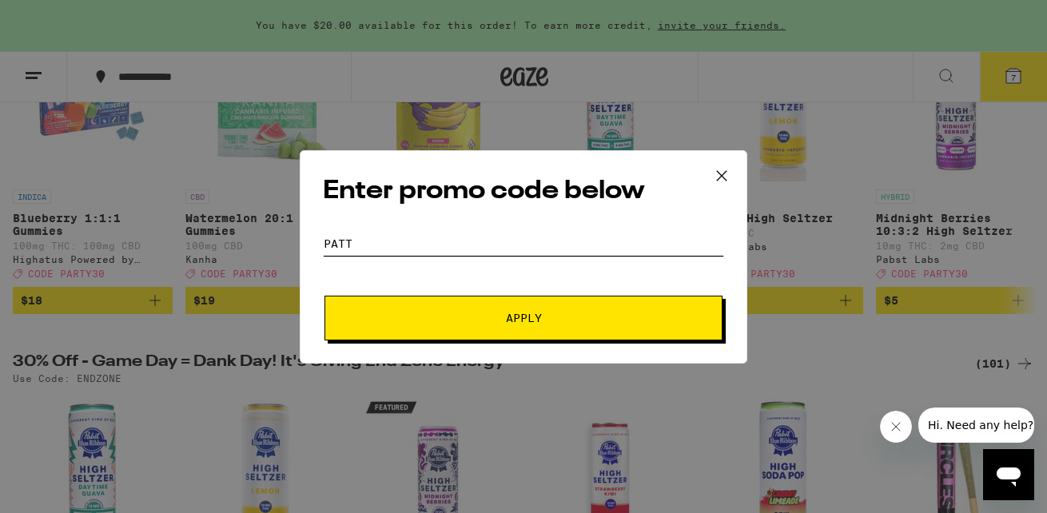
scroll to position [0, 0]
type input "PARTY30"
click at [599, 346] on div "Enter promo code below Promo Code PARTY30 Apply" at bounding box center [523, 256] width 447 height 213
click at [594, 328] on button "Apply" at bounding box center [523, 318] width 398 height 45
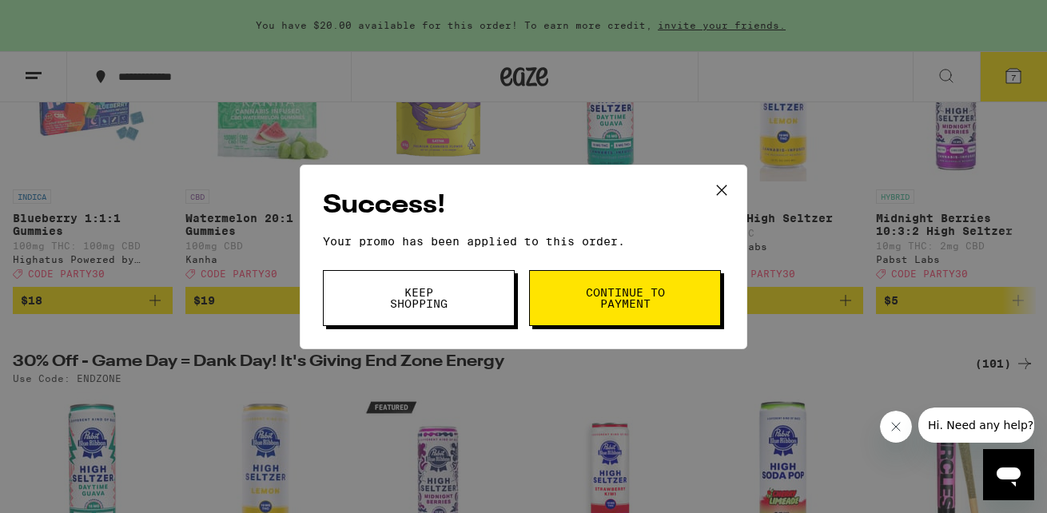
click at [622, 288] on span "Continue to payment" at bounding box center [624, 298] width 81 height 22
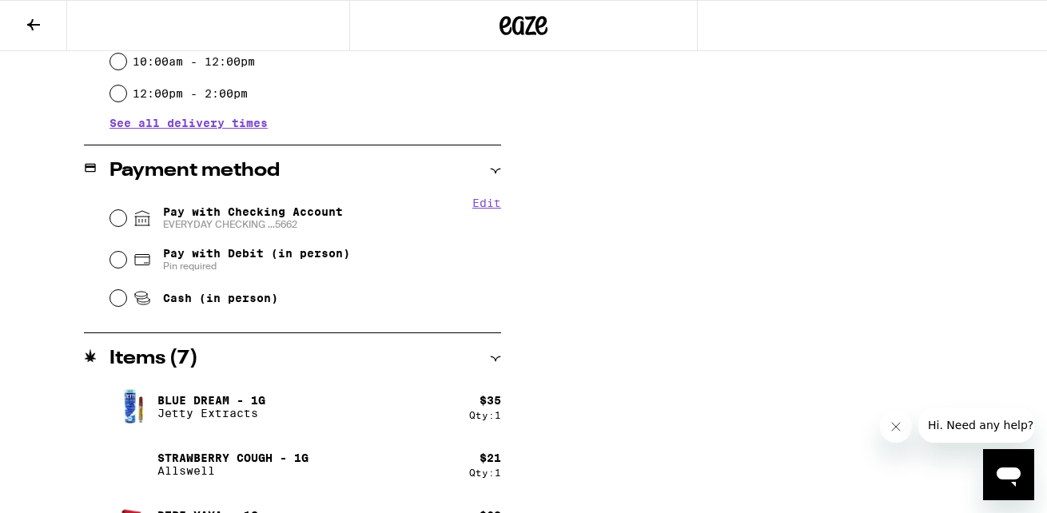
scroll to position [598, 0]
click at [233, 223] on span "EVERYDAY CHECKING ...5662" at bounding box center [253, 223] width 180 height 13
click at [126, 223] on input "Pay with Checking Account EVERYDAY CHECKING ...5662" at bounding box center [118, 217] width 16 height 16
radio input "true"
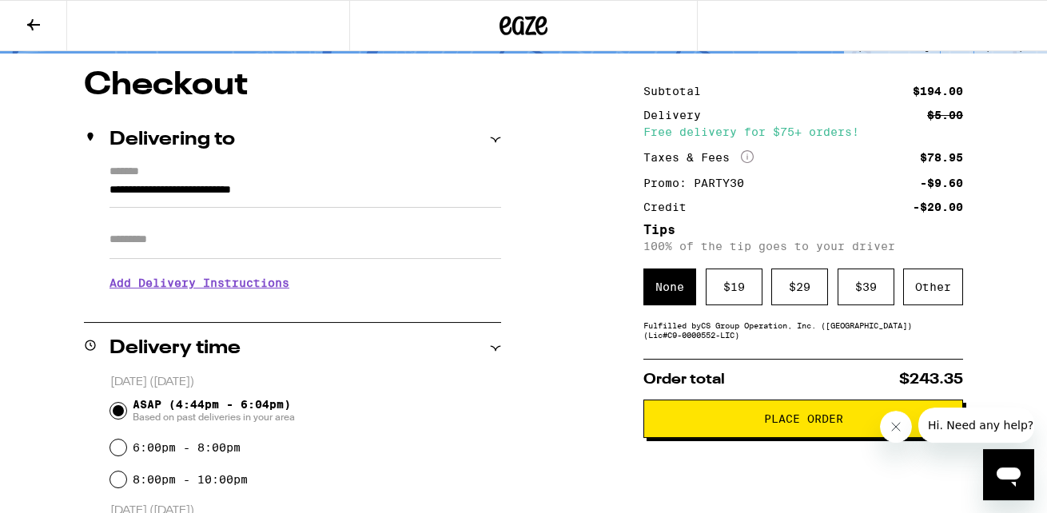
scroll to position [161, 0]
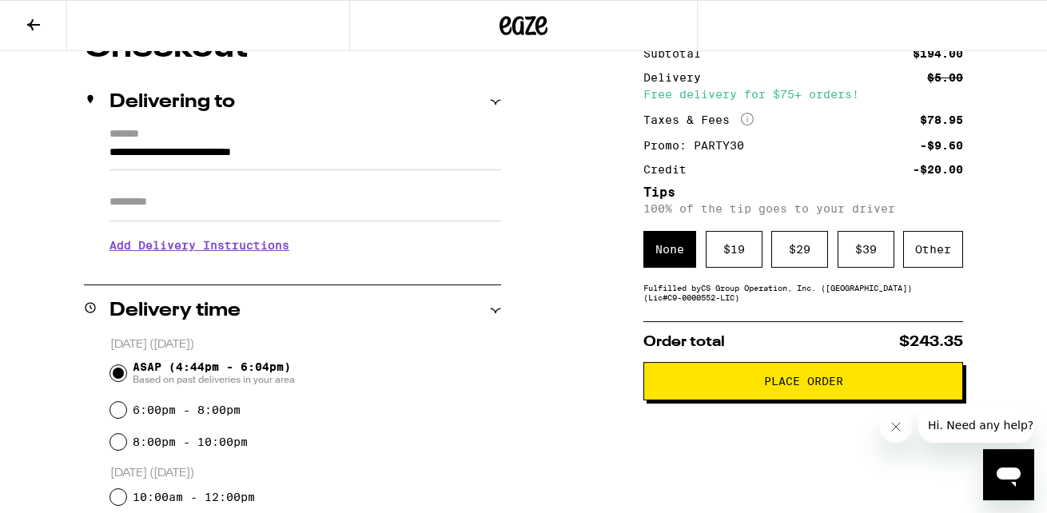
click at [797, 400] on button "Place Order" at bounding box center [803, 381] width 320 height 38
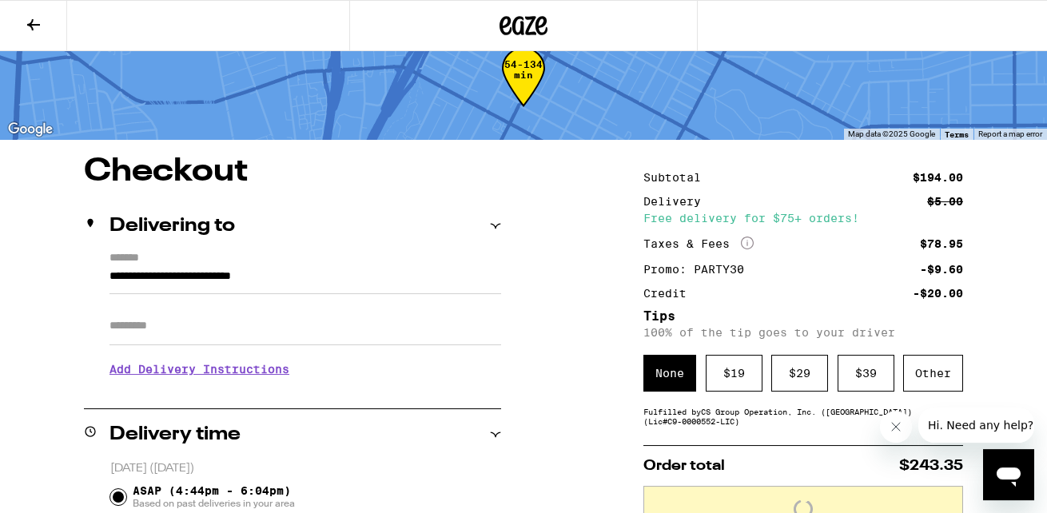
scroll to position [0, 0]
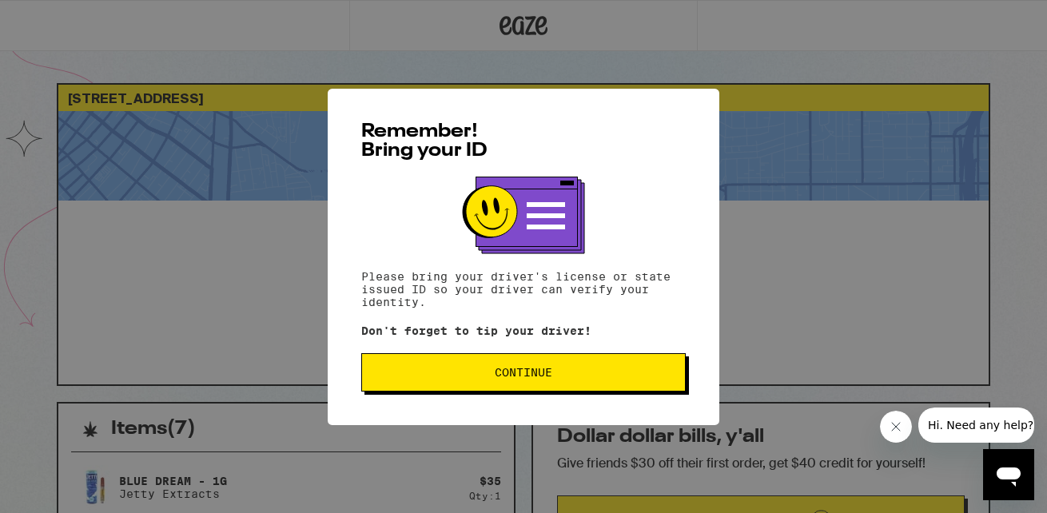
click at [589, 375] on span "Continue" at bounding box center [523, 372] width 297 height 11
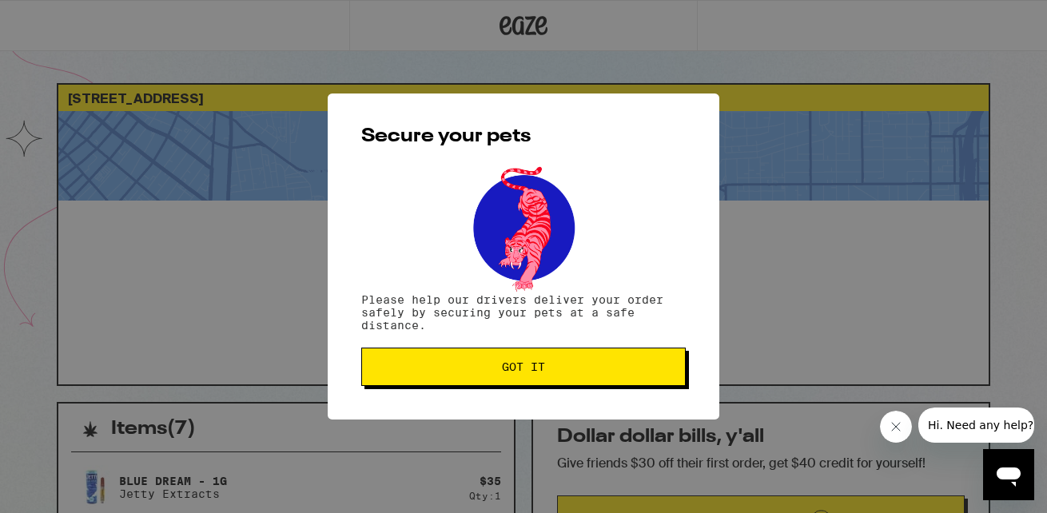
click at [589, 372] on span "Got it" at bounding box center [523, 366] width 297 height 11
click at [576, 372] on span "Got it" at bounding box center [523, 366] width 297 height 11
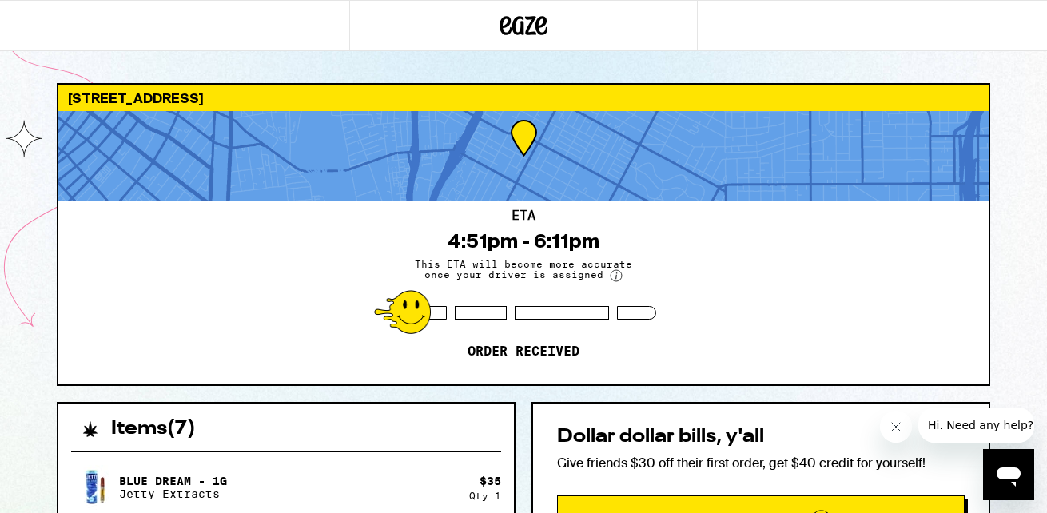
click at [855, 285] on div "ETA 4:51pm - 6:11pm This ETA will become more accurate once your driver is assi…" at bounding box center [523, 293] width 930 height 184
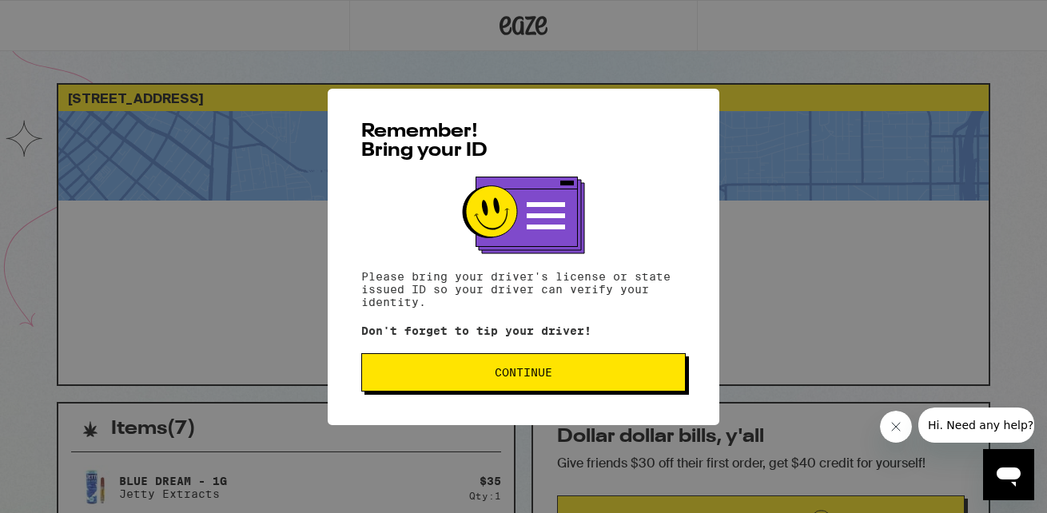
click at [542, 372] on span "Continue" at bounding box center [524, 372] width 58 height 11
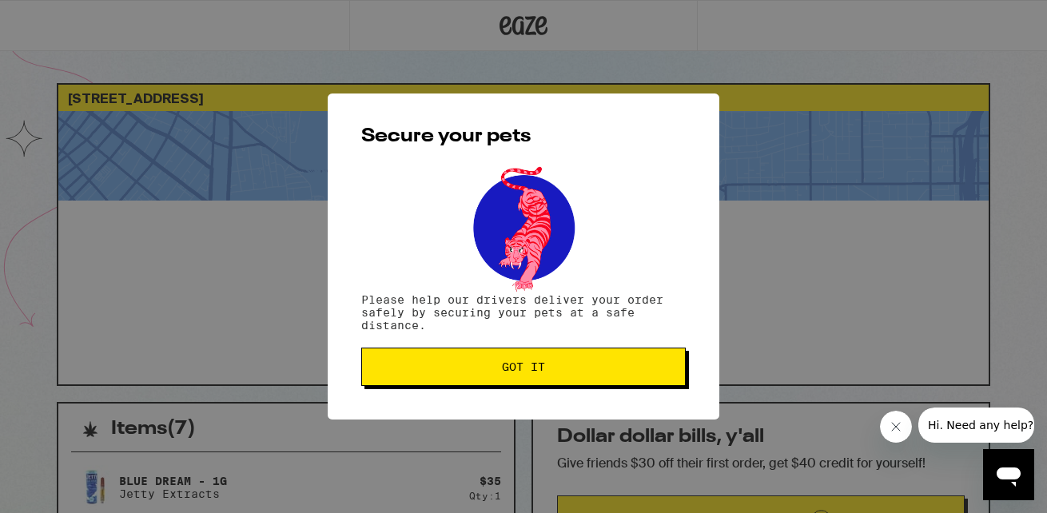
click at [542, 372] on span "Got it" at bounding box center [523, 366] width 43 height 11
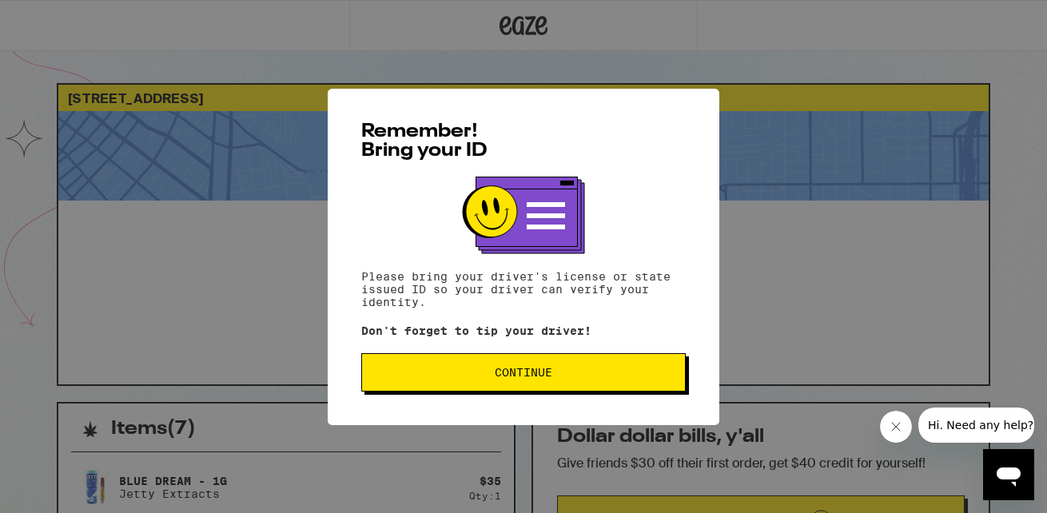
click at [527, 389] on button "Continue" at bounding box center [523, 372] width 324 height 38
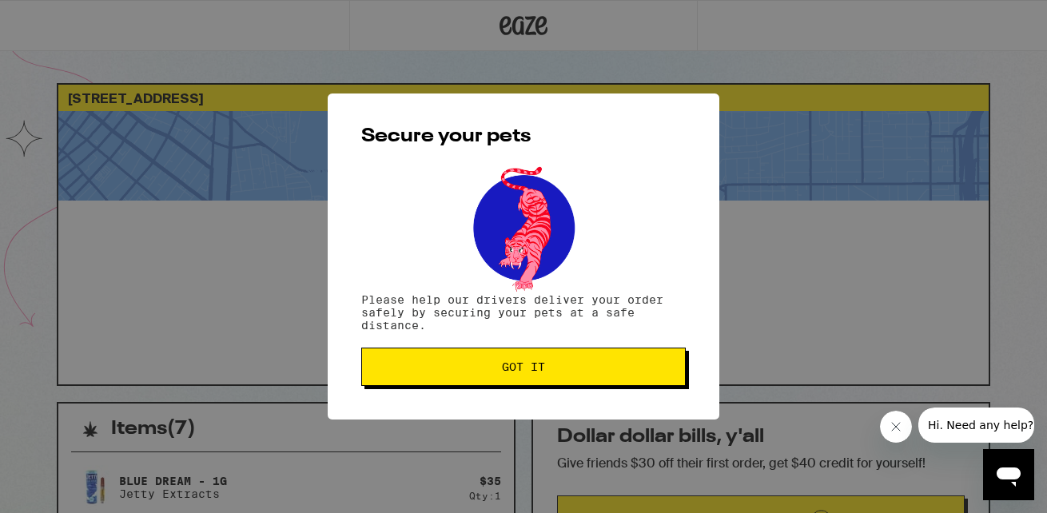
click at [527, 389] on div "Secure your pets Please help our drivers deliver your order safely by securing …" at bounding box center [524, 256] width 392 height 326
click at [539, 367] on span "Got it" at bounding box center [523, 366] width 43 height 11
